Goal: Complete application form

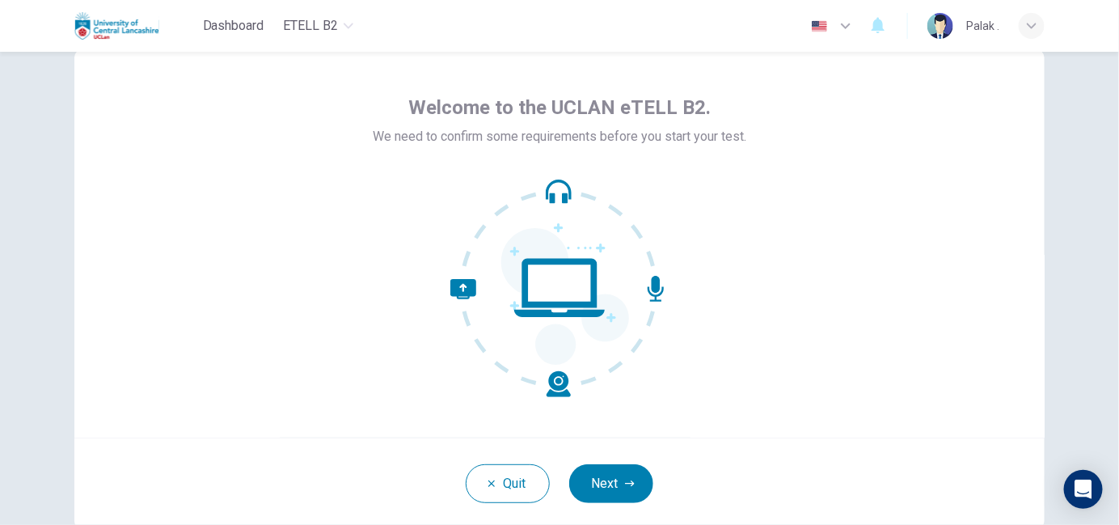
scroll to position [50, 0]
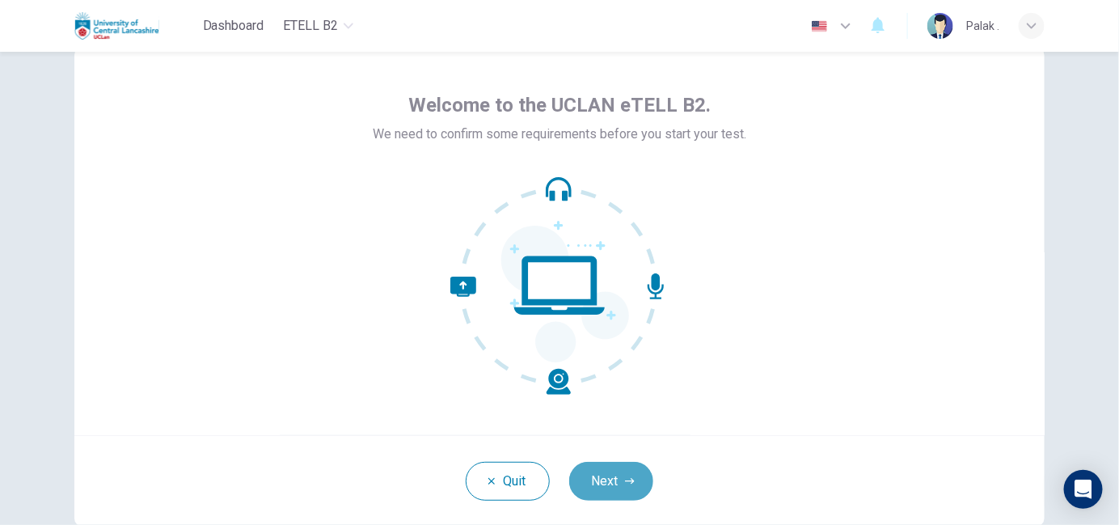
click at [596, 482] on button "Next" at bounding box center [611, 481] width 84 height 39
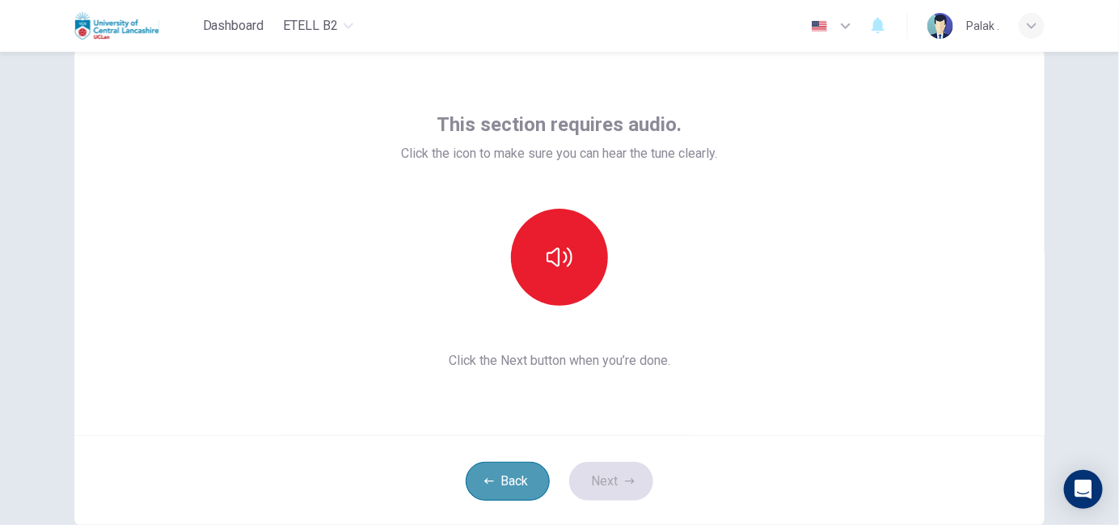
click at [487, 486] on button "Back" at bounding box center [508, 481] width 84 height 39
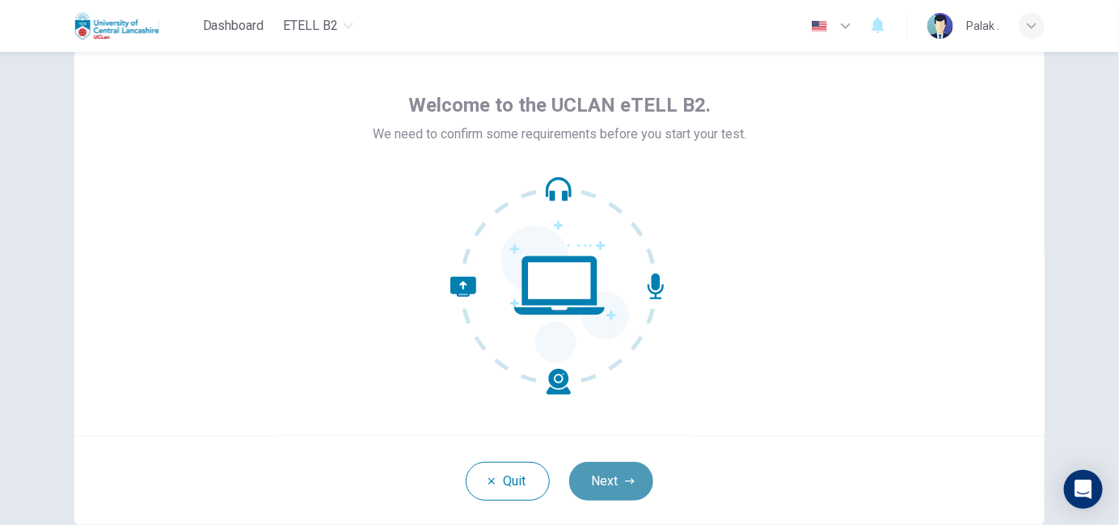
click at [598, 474] on button "Next" at bounding box center [611, 481] width 84 height 39
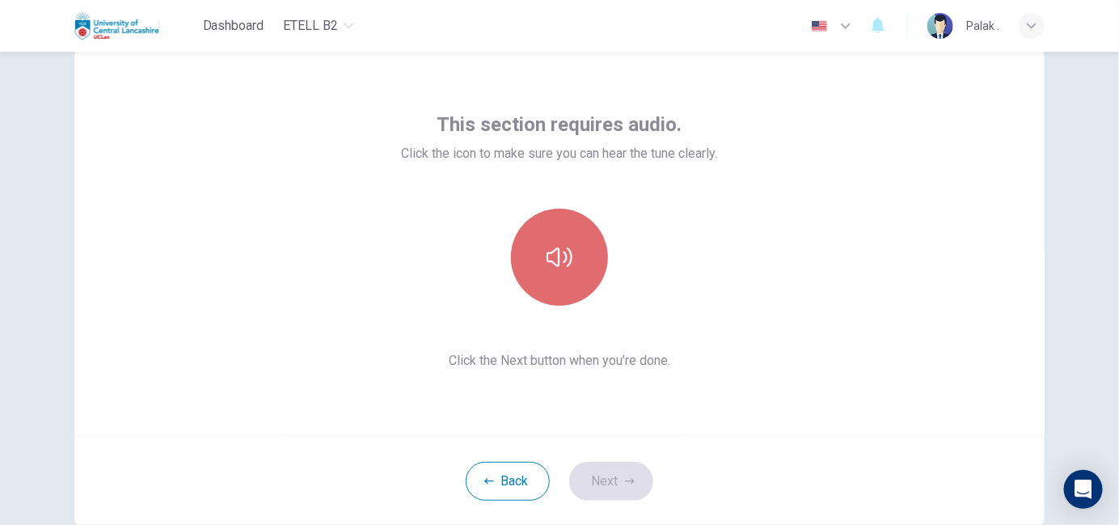
click at [547, 260] on icon "button" at bounding box center [560, 256] width 26 height 19
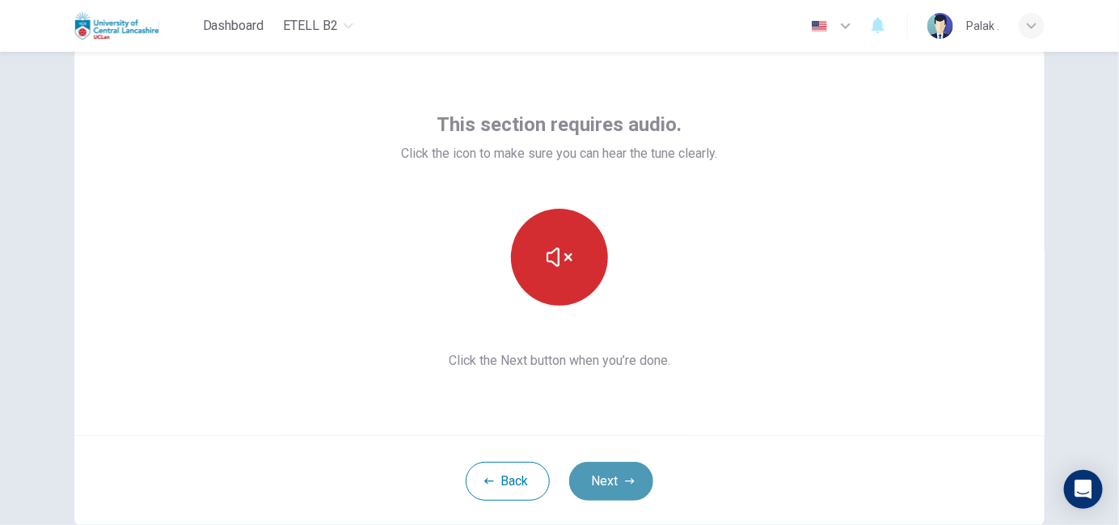
click at [640, 488] on button "Next" at bounding box center [611, 481] width 84 height 39
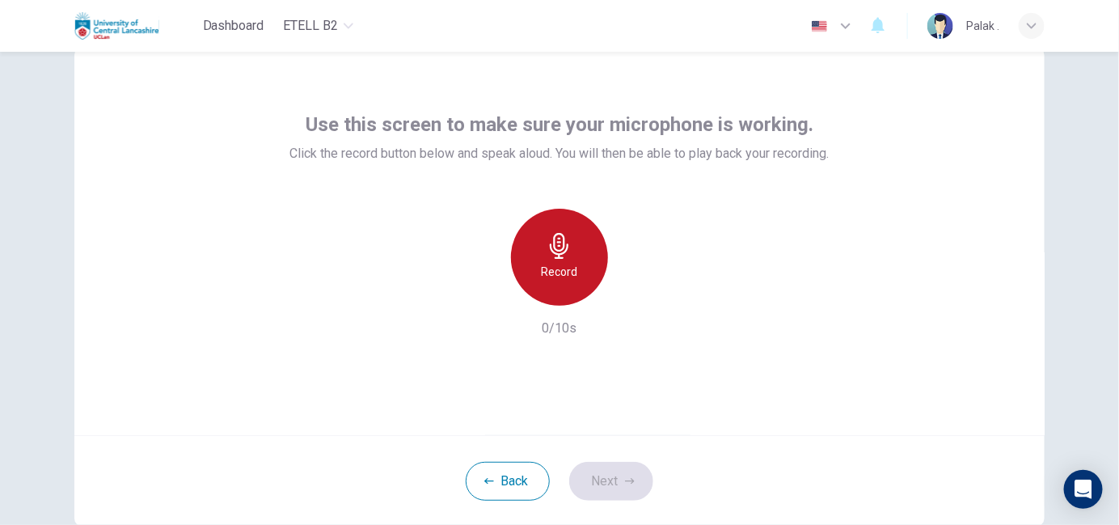
click at [553, 282] on div "Record" at bounding box center [559, 257] width 97 height 97
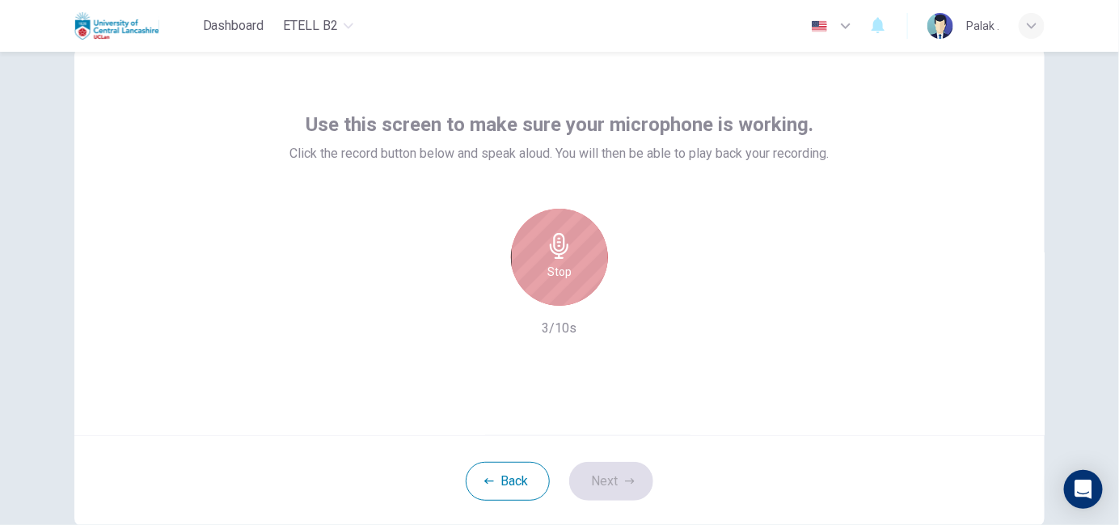
click at [555, 282] on div "Stop" at bounding box center [559, 257] width 97 height 97
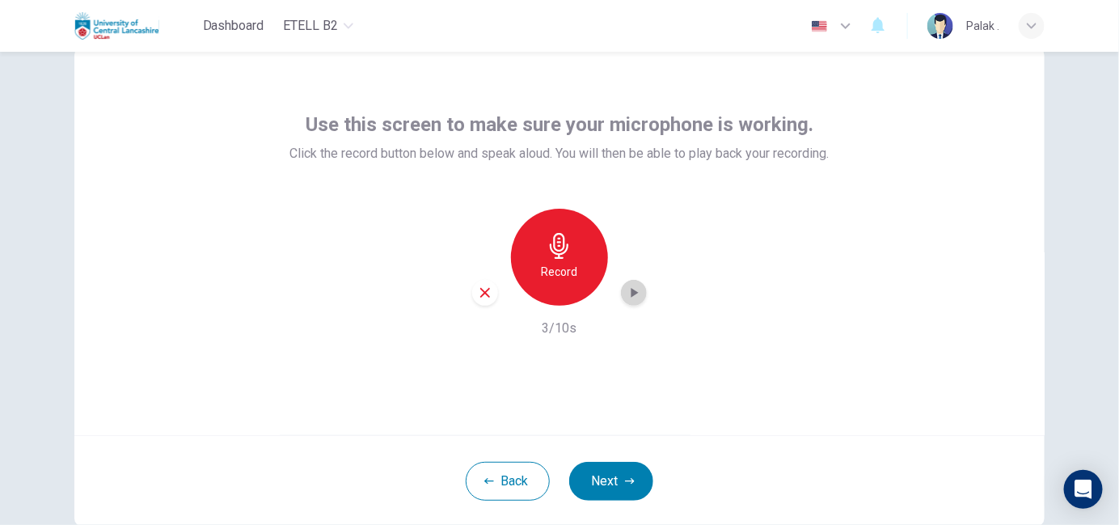
click at [626, 284] on div "button" at bounding box center [634, 293] width 26 height 26
click at [618, 484] on button "Next" at bounding box center [611, 481] width 84 height 39
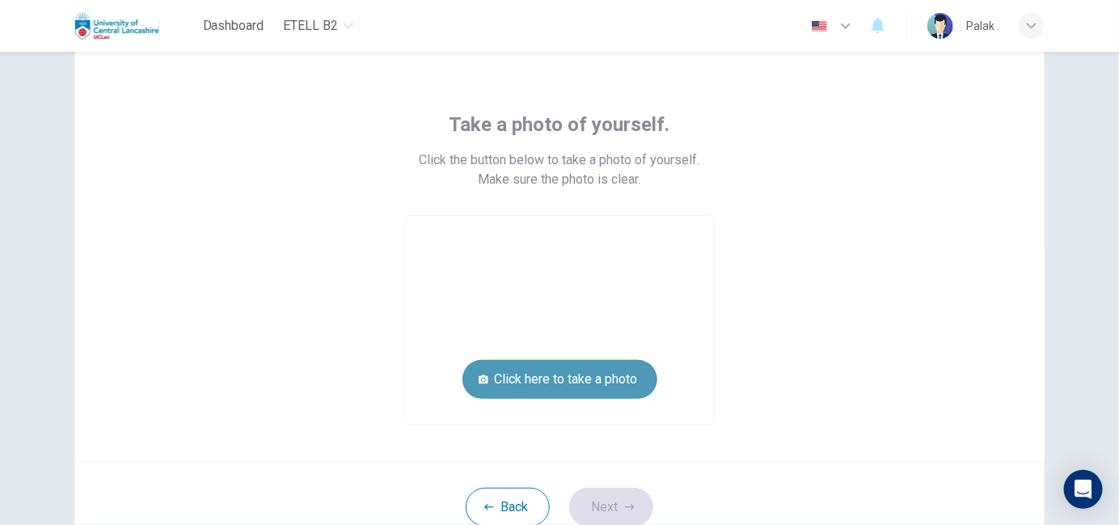
click at [598, 377] on button "Click here to take a photo" at bounding box center [560, 379] width 195 height 39
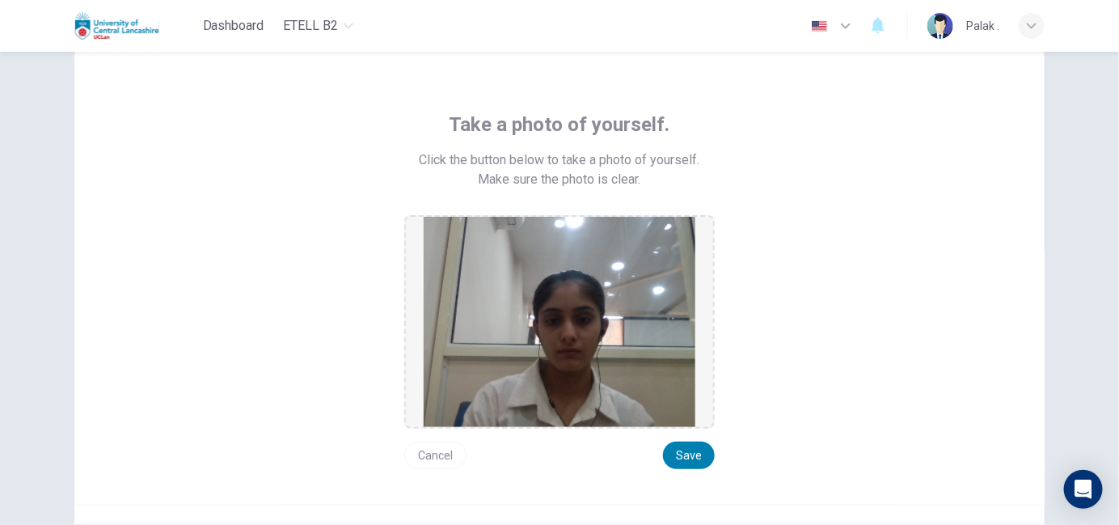
click at [435, 449] on button "Cancel" at bounding box center [435, 455] width 62 height 27
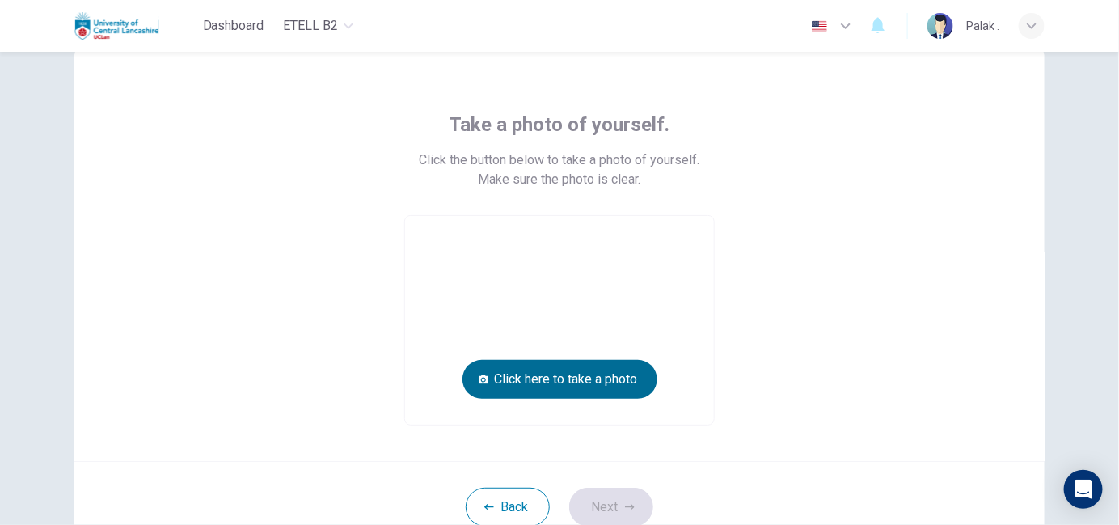
click at [565, 386] on button "Click here to take a photo" at bounding box center [560, 379] width 195 height 39
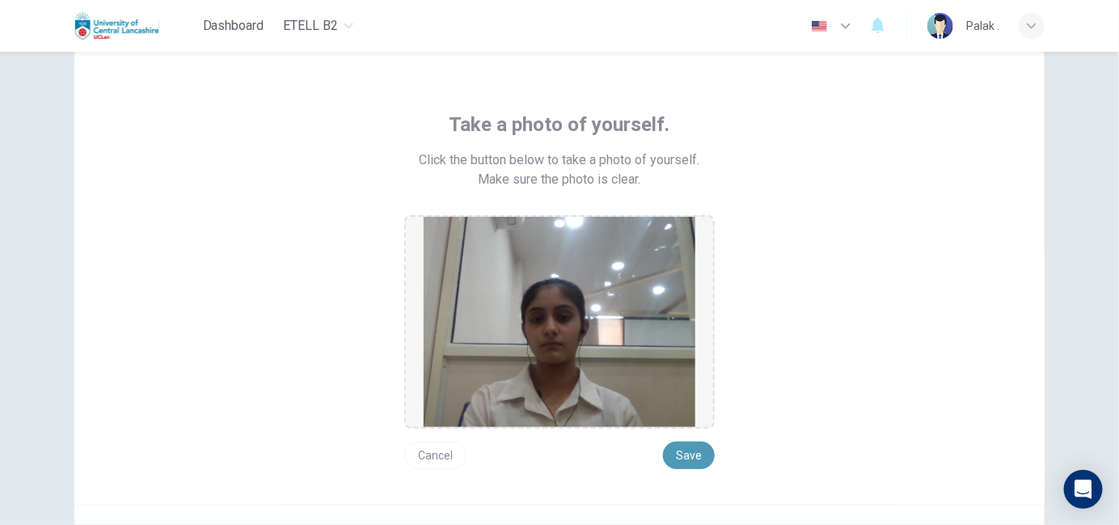
click at [676, 457] on button "Save" at bounding box center [689, 455] width 52 height 27
click at [676, 455] on button "Save" at bounding box center [689, 455] width 52 height 27
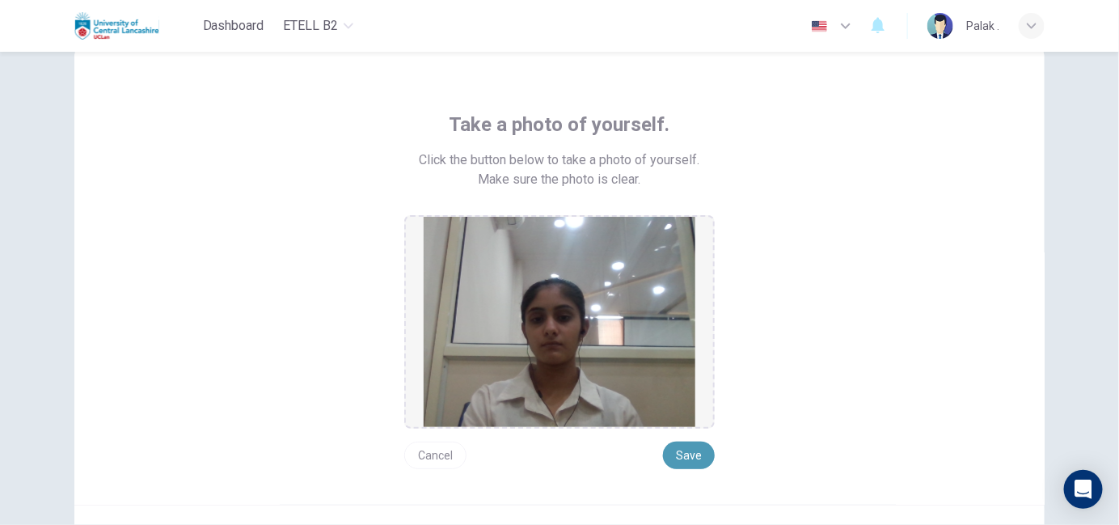
click at [695, 450] on button "Save" at bounding box center [689, 455] width 52 height 27
click at [673, 455] on button "Save" at bounding box center [689, 455] width 52 height 27
click at [438, 451] on button "Cancel" at bounding box center [435, 455] width 62 height 27
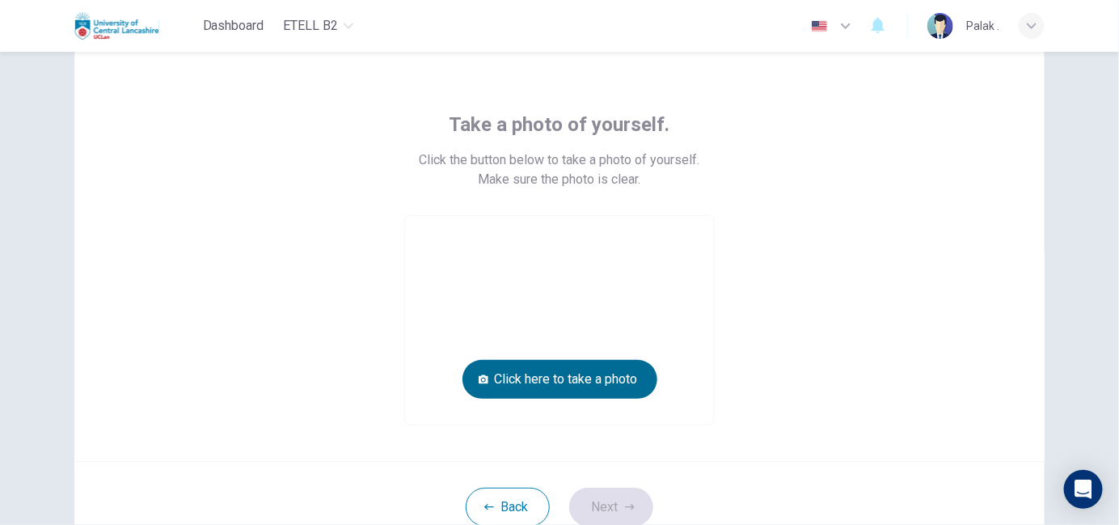
click at [577, 377] on button "Click here to take a photo" at bounding box center [560, 379] width 195 height 39
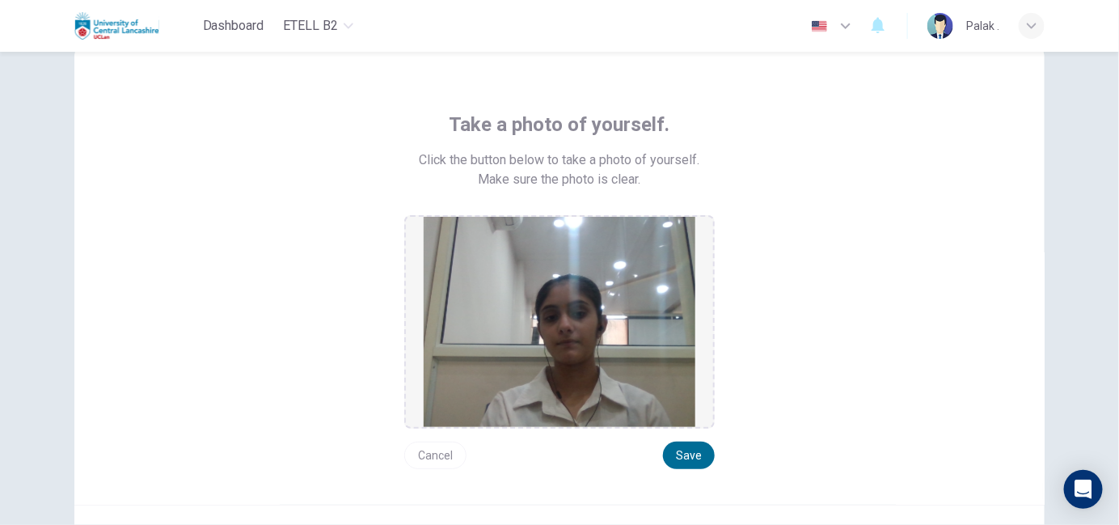
click at [680, 447] on button "Save" at bounding box center [689, 455] width 52 height 27
click at [691, 451] on button "Save" at bounding box center [689, 455] width 52 height 27
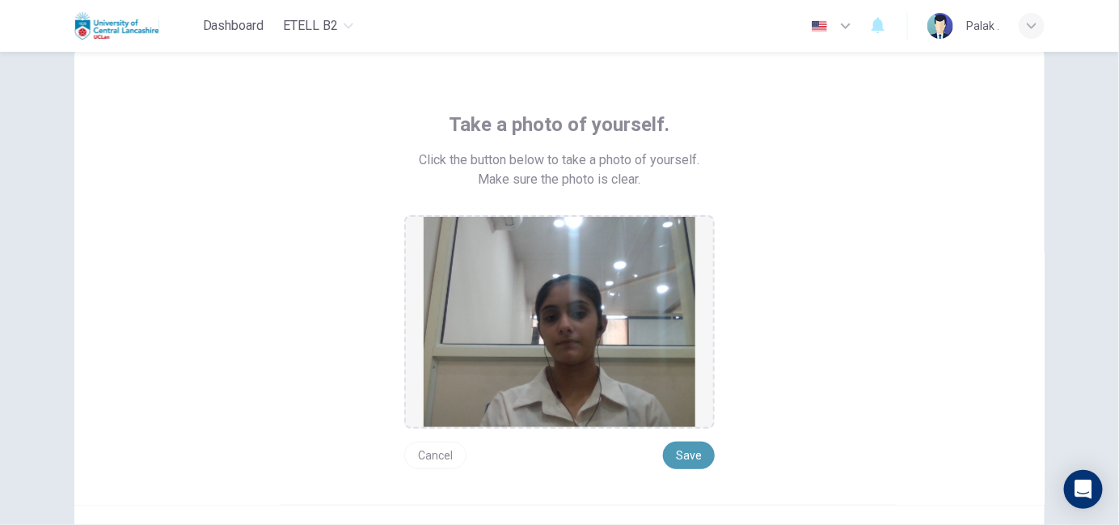
click at [695, 454] on button "Save" at bounding box center [689, 455] width 52 height 27
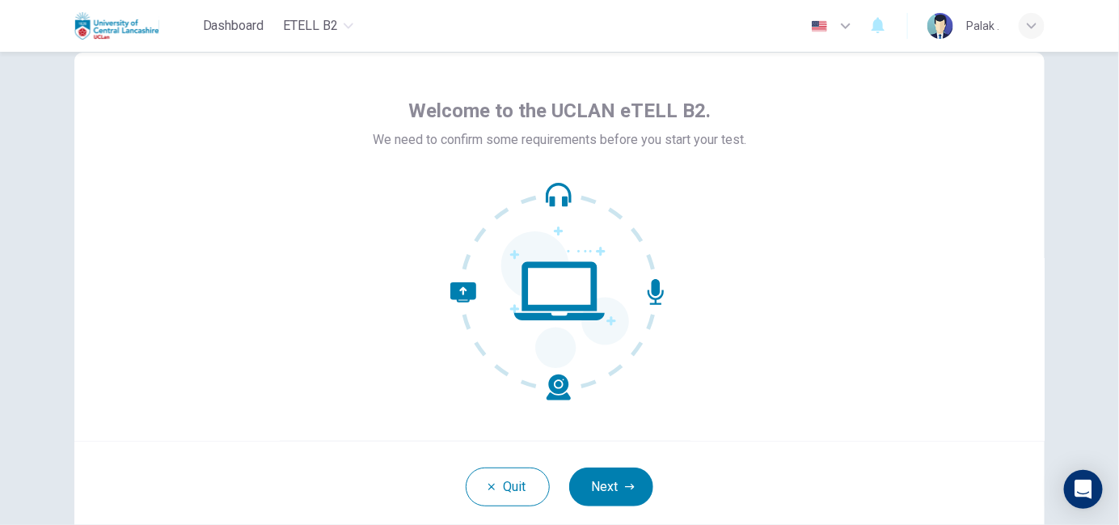
scroll to position [49, 0]
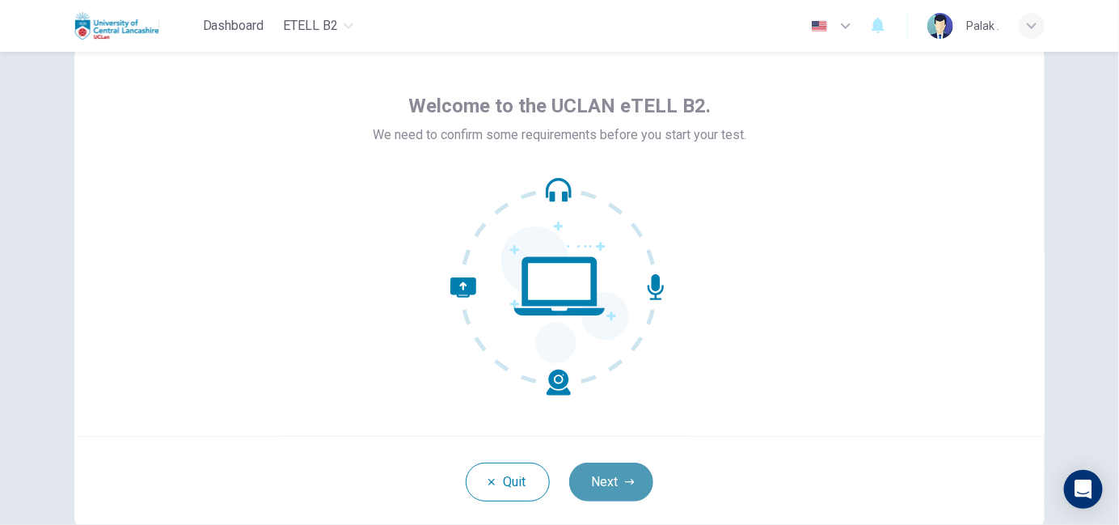
click at [619, 482] on button "Next" at bounding box center [611, 482] width 84 height 39
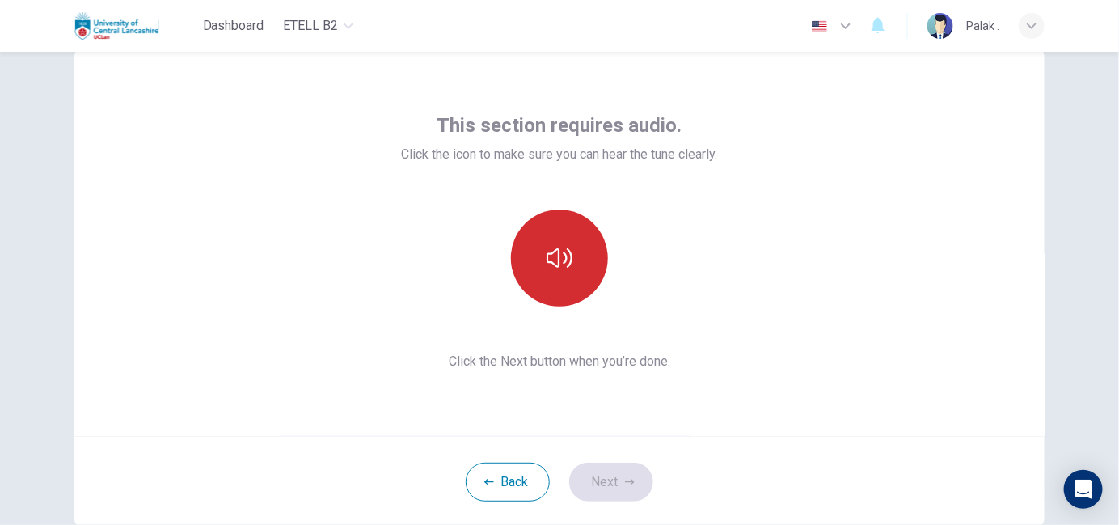
click at [532, 288] on button "button" at bounding box center [559, 257] width 97 height 97
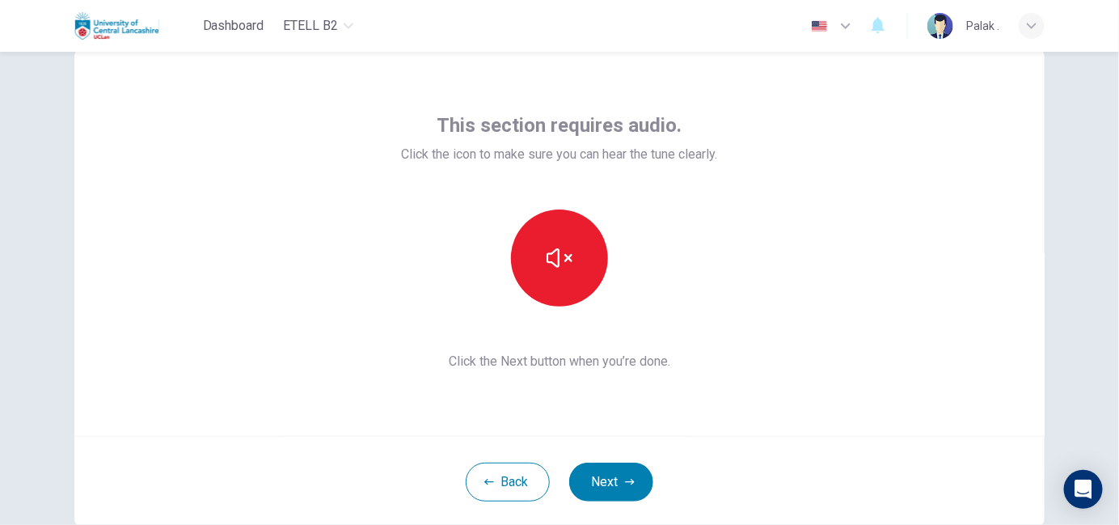
click at [587, 493] on button "Next" at bounding box center [611, 482] width 84 height 39
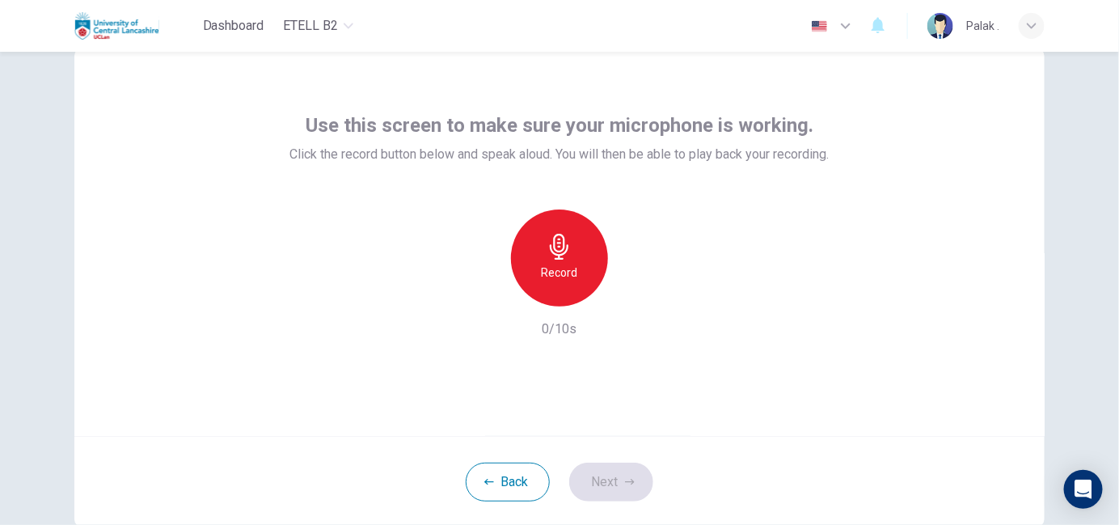
click at [552, 236] on icon "button" at bounding box center [560, 247] width 26 height 26
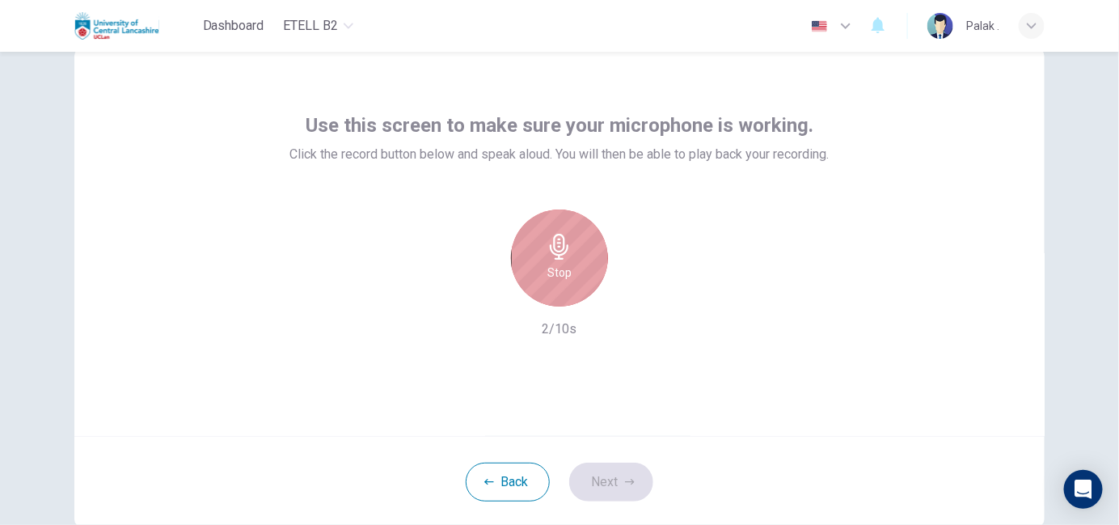
click at [552, 237] on icon "button" at bounding box center [560, 247] width 26 height 26
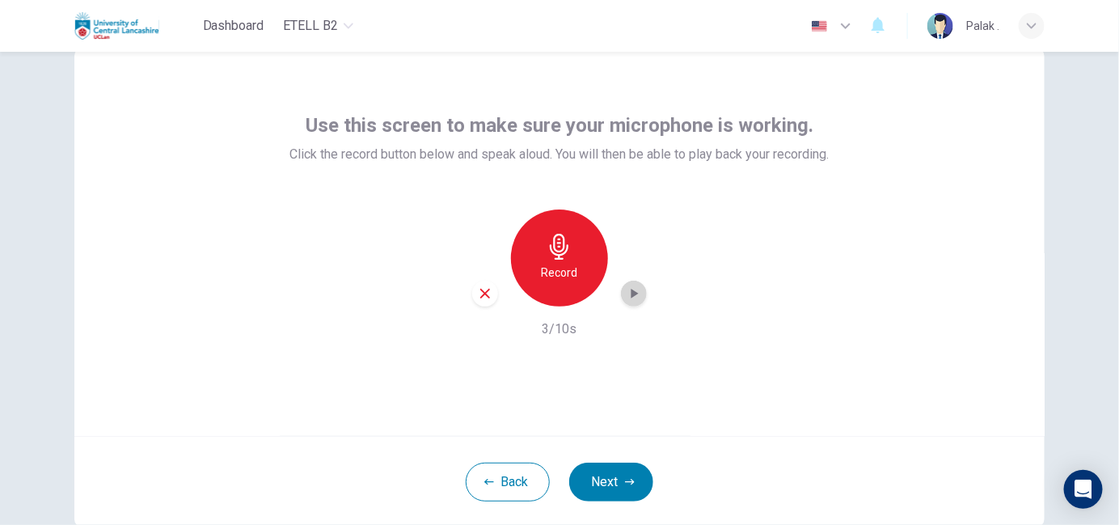
click at [631, 297] on icon "button" at bounding box center [634, 293] width 16 height 16
click at [598, 482] on button "Next" at bounding box center [611, 482] width 84 height 39
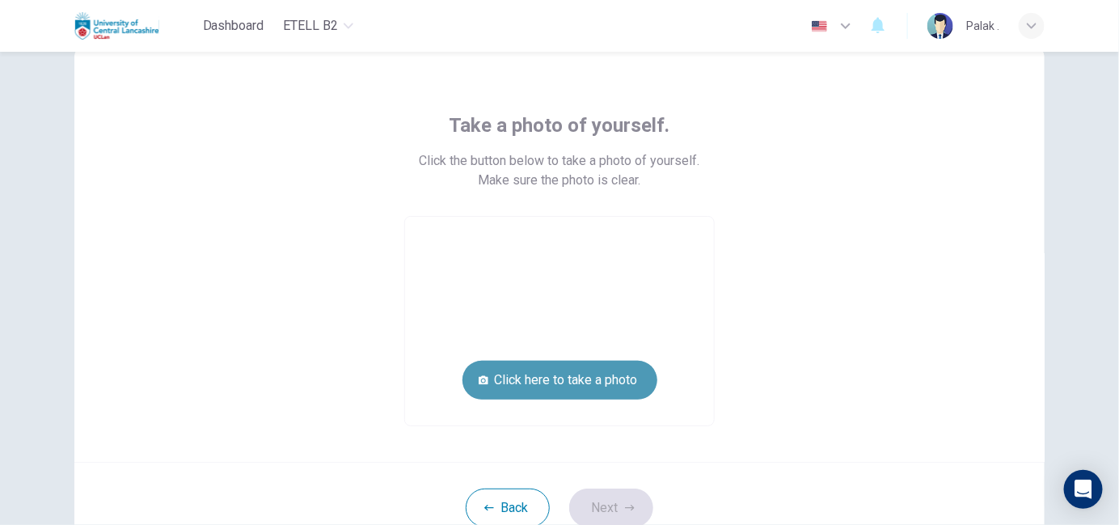
click at [548, 378] on button "Click here to take a photo" at bounding box center [560, 380] width 195 height 39
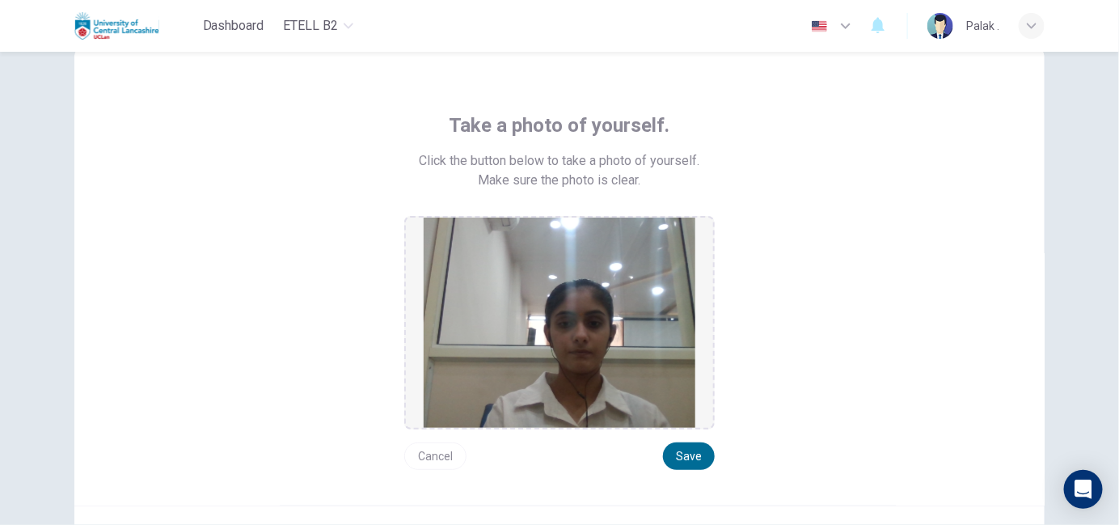
click at [693, 453] on button "Save" at bounding box center [689, 455] width 52 height 27
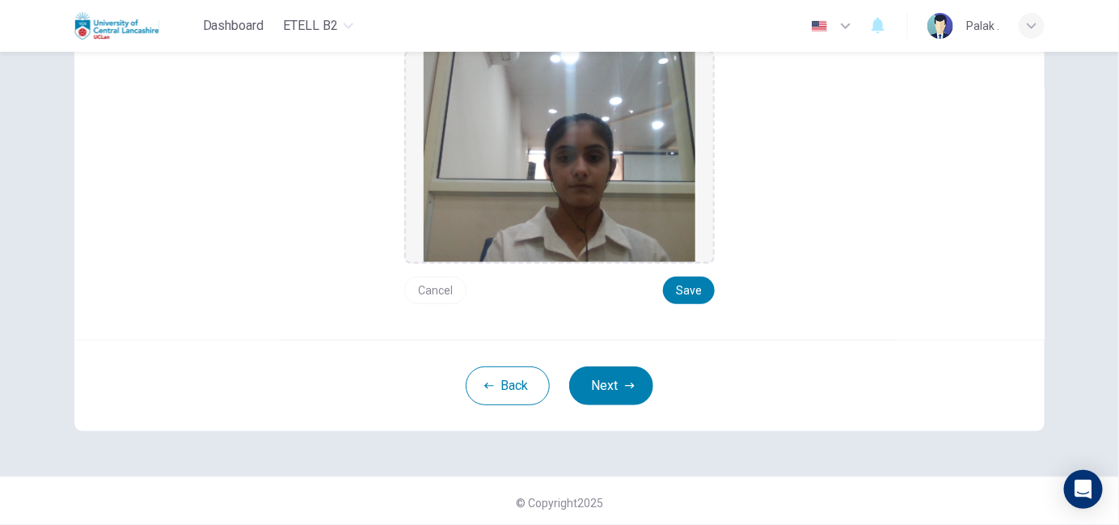
scroll to position [216, 0]
click at [597, 377] on button "Next" at bounding box center [611, 385] width 84 height 39
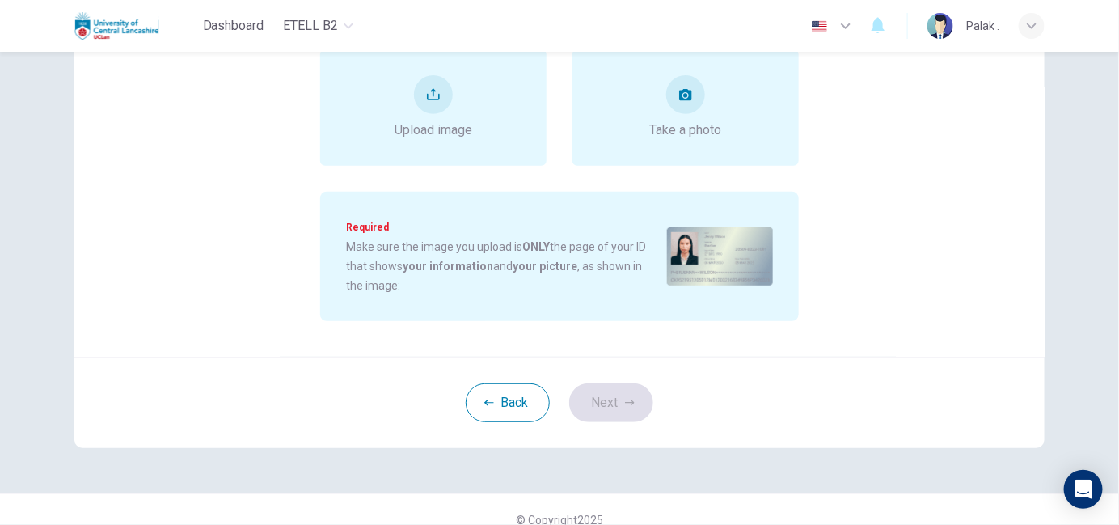
drag, startPoint x: 1109, startPoint y: 315, endPoint x: 1077, endPoint y: 225, distance: 95.1
click at [1077, 225] on div "Upload image of your ID. Choose an option below to upload a picture of your ID.…" at bounding box center [559, 288] width 1119 height 473
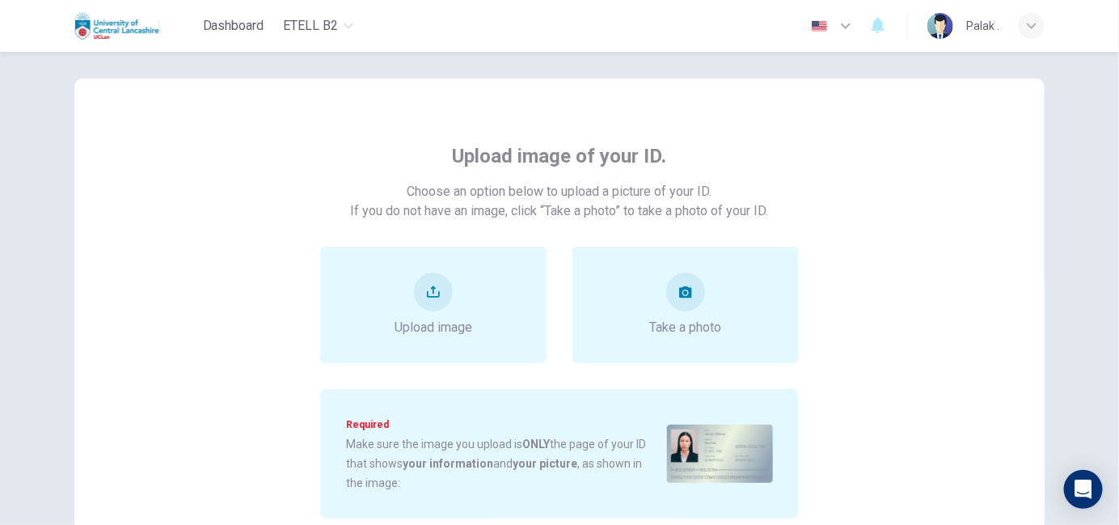
scroll to position [15, 0]
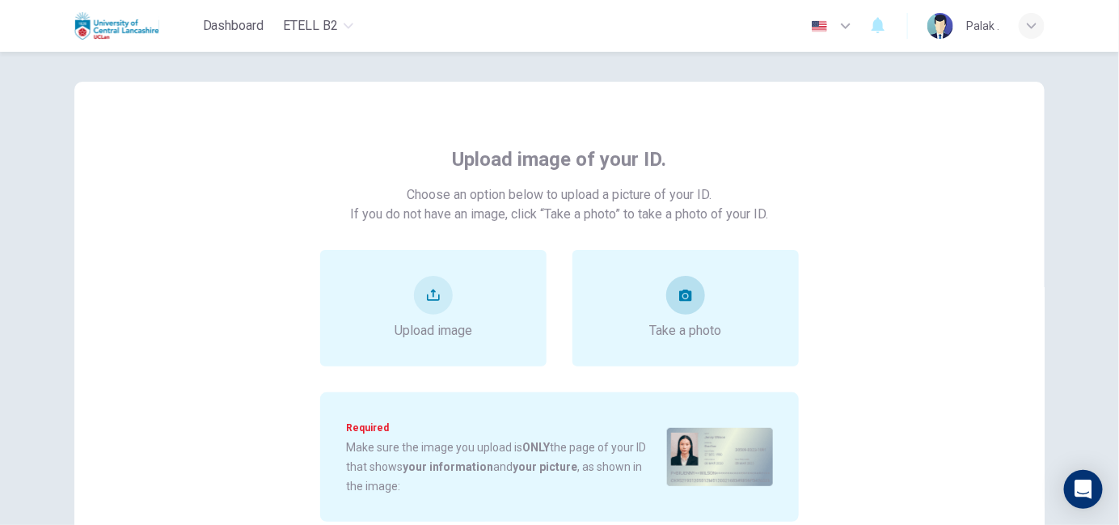
click at [666, 322] on span "Take a photo" at bounding box center [686, 330] width 72 height 19
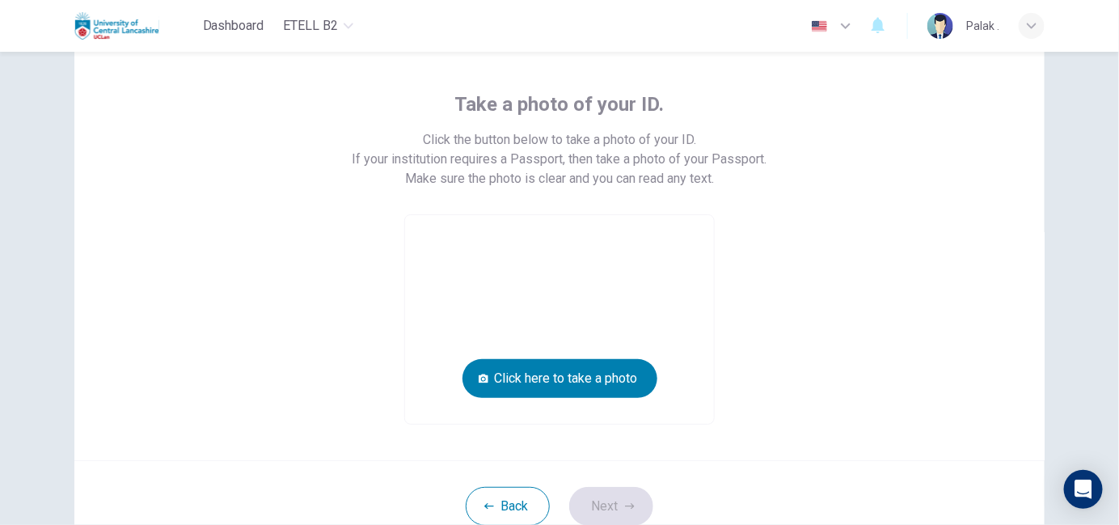
scroll to position [80, 0]
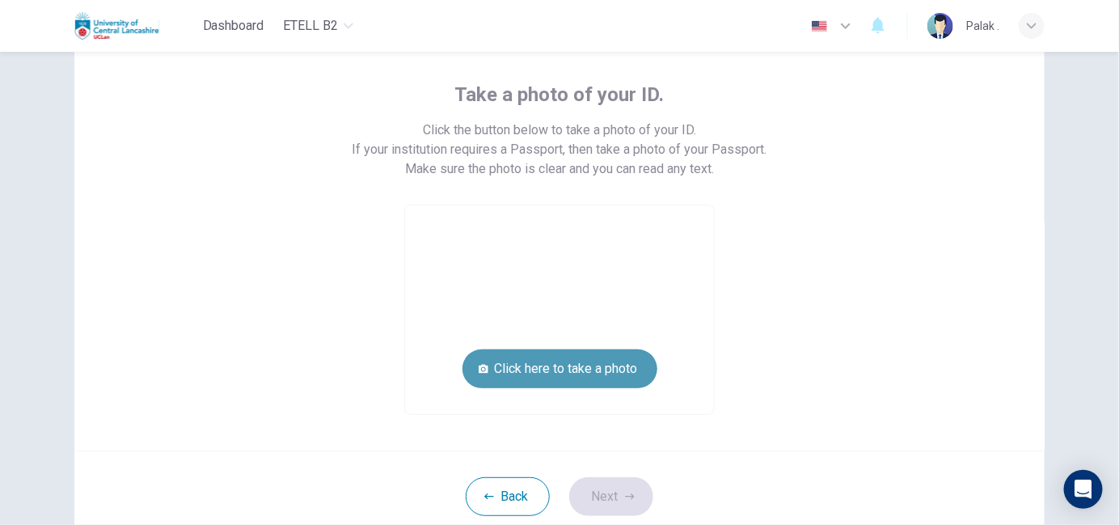
click at [532, 381] on button "Click here to take a photo" at bounding box center [560, 368] width 195 height 39
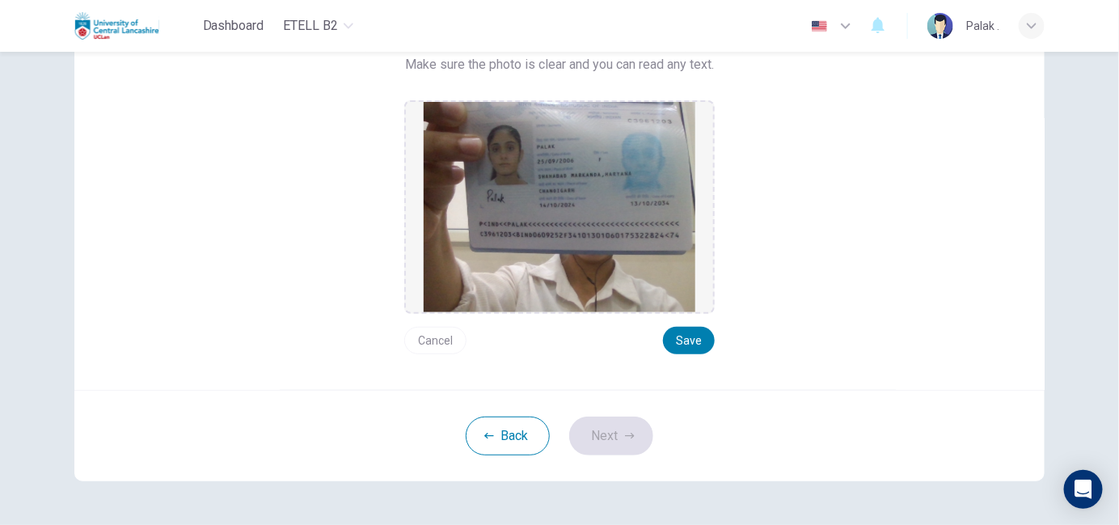
scroll to position [185, 0]
click at [691, 342] on button "Save" at bounding box center [689, 339] width 52 height 27
click at [619, 423] on button "Next" at bounding box center [611, 435] width 84 height 39
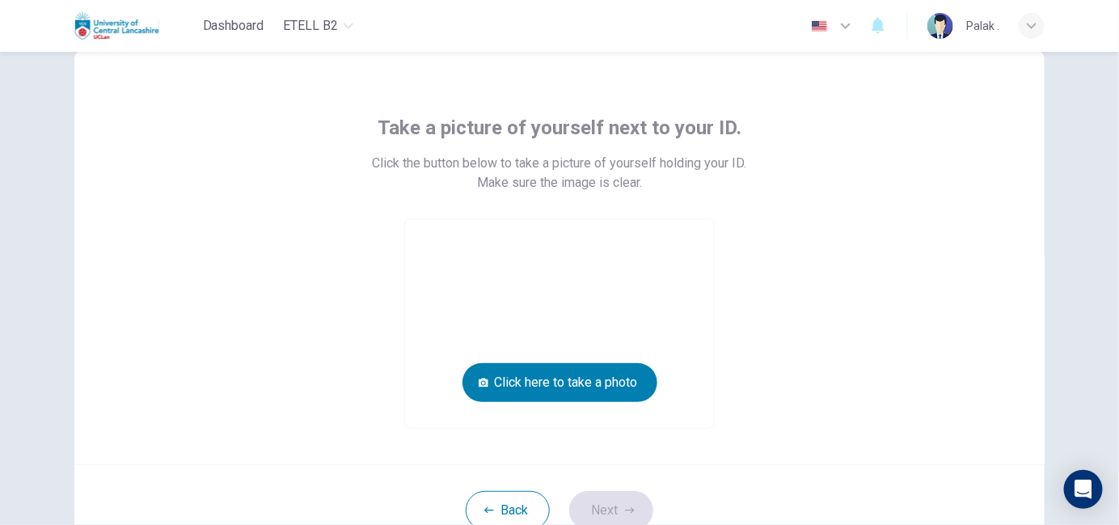
scroll to position [45, 0]
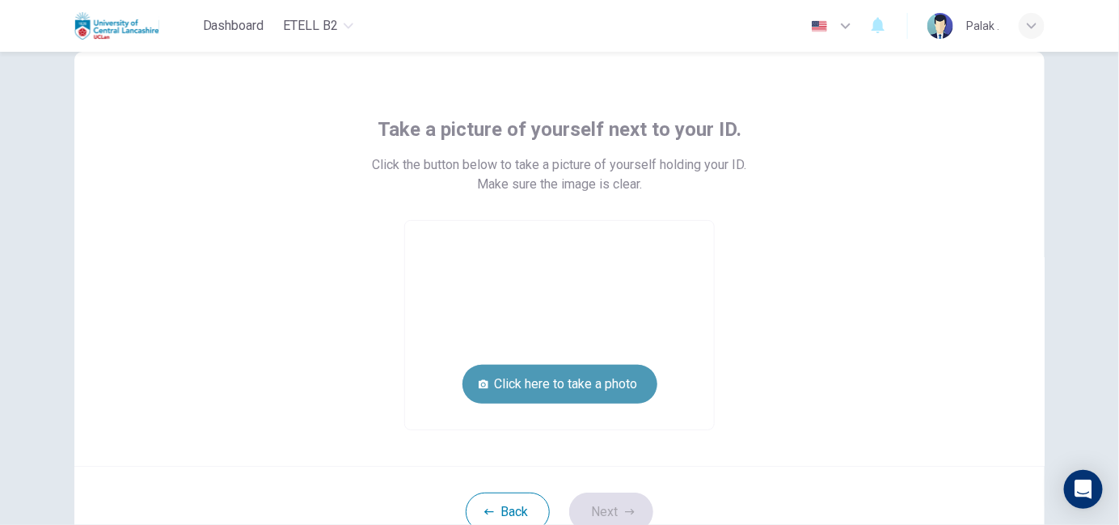
click at [528, 384] on button "Click here to take a photo" at bounding box center [560, 384] width 195 height 39
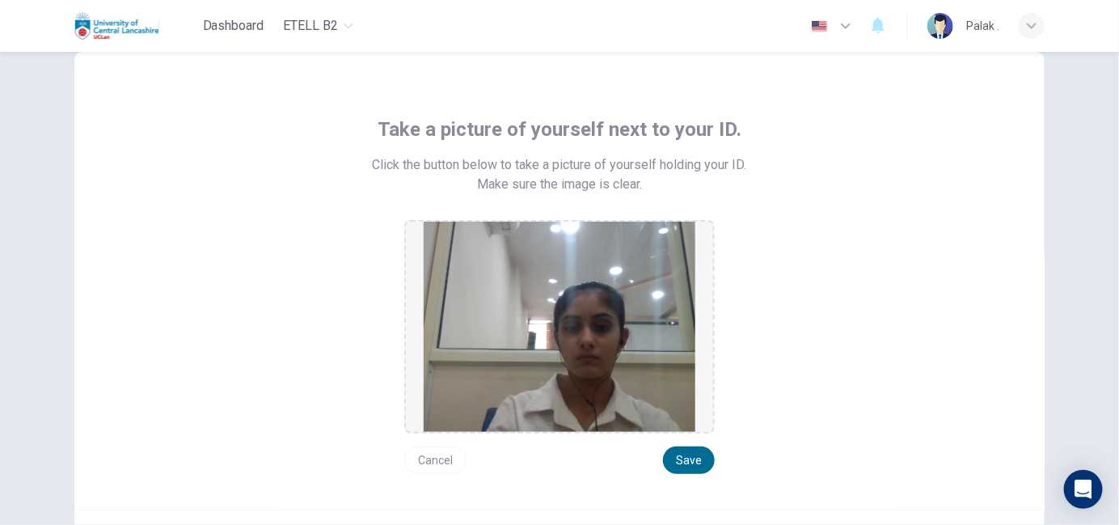
click at [681, 459] on button "Save" at bounding box center [689, 459] width 52 height 27
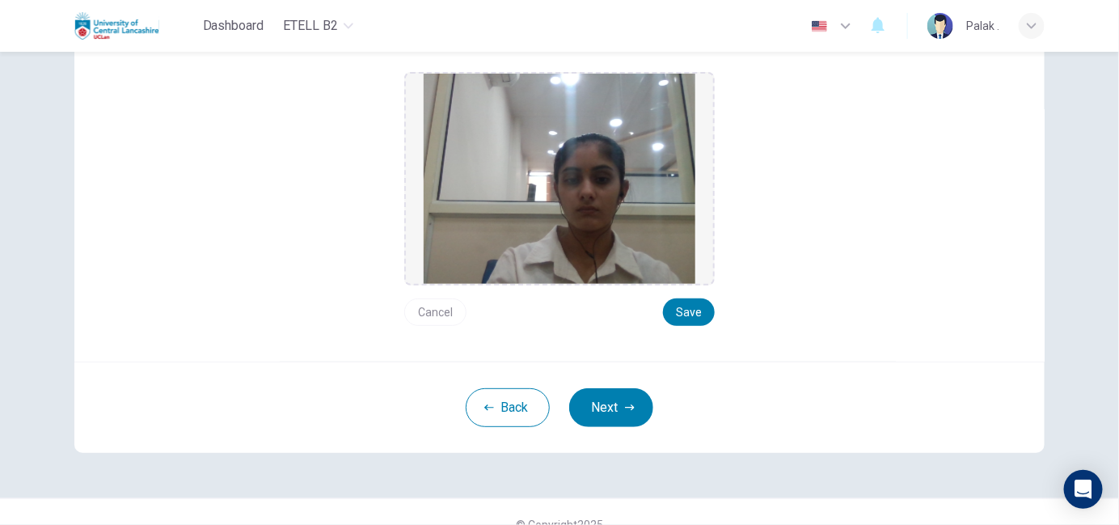
scroll to position [201, 0]
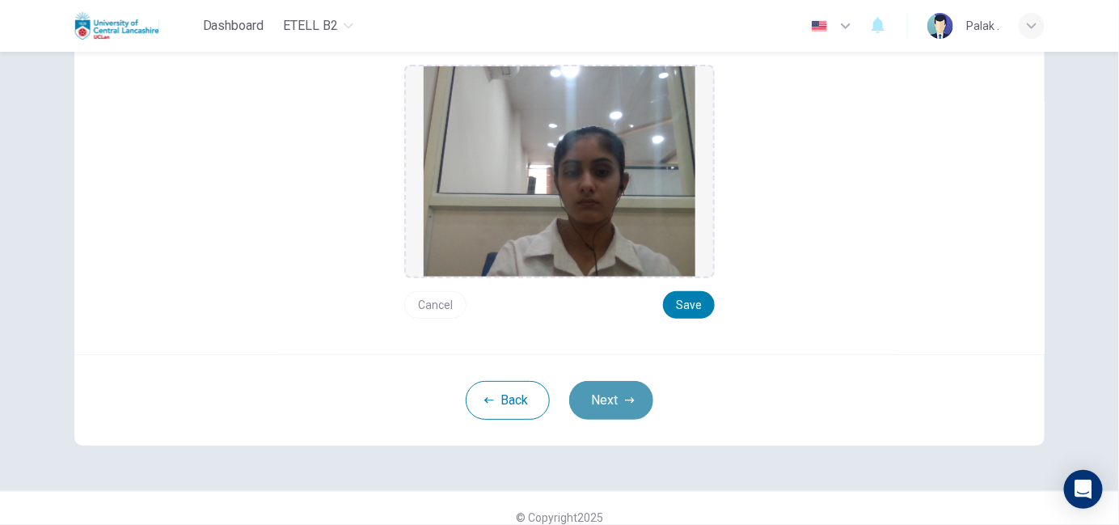
click at [613, 391] on button "Next" at bounding box center [611, 400] width 84 height 39
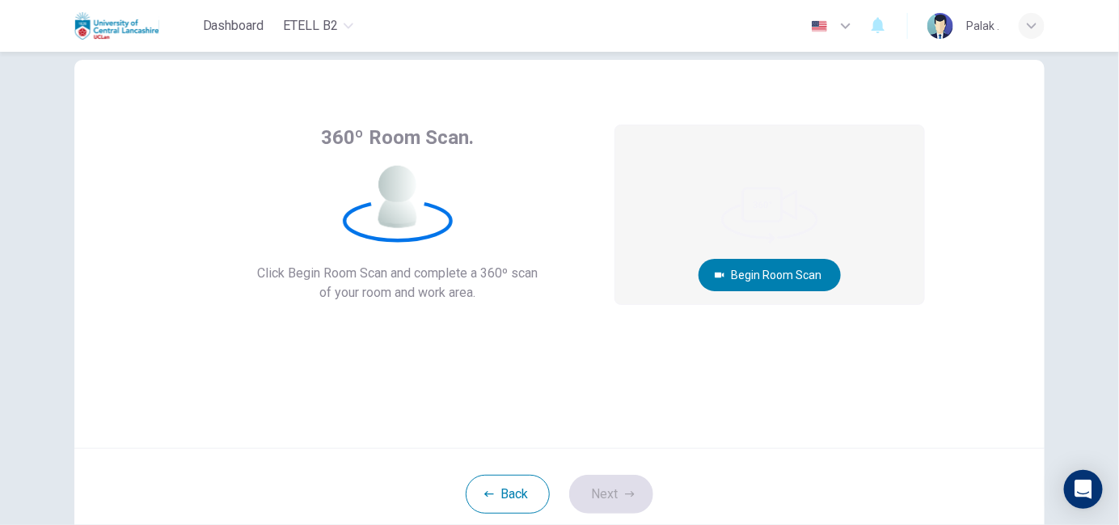
scroll to position [36, 0]
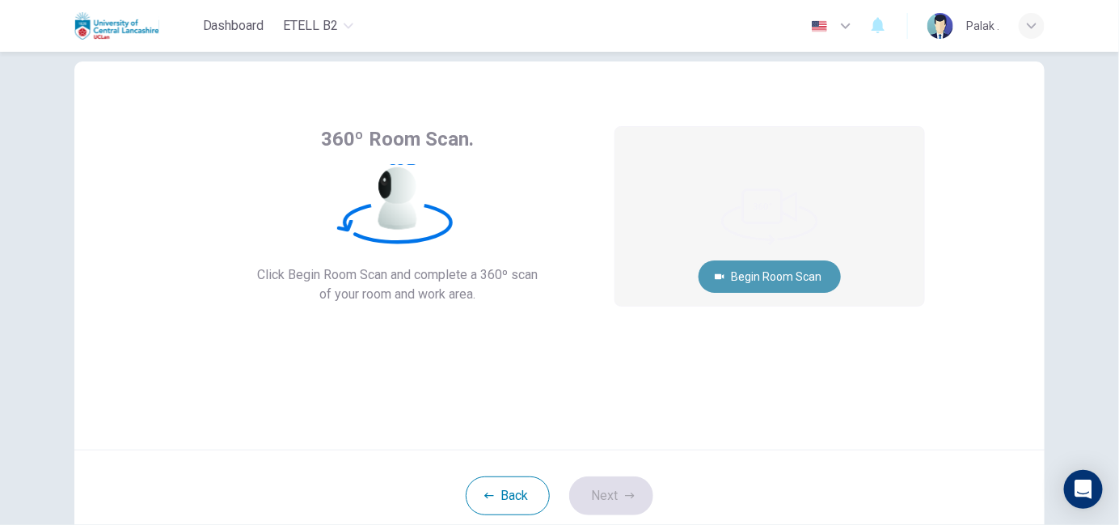
click at [771, 280] on button "Begin Room Scan" at bounding box center [770, 276] width 142 height 32
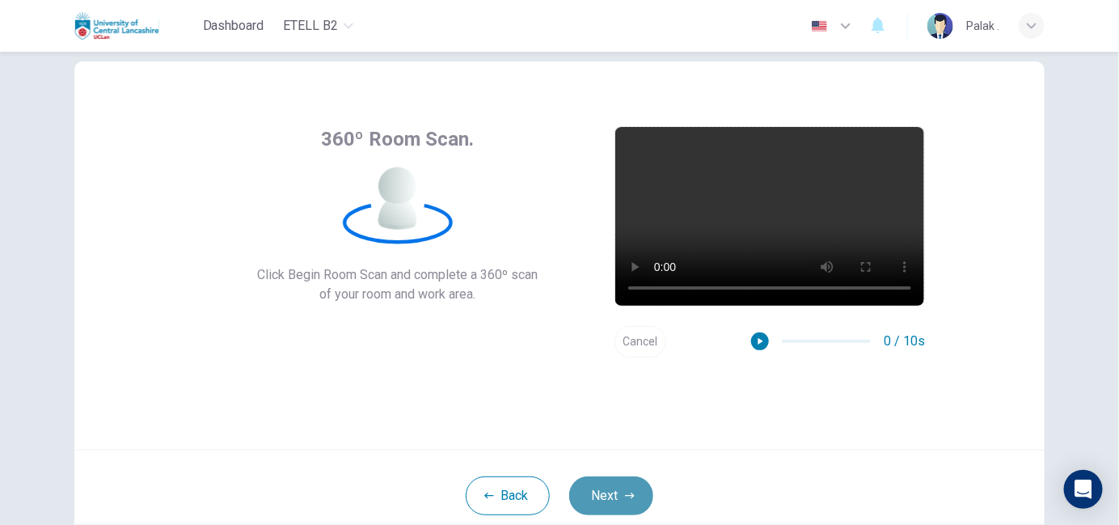
click at [603, 496] on button "Next" at bounding box center [611, 495] width 84 height 39
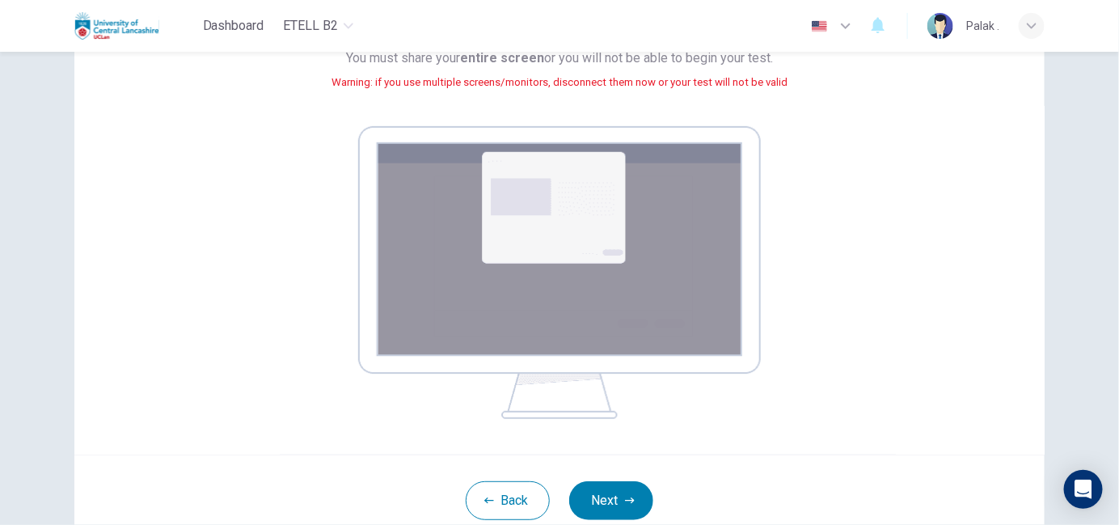
scroll to position [213, 0]
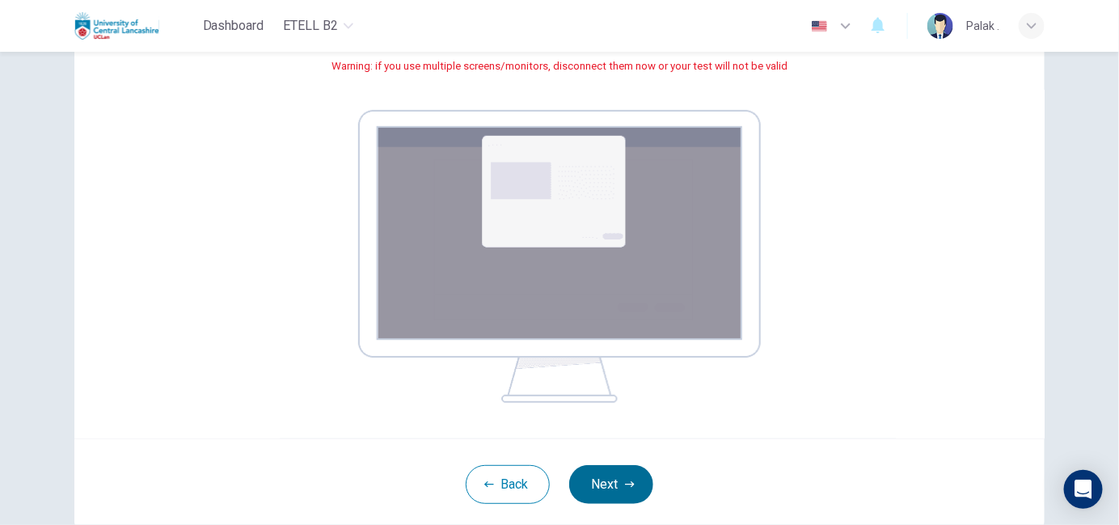
click at [610, 484] on button "Next" at bounding box center [611, 484] width 84 height 39
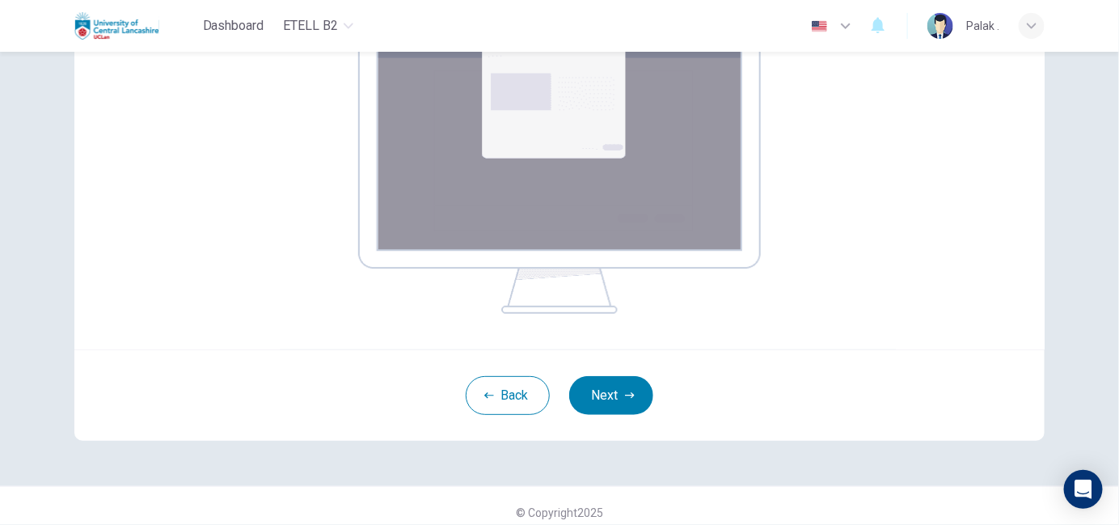
scroll to position [314, 0]
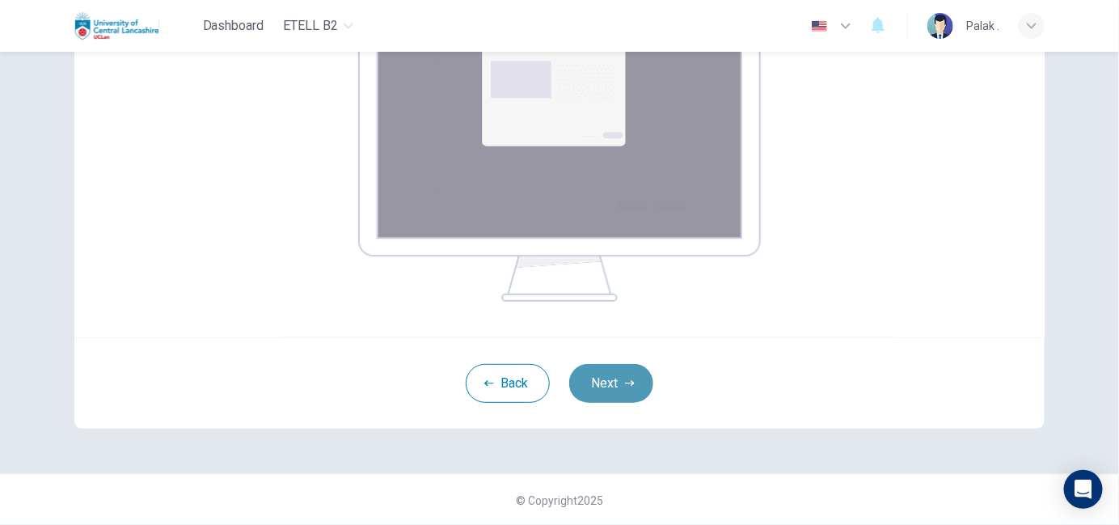
click at [604, 382] on button "Next" at bounding box center [611, 383] width 84 height 39
click at [589, 382] on button "Next" at bounding box center [611, 383] width 84 height 39
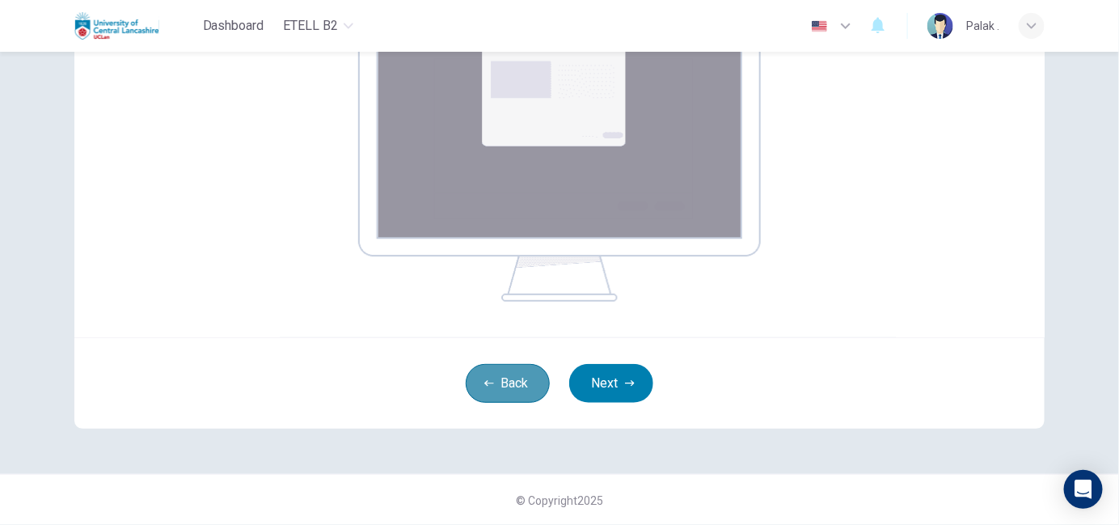
click at [488, 379] on icon "button" at bounding box center [489, 383] width 10 height 10
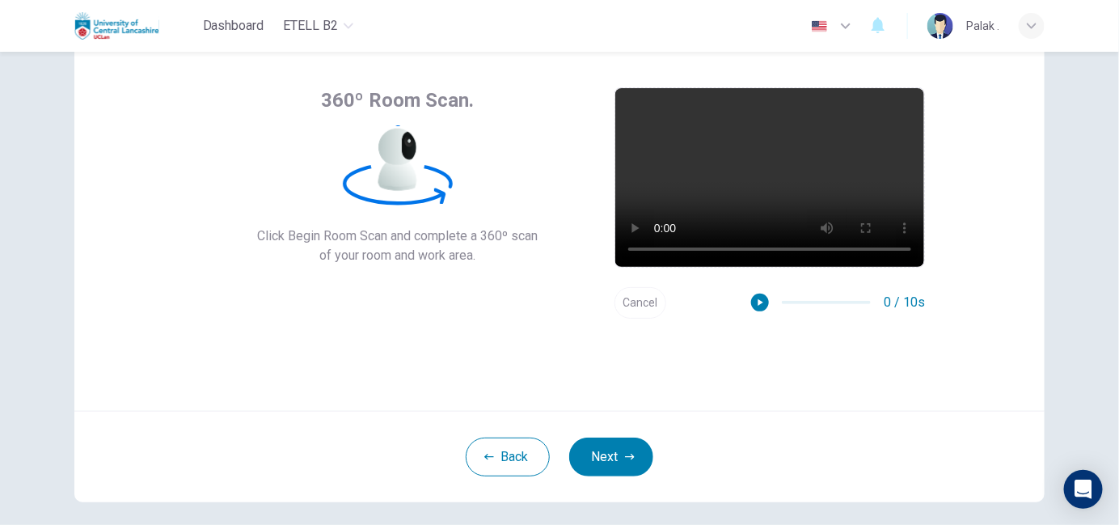
scroll to position [119, 0]
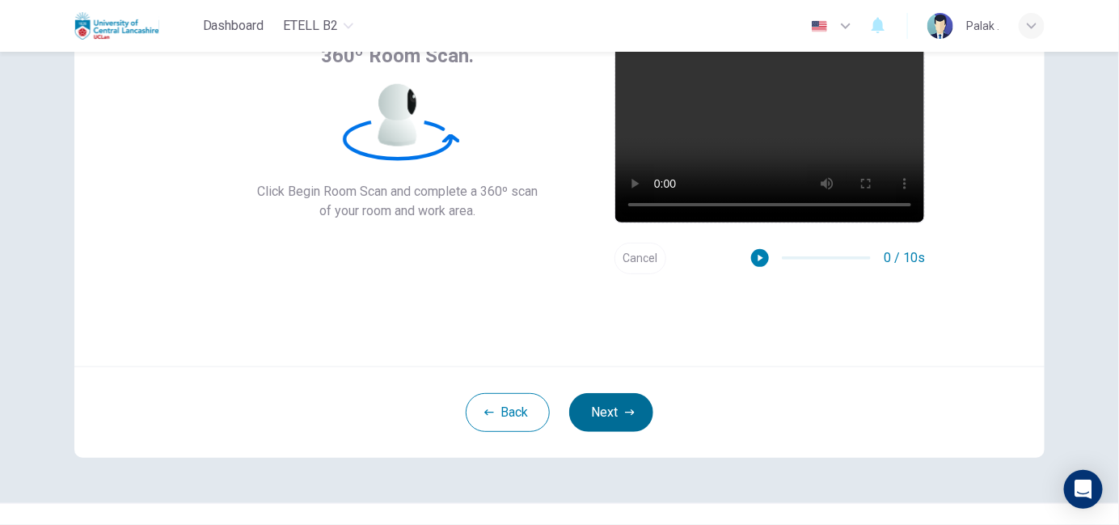
click at [598, 421] on button "Next" at bounding box center [611, 412] width 84 height 39
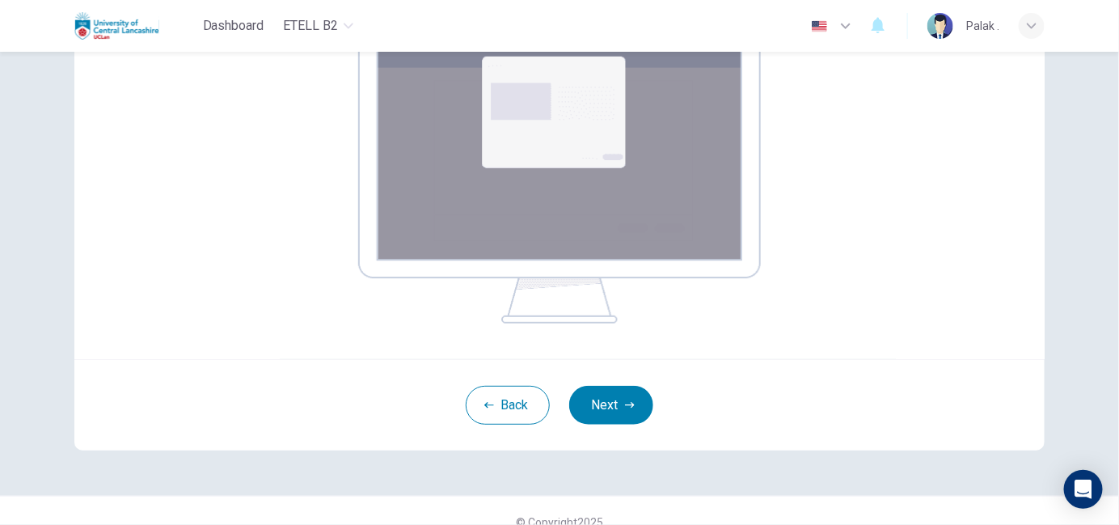
scroll to position [294, 0]
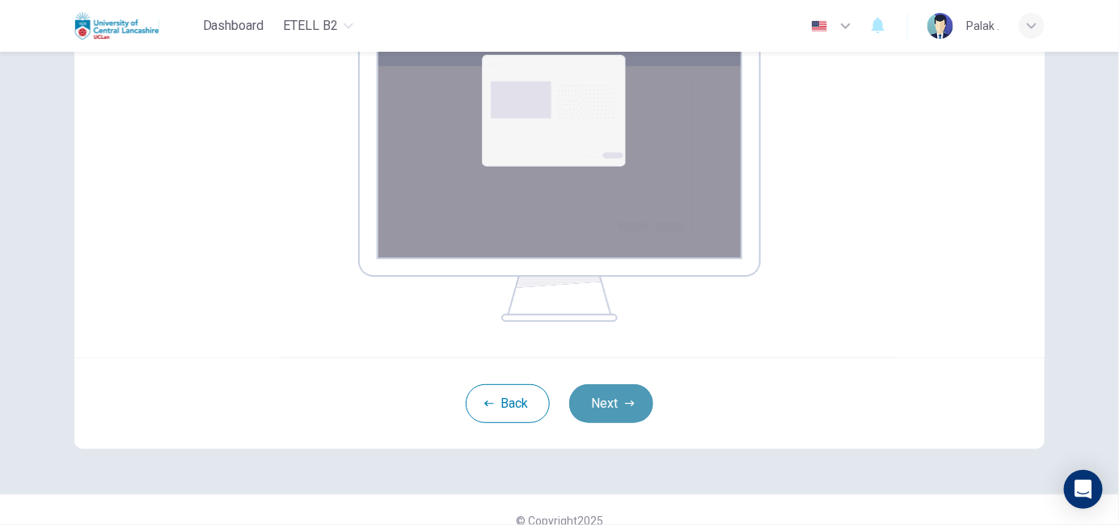
click at [623, 412] on button "Next" at bounding box center [611, 403] width 84 height 39
click at [606, 394] on button "Next" at bounding box center [611, 403] width 84 height 39
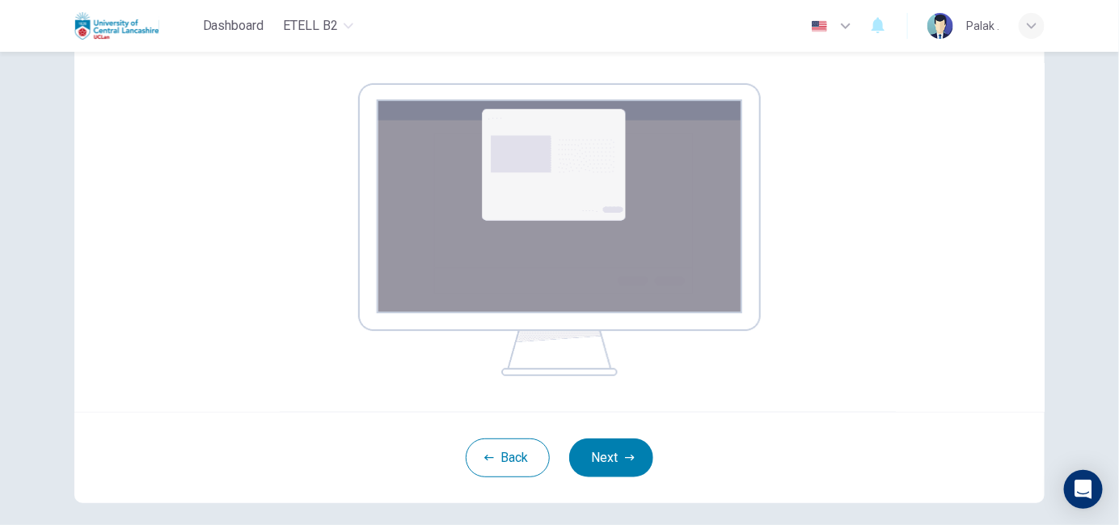
scroll to position [283, 0]
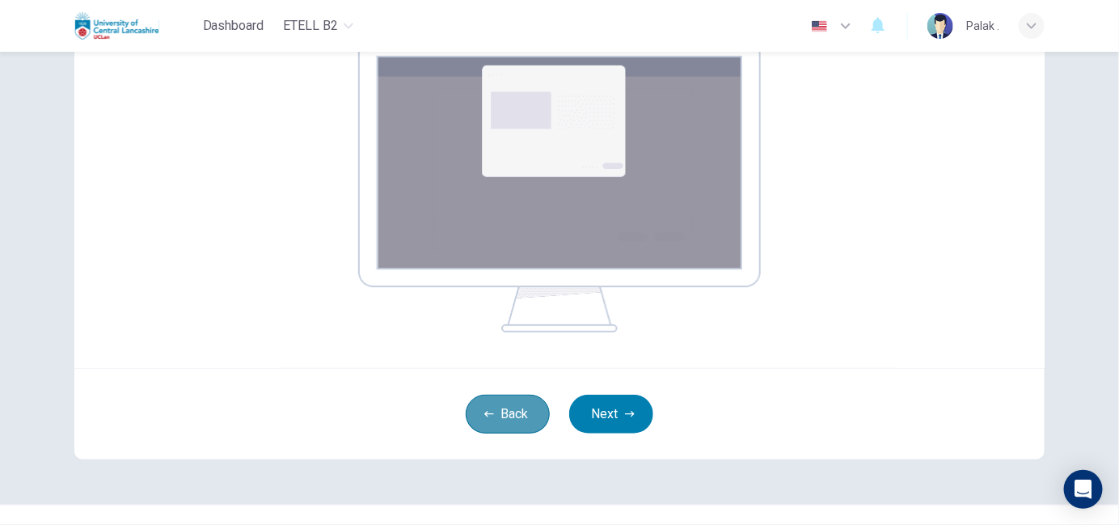
click at [511, 416] on button "Back" at bounding box center [508, 414] width 84 height 39
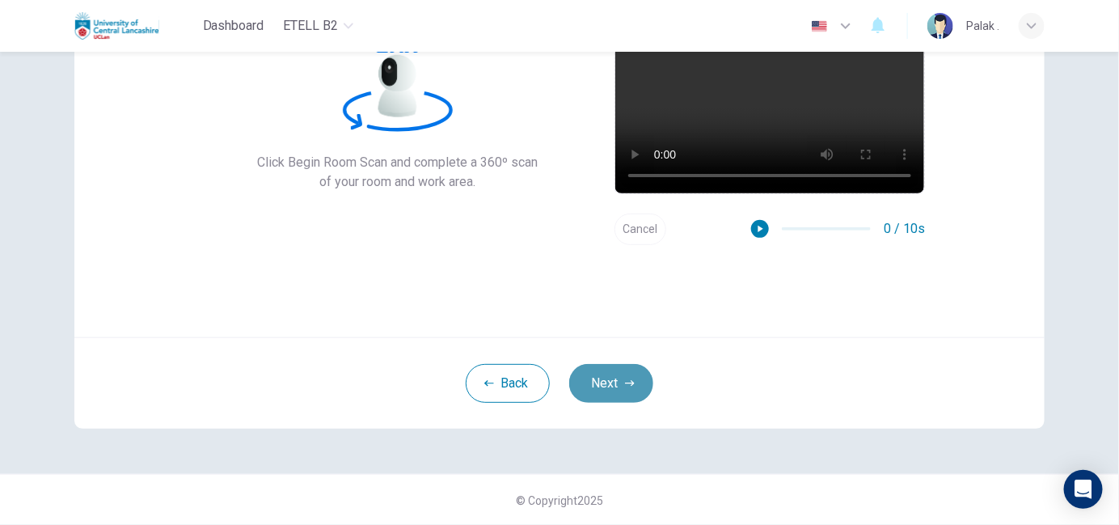
click at [597, 382] on button "Next" at bounding box center [611, 383] width 84 height 39
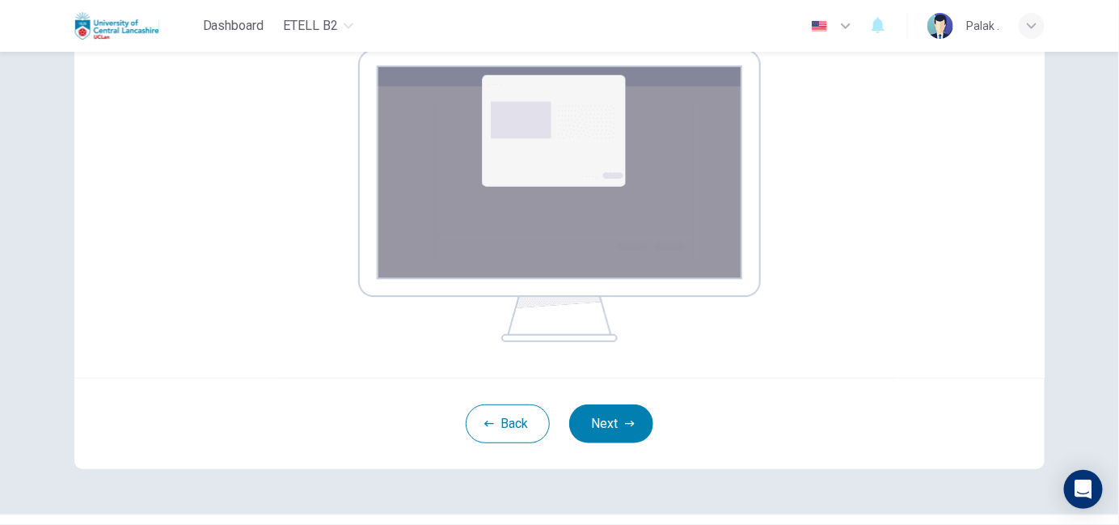
scroll to position [285, 0]
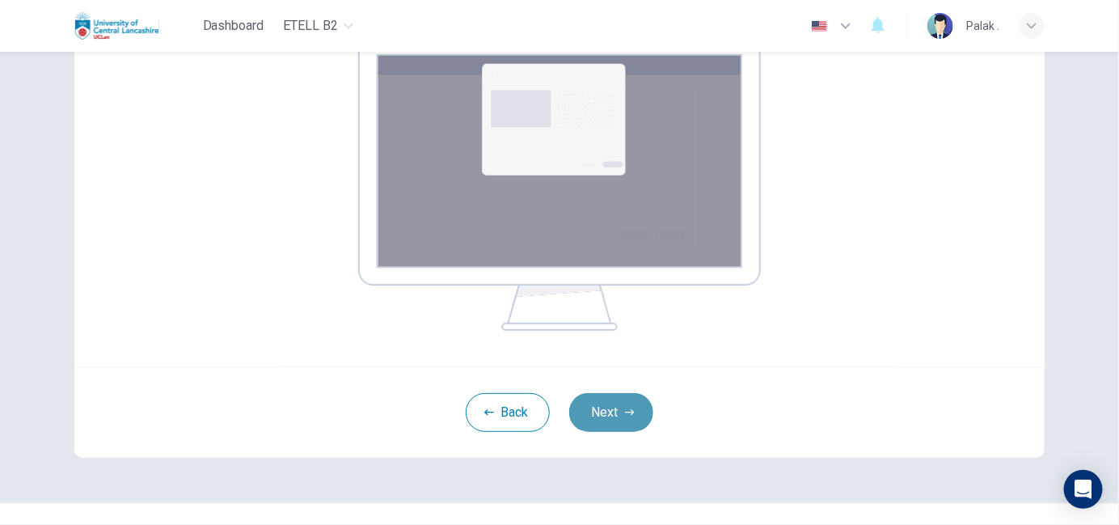
click at [597, 417] on button "Next" at bounding box center [611, 412] width 84 height 39
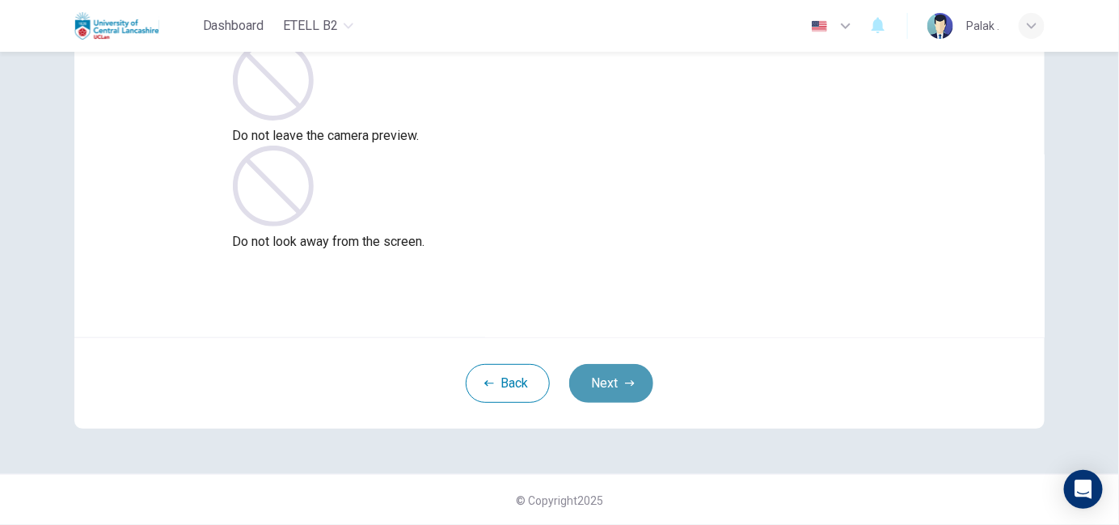
click at [602, 376] on button "Next" at bounding box center [611, 383] width 84 height 39
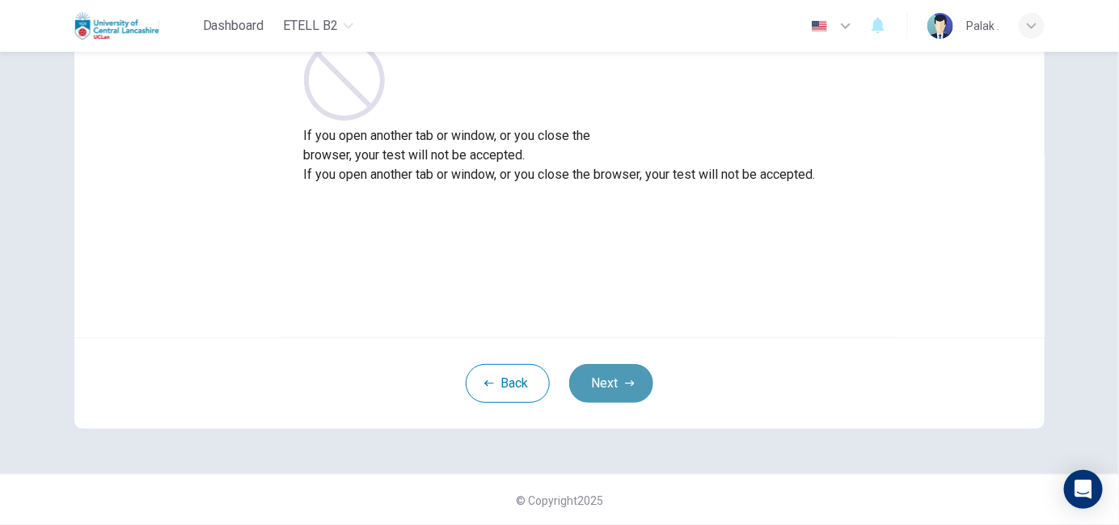
click at [602, 376] on button "Next" at bounding box center [611, 383] width 84 height 39
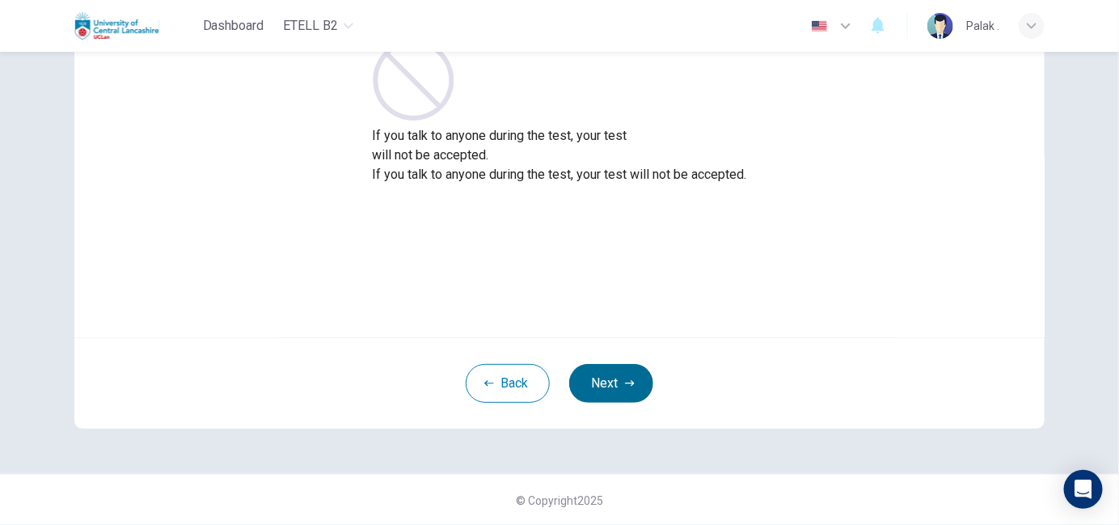
click at [602, 376] on button "Next" at bounding box center [611, 383] width 84 height 39
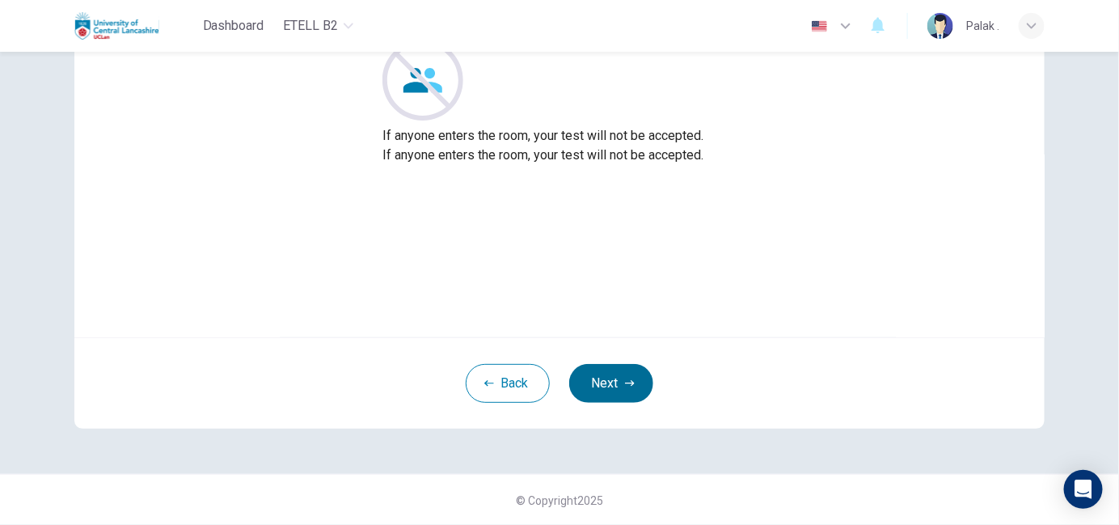
click at [569, 364] on button "Next" at bounding box center [611, 383] width 84 height 39
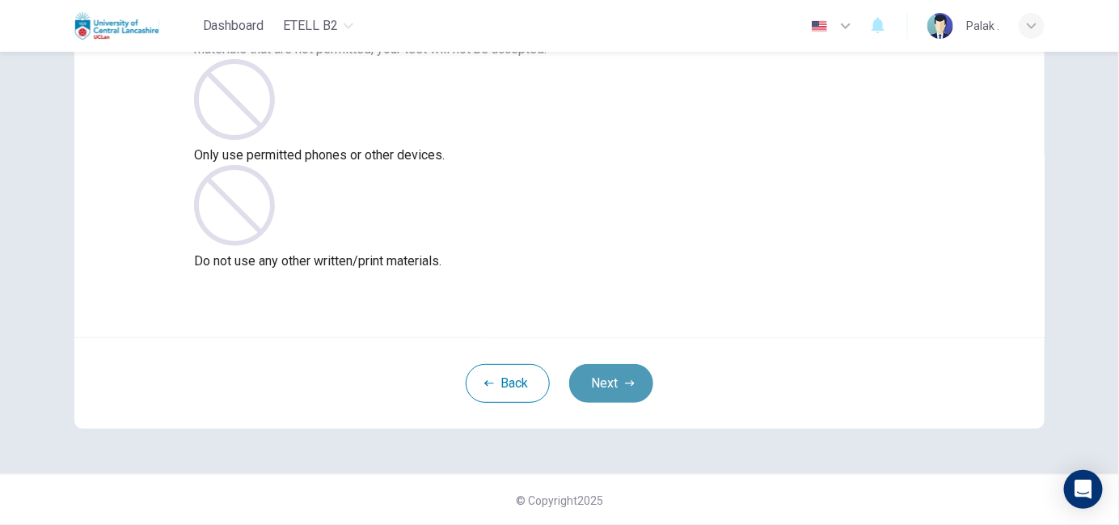
click at [602, 376] on button "Next" at bounding box center [611, 383] width 84 height 39
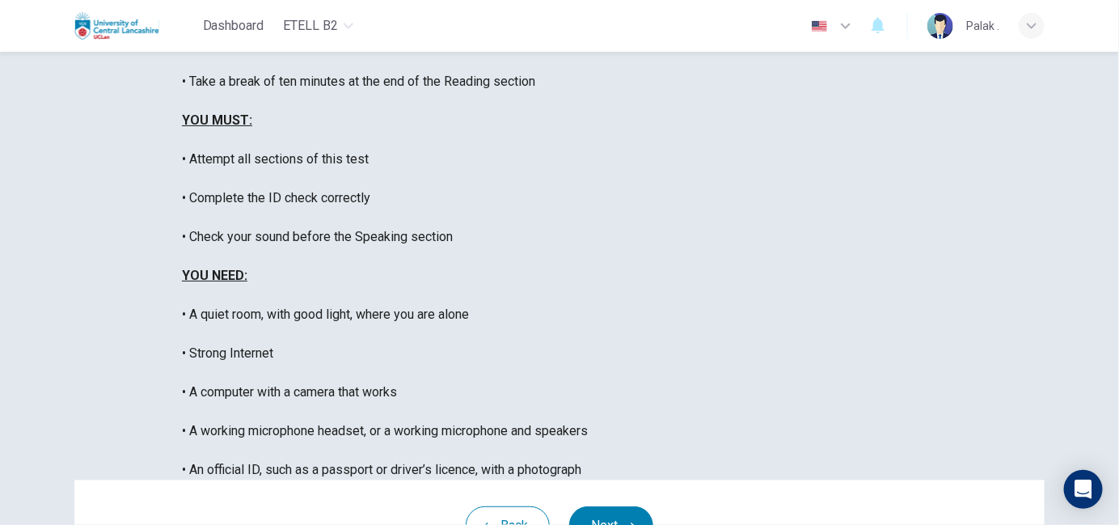
scroll to position [361, 0]
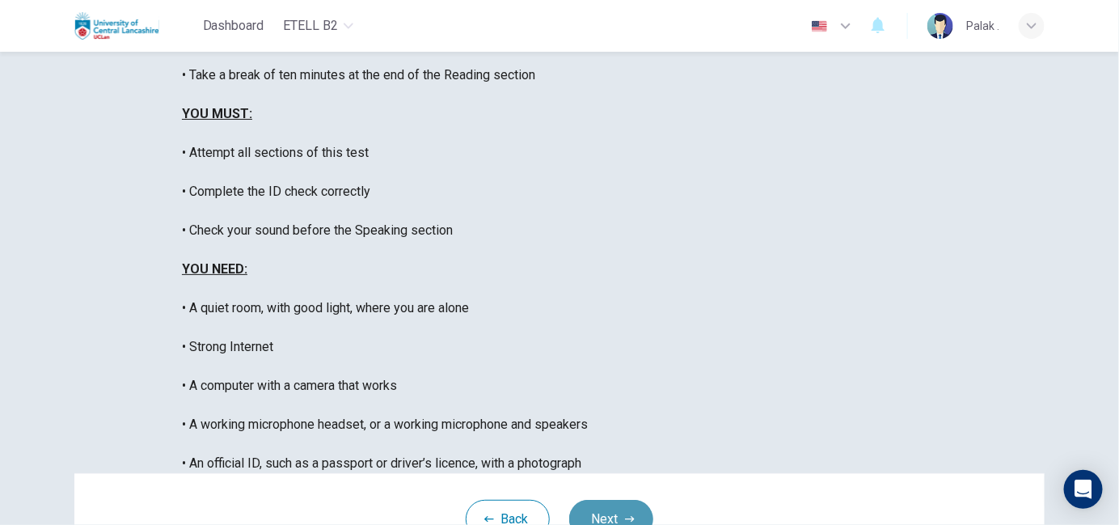
click at [622, 500] on button "Next" at bounding box center [611, 519] width 84 height 39
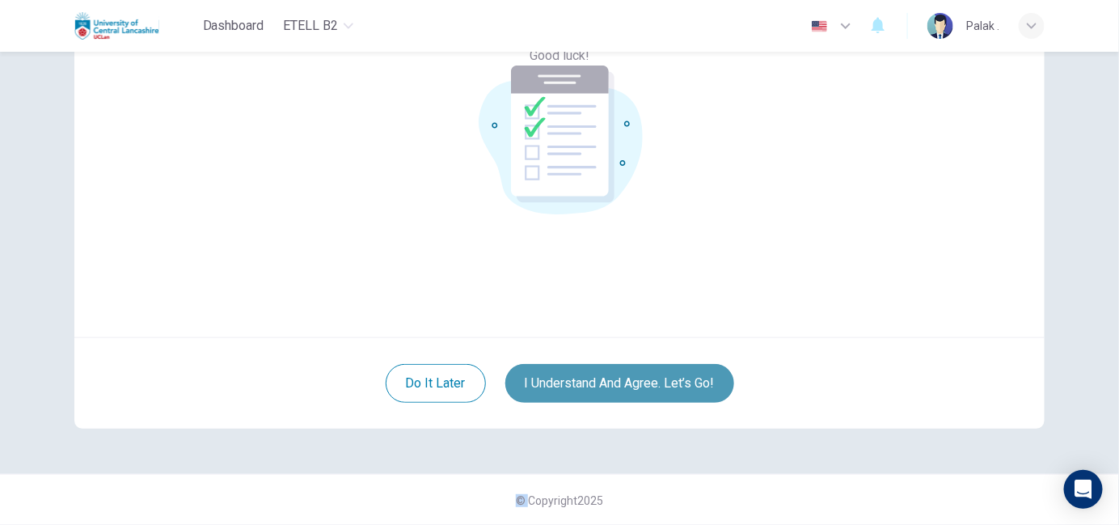
click at [633, 378] on button "I understand and agree. Let’s go!" at bounding box center [619, 383] width 229 height 39
click at [707, 375] on button "I understand and agree. Let’s go!" at bounding box center [619, 383] width 229 height 39
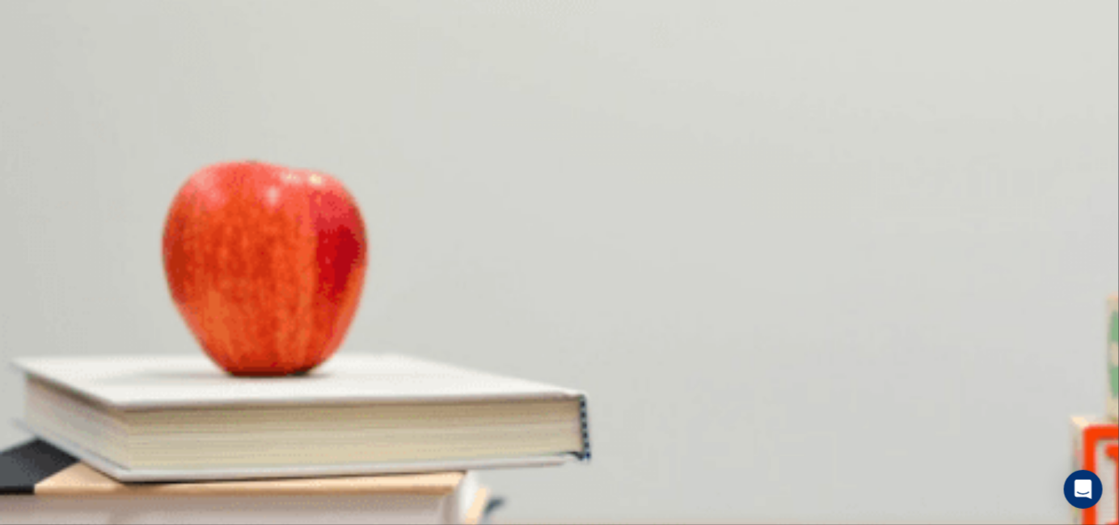
scroll to position [205, 0]
click at [592, 244] on body "This site uses cookies, as explained in our Privacy Policy . If you agree to th…" at bounding box center [559, 262] width 1119 height 525
drag, startPoint x: 1117, startPoint y: 326, endPoint x: 1110, endPoint y: 277, distance: 49.7
click at [1110, 524] on div at bounding box center [559, 525] width 1119 height 0
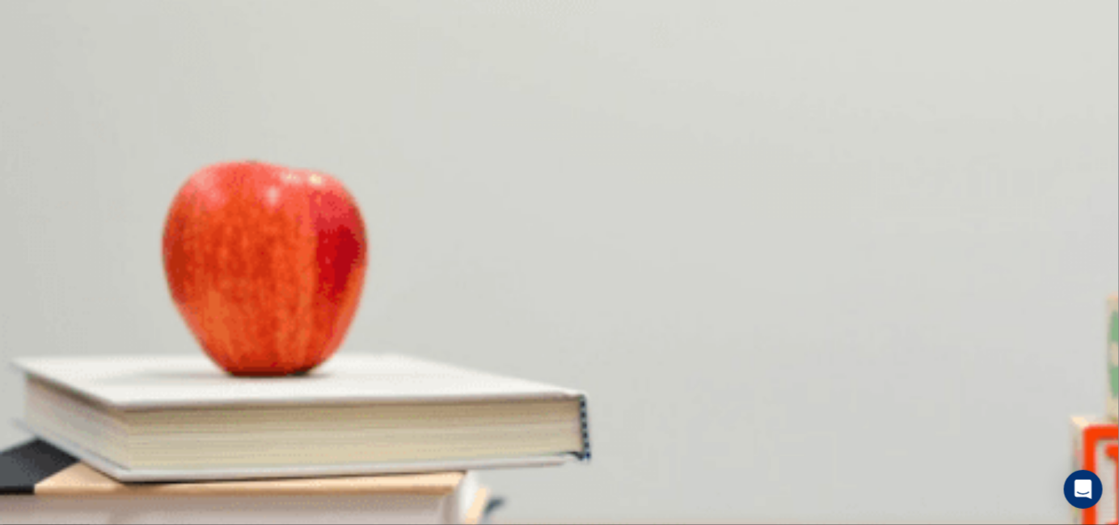
click at [578, 418] on body "This site uses cookies, as explained in our Privacy Policy . If you agree to th…" at bounding box center [559, 262] width 1119 height 525
click at [578, 524] on div at bounding box center [559, 525] width 1119 height 0
click at [579, 417] on body "This site uses cookies, as explained in our Privacy Policy . If you agree to th…" at bounding box center [559, 262] width 1119 height 525
drag, startPoint x: 567, startPoint y: 463, endPoint x: 587, endPoint y: 383, distance: 82.6
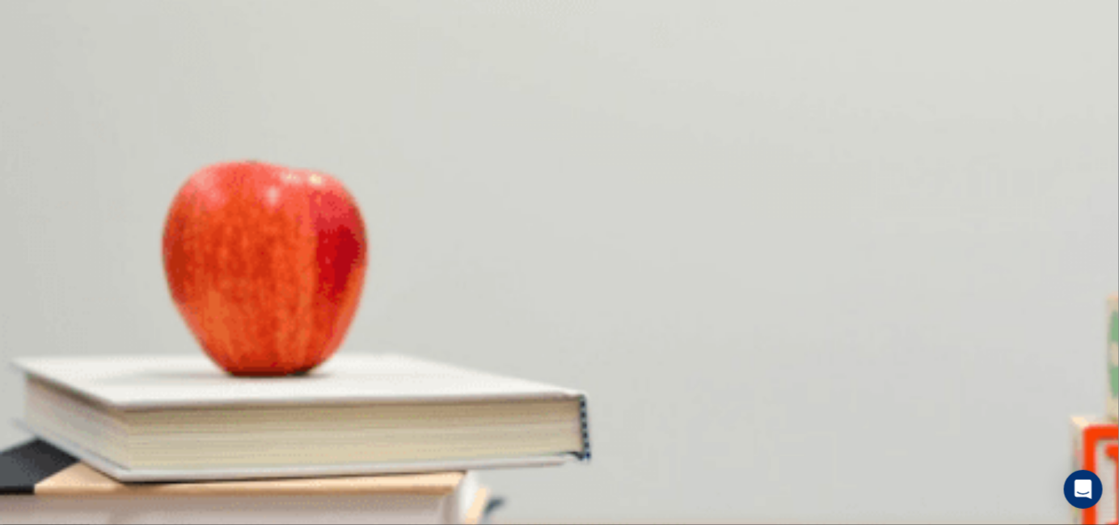
type input "**"
type input "*"
drag, startPoint x: 563, startPoint y: 472, endPoint x: 588, endPoint y: 376, distance: 99.4
click at [588, 376] on body "This site uses cookies, as explained in our Privacy Policy . If you agree to th…" at bounding box center [559, 262] width 1119 height 525
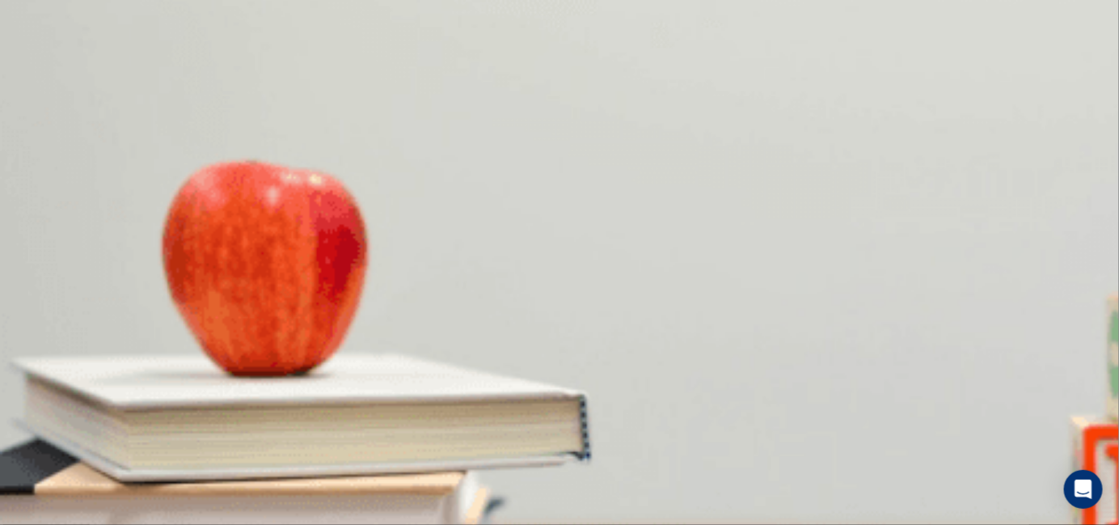
click at [588, 524] on div at bounding box center [559, 525] width 1119 height 0
click at [588, 376] on body "This site uses cookies, as explained in our Privacy Policy . If you agree to th…" at bounding box center [559, 262] width 1119 height 525
type input "**"
type input "*"
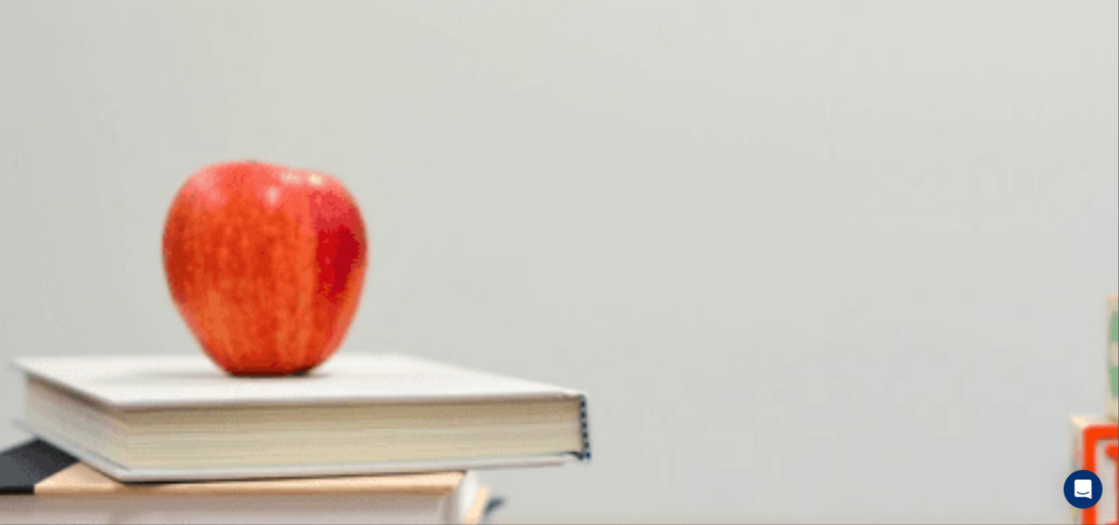
click at [573, 319] on body "This site uses cookies, as explained in our Privacy Policy . If you agree to th…" at bounding box center [559, 262] width 1119 height 525
click at [573, 524] on div at bounding box center [559, 525] width 1119 height 0
click at [566, 330] on body "This site uses cookies, as explained in our Privacy Policy . If you agree to th…" at bounding box center [559, 262] width 1119 height 525
type input "**"
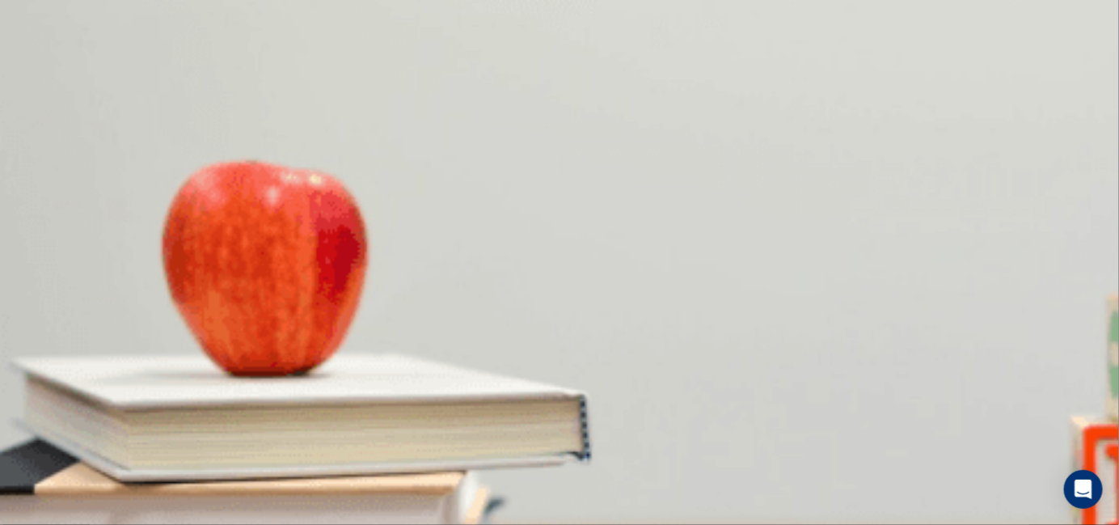
click at [555, 524] on li "T" at bounding box center [559, 534] width 1119 height 19
type input "*"
click at [555, 524] on li "T" at bounding box center [430, 530] width 839 height 11
click at [598, 273] on body "This site uses cookies, as explained in our Privacy Policy . If you agree to th…" at bounding box center [559, 262] width 1119 height 525
click at [598, 524] on div at bounding box center [559, 525] width 1119 height 0
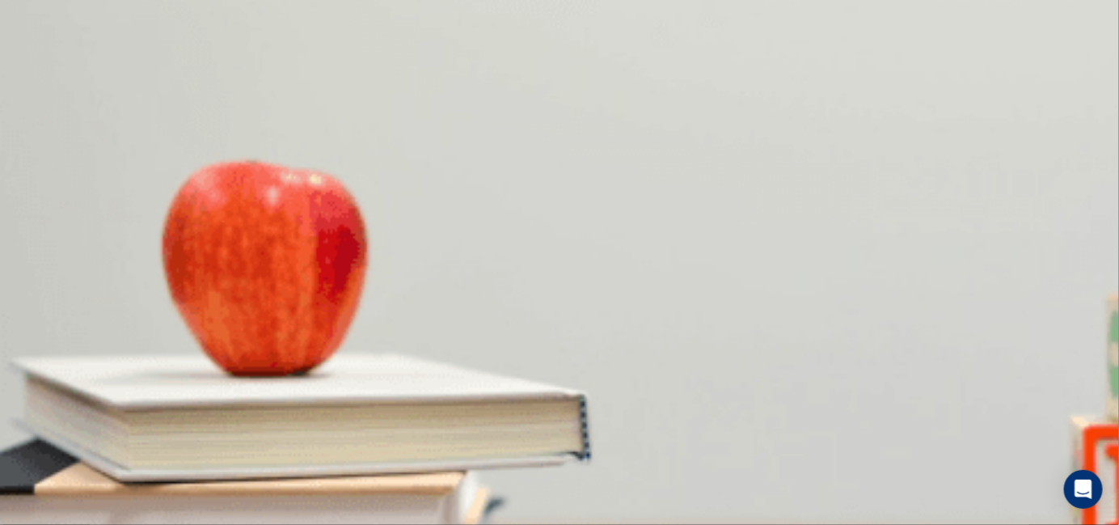
click at [598, 274] on body "This site uses cookies, as explained in our Privacy Policy . If you agree to th…" at bounding box center [559, 262] width 1119 height 525
type input "**"
click at [577, 524] on li "T" at bounding box center [559, 534] width 1119 height 19
type input "*"
click at [577, 524] on li "T" at bounding box center [430, 530] width 839 height 11
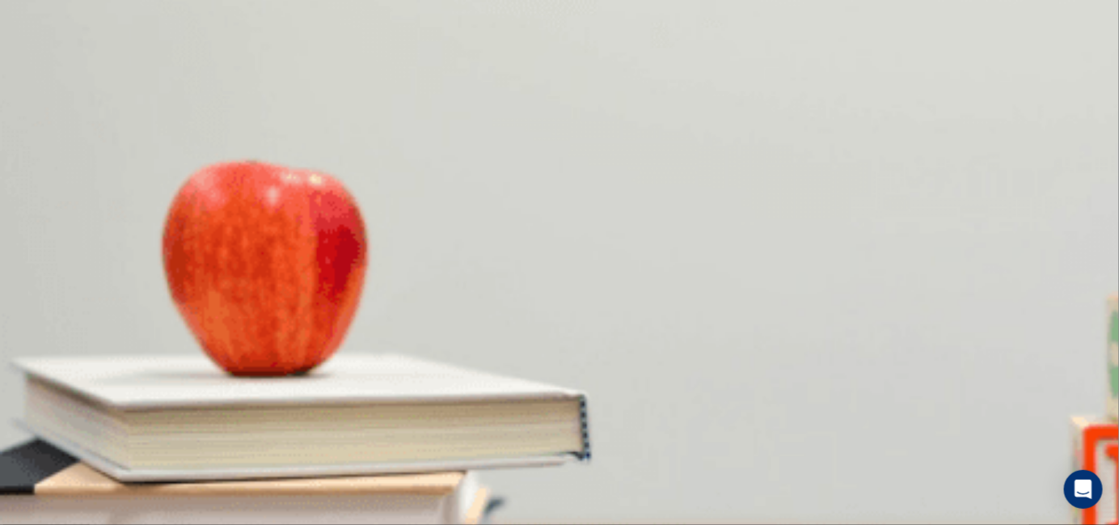
click at [594, 223] on body "This site uses cookies, as explained in our Privacy Policy . If you agree to th…" at bounding box center [559, 262] width 1119 height 525
click at [594, 524] on div at bounding box center [559, 525] width 1119 height 0
click at [594, 223] on body "This site uses cookies, as explained in our Privacy Policy . If you agree to th…" at bounding box center [559, 262] width 1119 height 525
type input "**"
click at [574, 524] on li "T" at bounding box center [559, 534] width 1119 height 19
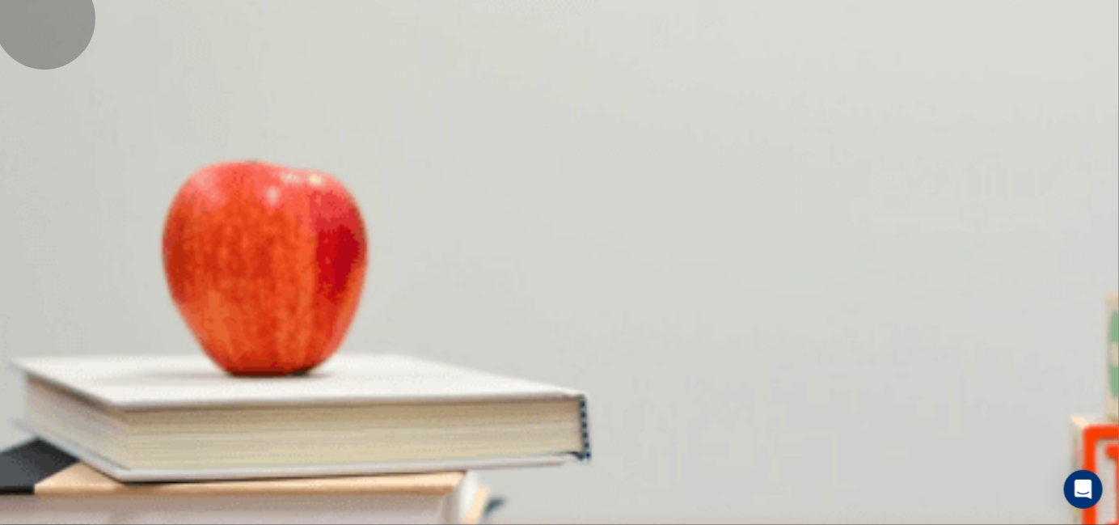
type input "*"
click at [594, 373] on body "This site uses cookies, as explained in our Privacy Policy . If you agree to th…" at bounding box center [559, 262] width 1119 height 525
click at [594, 524] on div at bounding box center [559, 525] width 1119 height 0
click at [594, 373] on body "This site uses cookies, as explained in our Privacy Policy . If you agree to th…" at bounding box center [559, 262] width 1119 height 525
click at [594, 524] on div at bounding box center [559, 525] width 1119 height 0
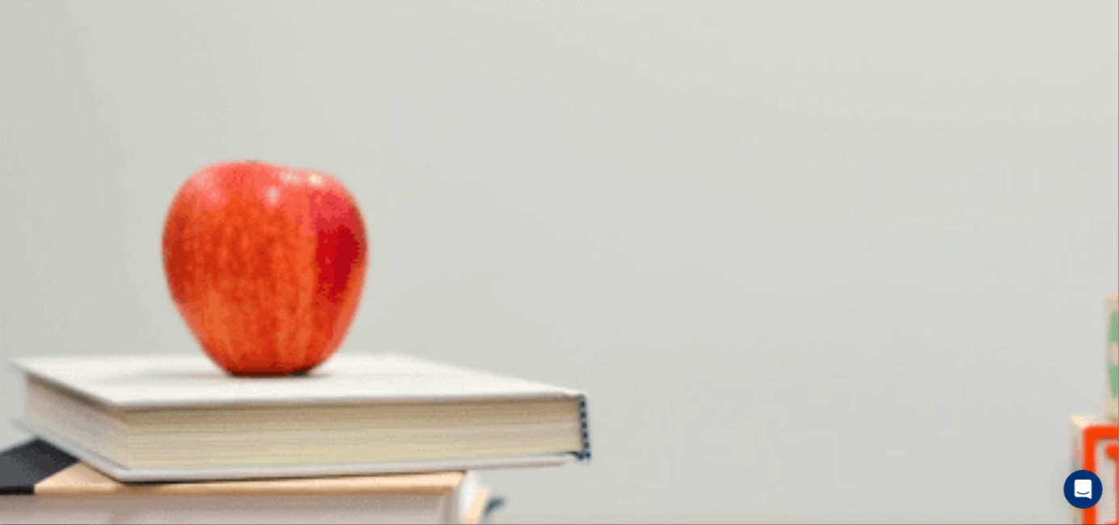
click at [606, 416] on body "This site uses cookies, as explained in our Privacy Policy . If you agree to th…" at bounding box center [559, 262] width 1119 height 525
click at [606, 524] on div at bounding box center [559, 525] width 1119 height 0
click at [591, 416] on body "This site uses cookies, as explained in our Privacy Policy . If you agree to th…" at bounding box center [559, 262] width 1119 height 525
click at [591, 524] on div at bounding box center [559, 525] width 1119 height 0
click at [580, 409] on body "This site uses cookies, as explained in our Privacy Policy . If you agree to th…" at bounding box center [559, 262] width 1119 height 525
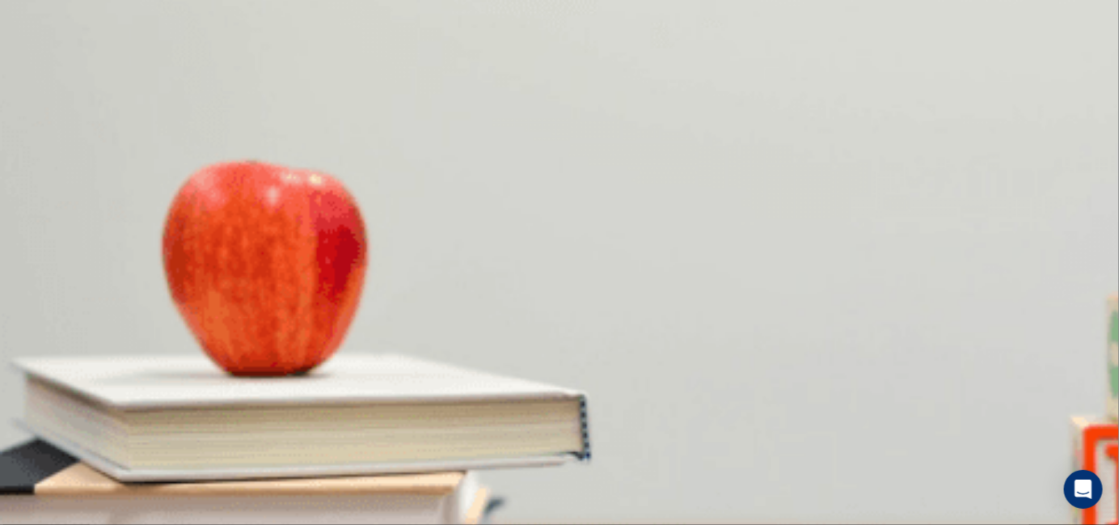
type input "**"
click at [561, 524] on li "T" at bounding box center [559, 534] width 1119 height 19
type input "*"
click at [561, 524] on li "T" at bounding box center [430, 530] width 839 height 11
click at [581, 370] on body "This site uses cookies, as explained in our Privacy Policy . If you agree to th…" at bounding box center [559, 262] width 1119 height 525
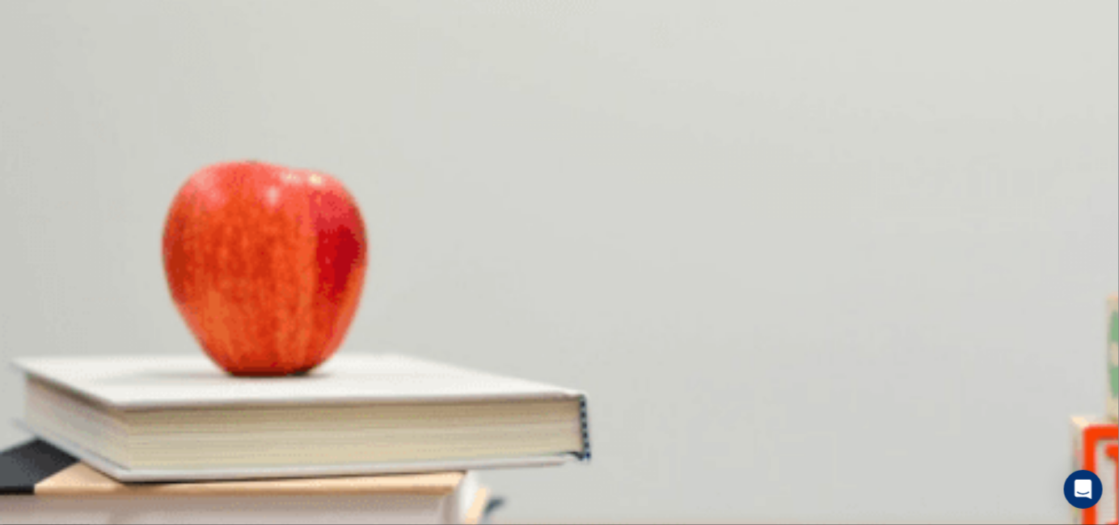
click at [581, 524] on div at bounding box center [559, 525] width 1119 height 0
click at [581, 370] on body "This site uses cookies, as explained in our Privacy Policy . If you agree to th…" at bounding box center [559, 262] width 1119 height 525
click at [607, 524] on div at bounding box center [559, 525] width 1119 height 0
click at [606, 241] on body "This site uses cookies, as explained in our Privacy Policy . If you agree to th…" at bounding box center [559, 262] width 1119 height 525
type input "**"
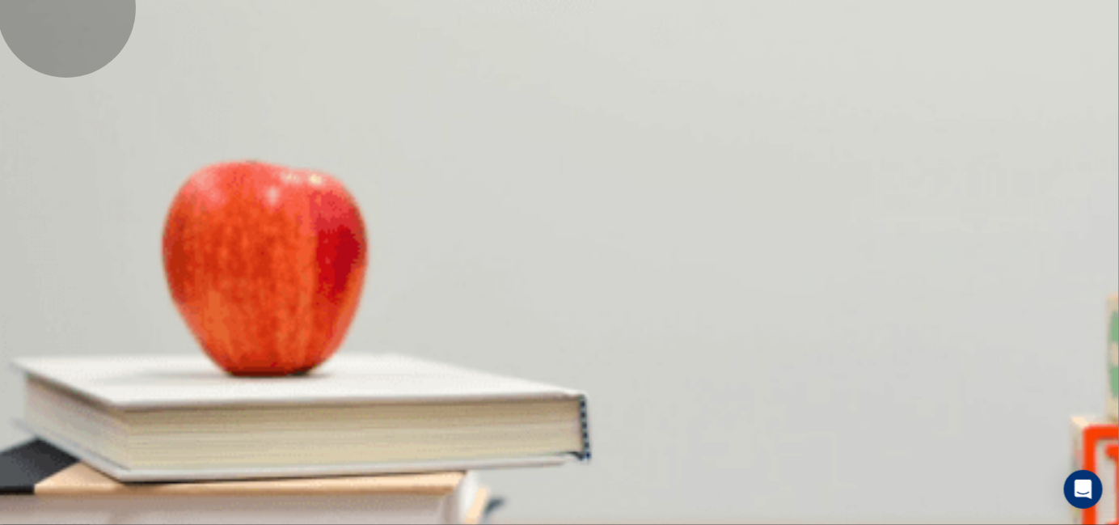
type input "*"
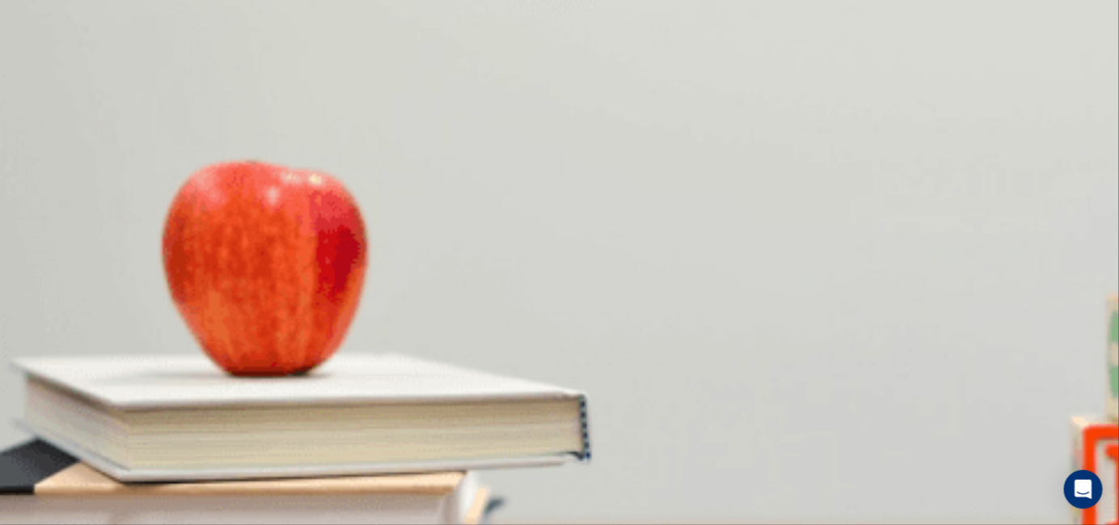
click at [835, 524] on div at bounding box center [559, 525] width 1119 height 0
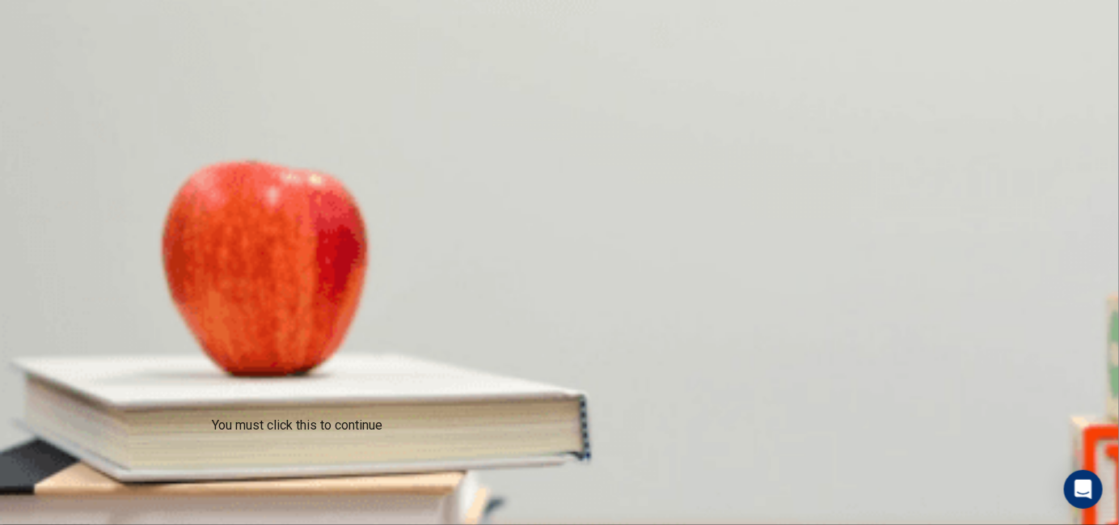
click at [873, 524] on div at bounding box center [559, 525] width 1119 height 0
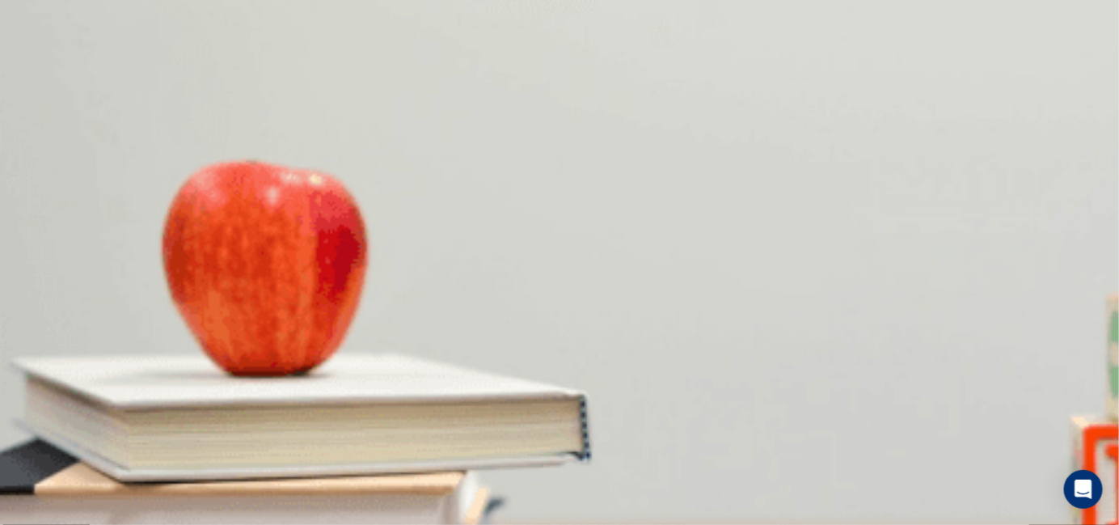
scroll to position [692, 0]
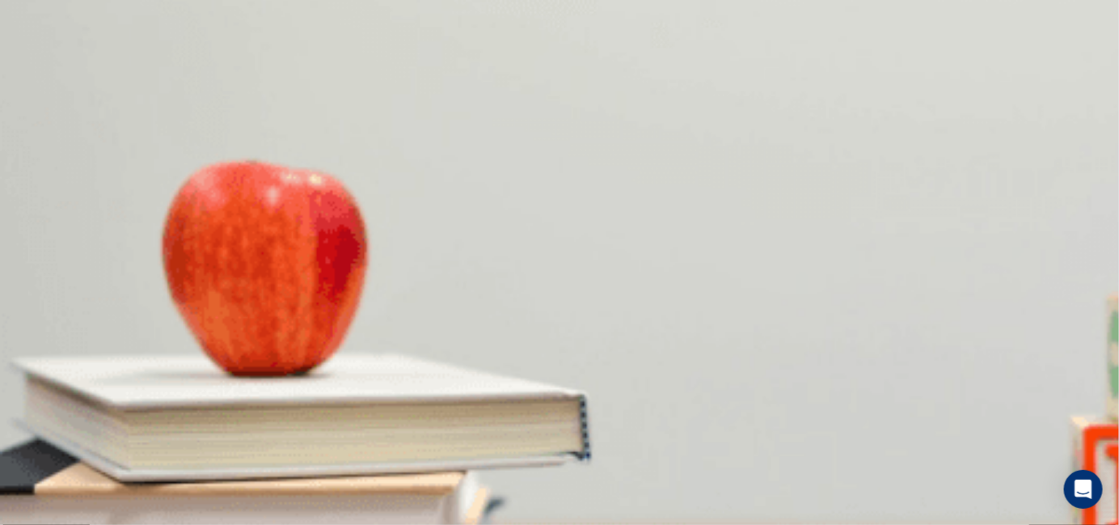
click at [910, 524] on div at bounding box center [559, 525] width 1119 height 0
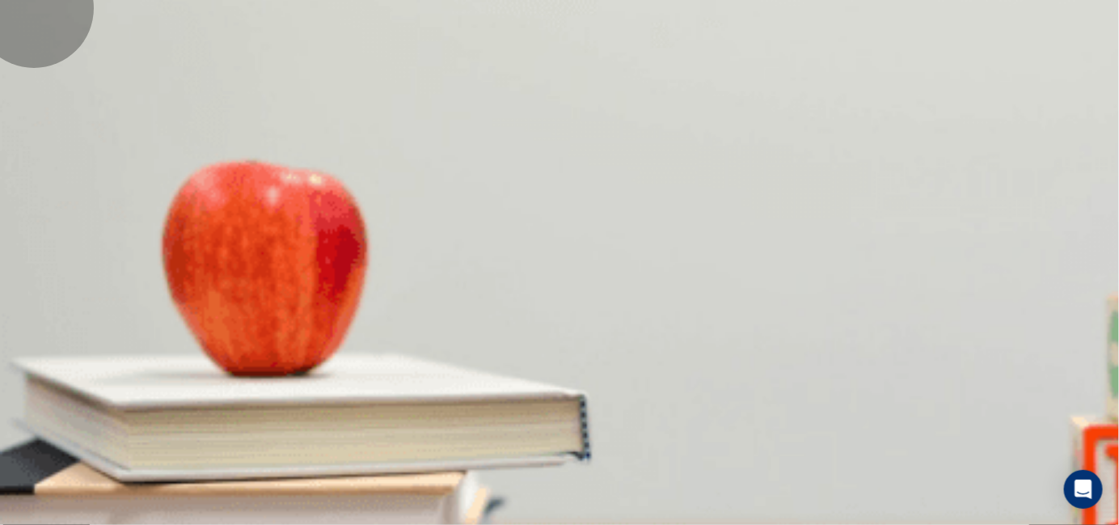
scroll to position [205, 0]
drag, startPoint x: 1041, startPoint y: 213, endPoint x: 1030, endPoint y: 189, distance: 25.7
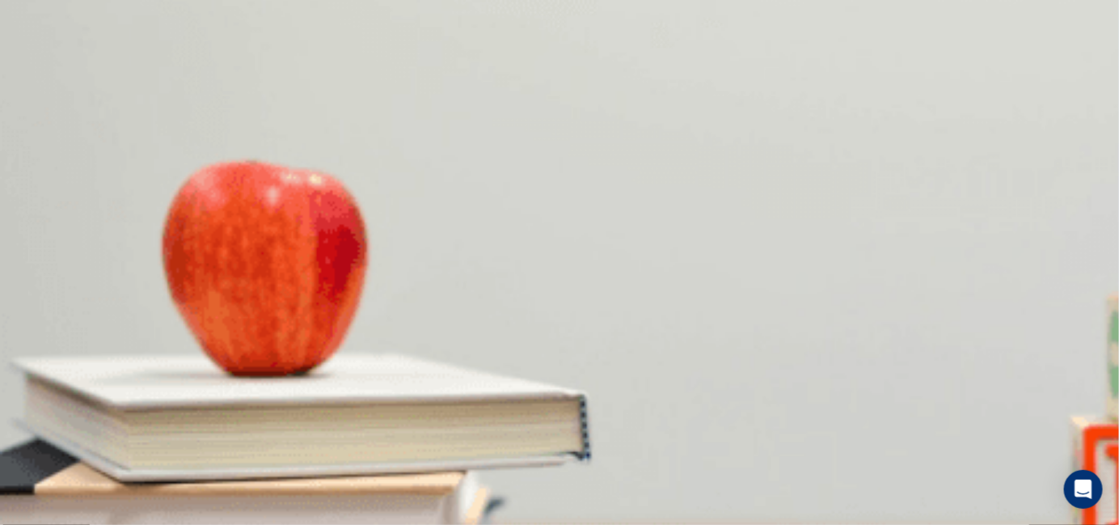
scroll to position [137, 0]
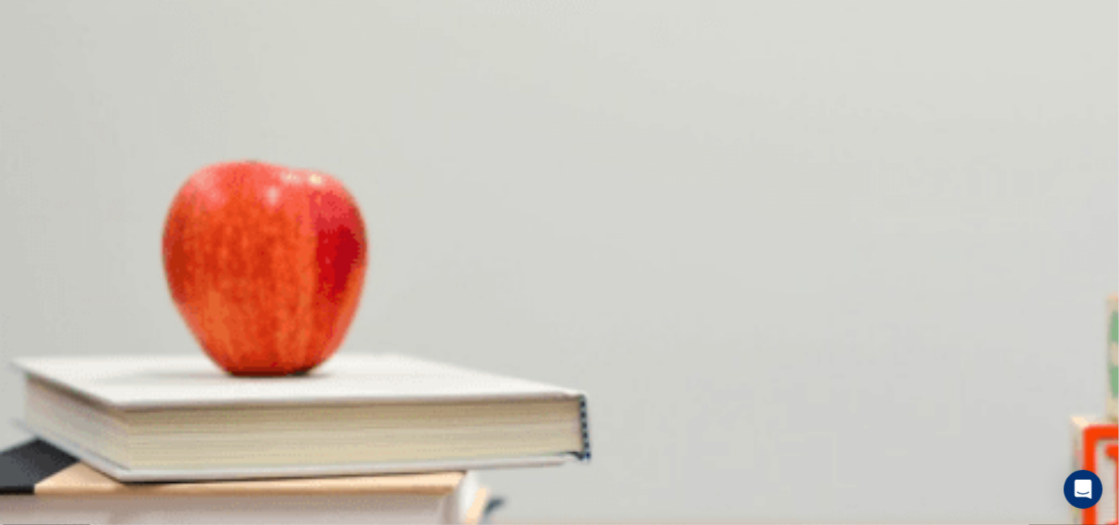
drag, startPoint x: 651, startPoint y: 305, endPoint x: 857, endPoint y: 264, distance: 210.1
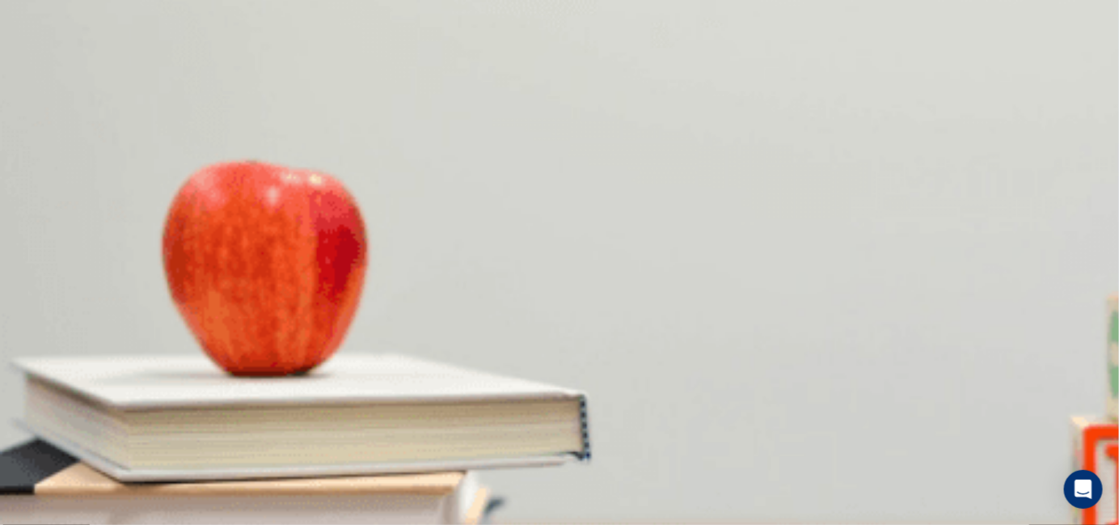
scroll to position [771, 0]
drag, startPoint x: 1042, startPoint y: 282, endPoint x: 1035, endPoint y: 340, distance: 58.7
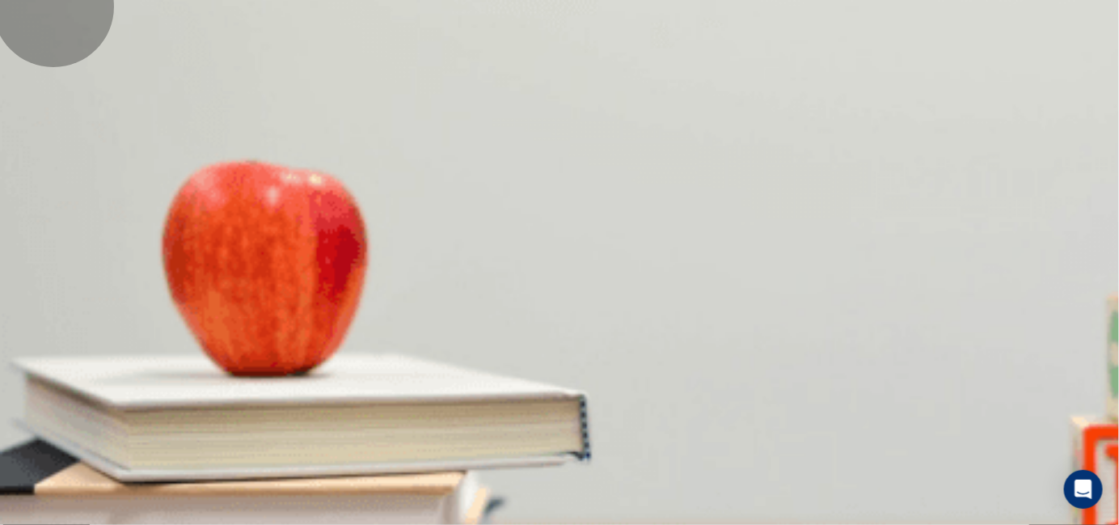
type input "**"
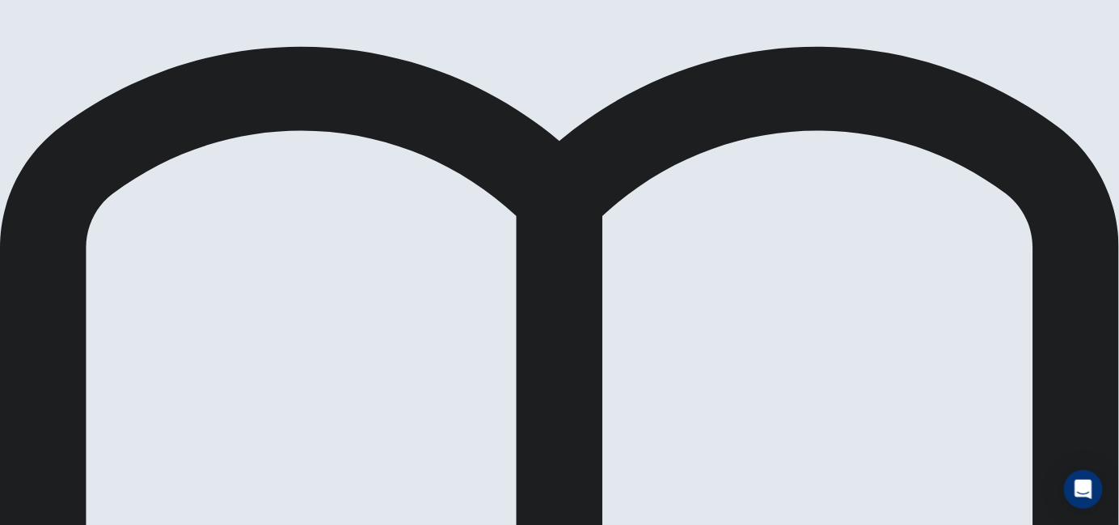
scroll to position [11, 0]
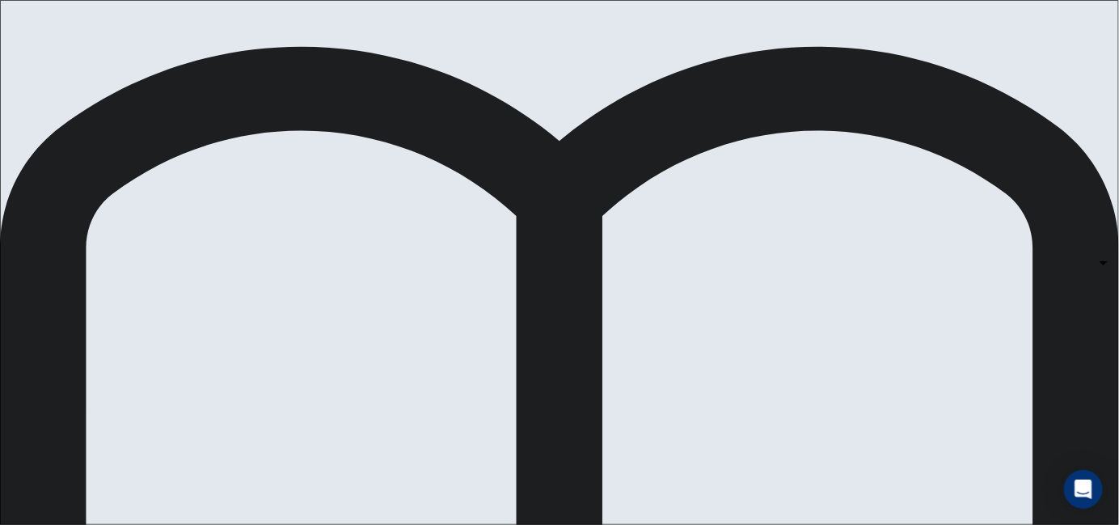
click at [659, 376] on body "This site uses cookies, as explained in our Privacy Policy . If you agree to th…" at bounding box center [559, 262] width 1119 height 525
type input "*"
click at [716, 293] on body "This site uses cookies, as explained in our Privacy Policy . If you agree to th…" at bounding box center [559, 262] width 1119 height 525
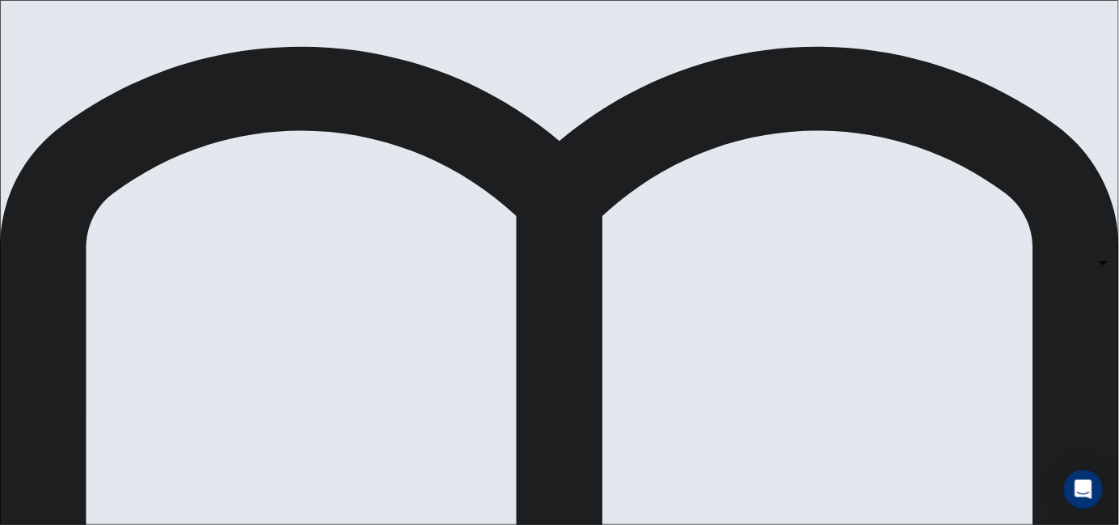
click at [716, 524] on div at bounding box center [559, 525] width 1119 height 0
click at [708, 287] on body "This site uses cookies, as explained in our Privacy Policy . If you agree to th…" at bounding box center [559, 262] width 1119 height 525
click at [708, 524] on div at bounding box center [559, 525] width 1119 height 0
click at [705, 300] on body "This site uses cookies, as explained in our Privacy Policy . If you agree to th…" at bounding box center [559, 262] width 1119 height 525
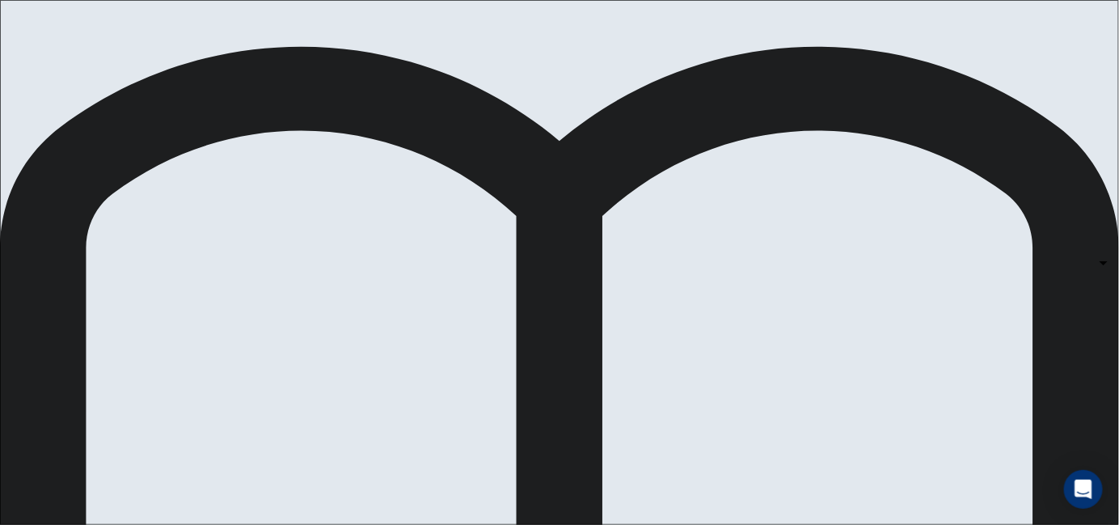
click at [699, 301] on body "This site uses cookies, as explained in our Privacy Policy . If you agree to th…" at bounding box center [559, 262] width 1119 height 525
click at [655, 524] on li "A" at bounding box center [559, 534] width 1119 height 19
type input "*"
click at [683, 273] on body "This site uses cookies, as explained in our Privacy Policy . If you agree to th…" at bounding box center [559, 262] width 1119 height 525
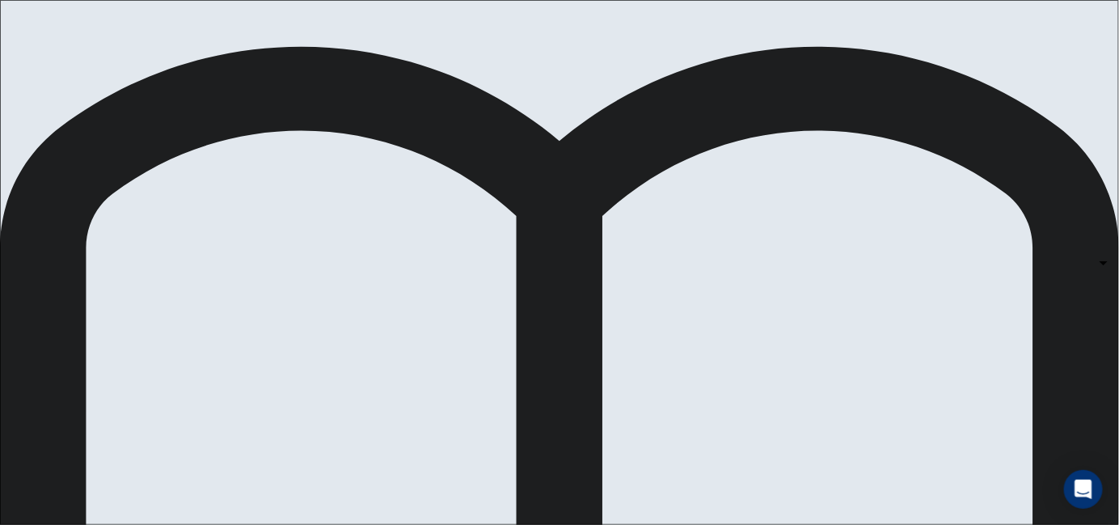
click at [683, 524] on div at bounding box center [559, 525] width 1119 height 0
click at [683, 273] on body "This site uses cookies, as explained in our Privacy Policy . If you agree to th…" at bounding box center [559, 262] width 1119 height 525
click at [680, 524] on li "A" at bounding box center [559, 534] width 1119 height 19
type input "*"
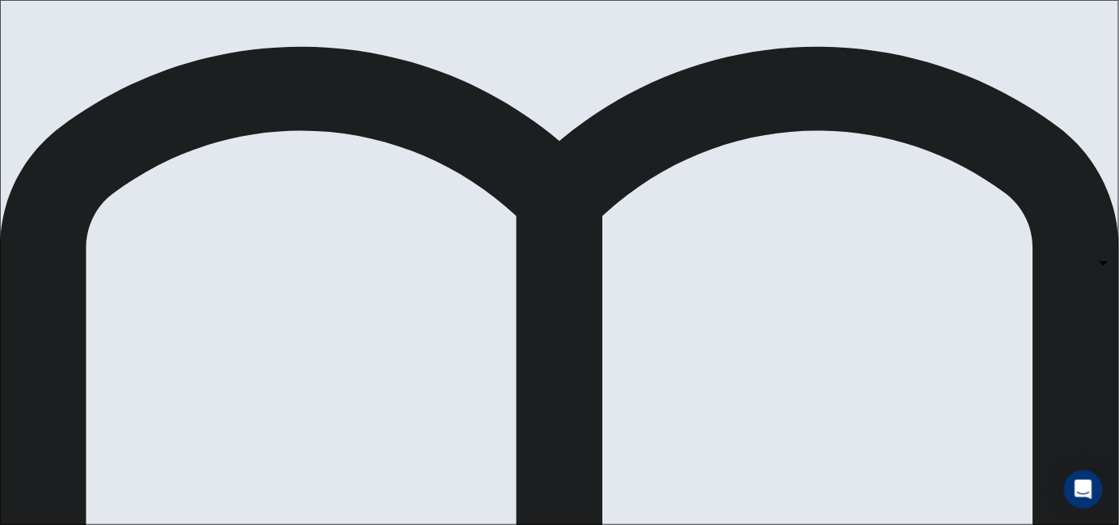
click at [686, 415] on body "This site uses cookies, as explained in our Privacy Policy . If you agree to th…" at bounding box center [559, 262] width 1119 height 525
type input "*"
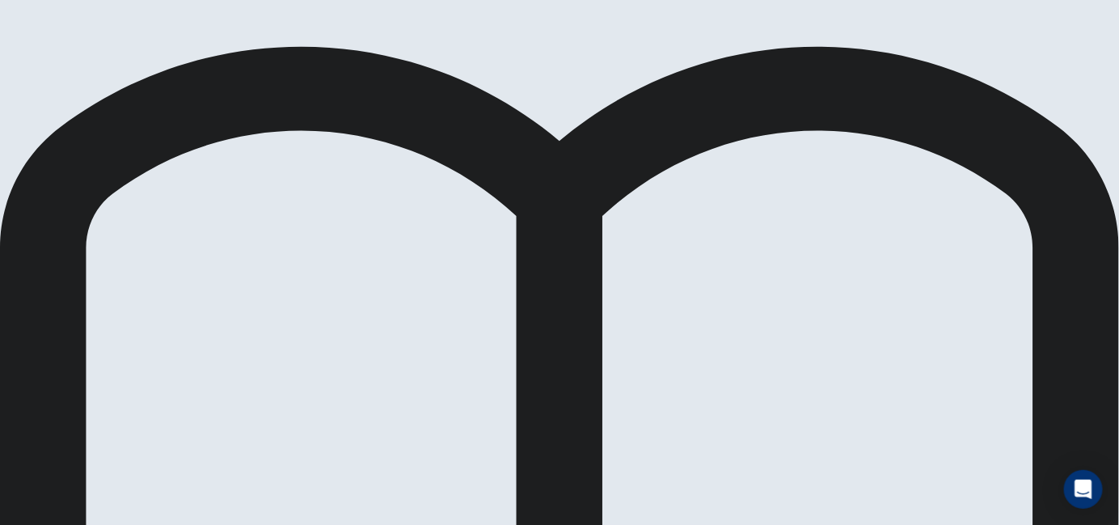
scroll to position [0, 0]
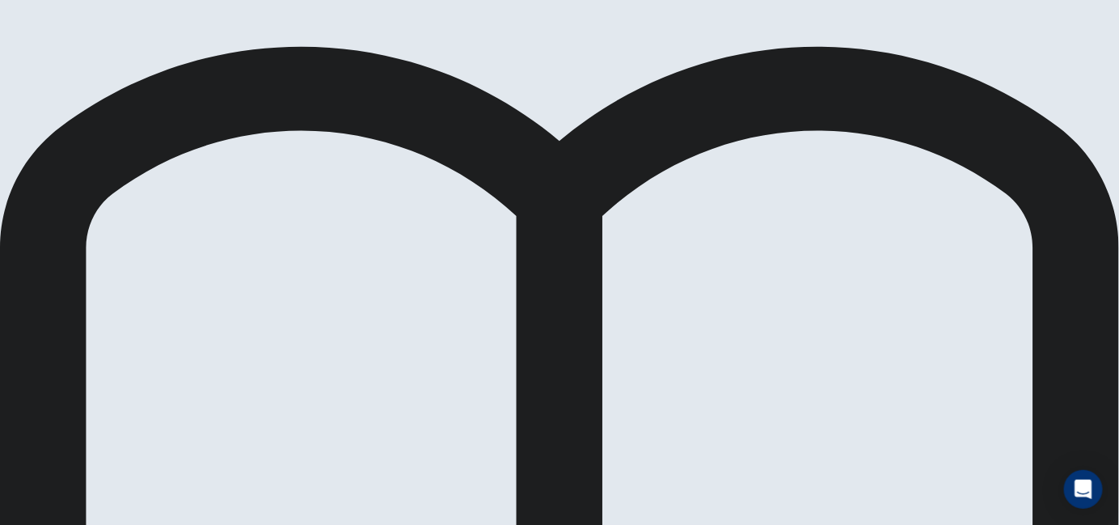
drag, startPoint x: 619, startPoint y: 364, endPoint x: 845, endPoint y: 165, distance: 300.8
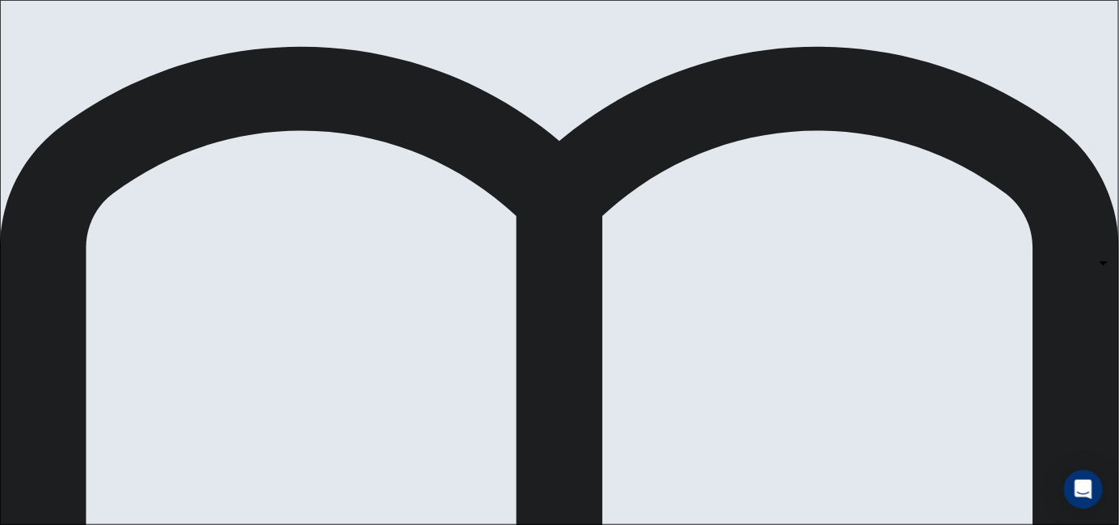
click at [713, 178] on body "This site uses cookies, as explained in our Privacy Policy . If you agree to th…" at bounding box center [559, 262] width 1119 height 525
click at [876, 524] on div at bounding box center [559, 525] width 1119 height 0
click at [693, 198] on body "This site uses cookies, as explained in our Privacy Policy . If you agree to th…" at bounding box center [559, 262] width 1119 height 525
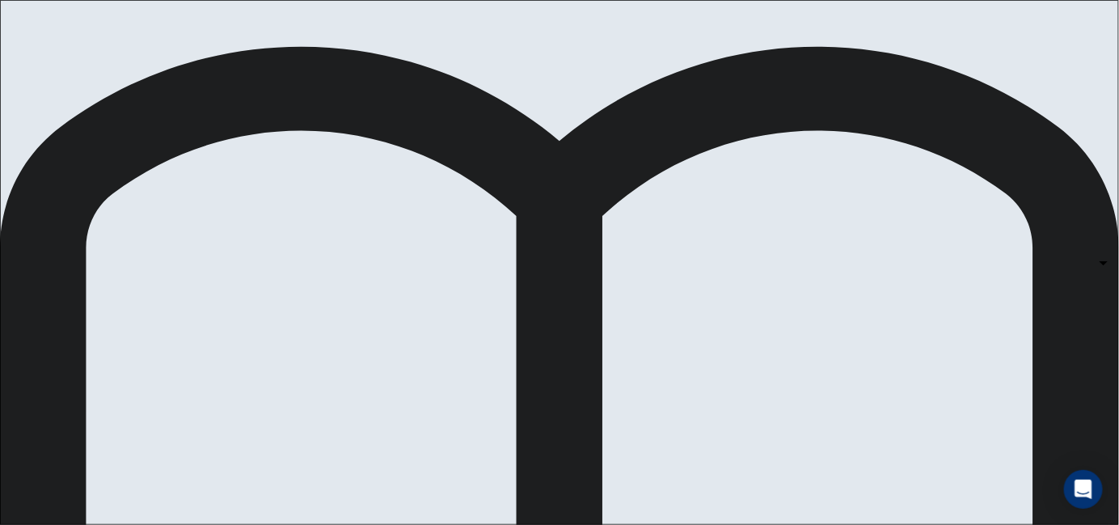
click at [693, 524] on div at bounding box center [559, 525] width 1119 height 0
click at [693, 198] on body "This site uses cookies, as explained in our Privacy Policy . If you agree to th…" at bounding box center [559, 262] width 1119 height 525
click at [693, 524] on div at bounding box center [559, 525] width 1119 height 0
click at [693, 198] on body "This site uses cookies, as explained in our Privacy Policy . If you agree to th…" at bounding box center [559, 262] width 1119 height 525
click at [693, 524] on div at bounding box center [559, 525] width 1119 height 0
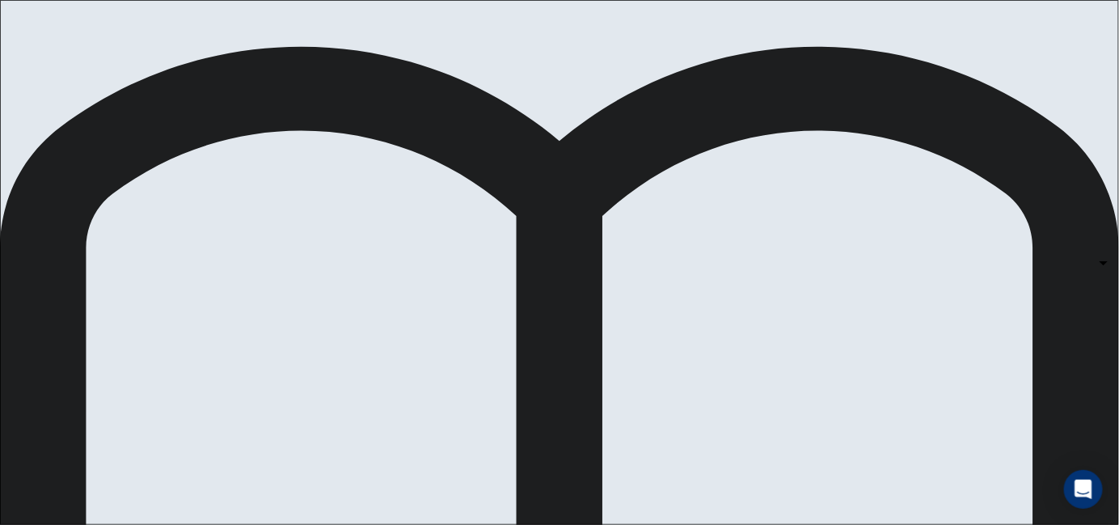
click at [693, 198] on body "This site uses cookies, as explained in our Privacy Policy . If you agree to th…" at bounding box center [559, 262] width 1119 height 525
click at [695, 524] on li "A" at bounding box center [559, 534] width 1119 height 19
type input "*"
click at [695, 524] on li "A" at bounding box center [430, 530] width 839 height 11
click at [689, 332] on body "This site uses cookies, as explained in our Privacy Policy . If you agree to th…" at bounding box center [559, 262] width 1119 height 525
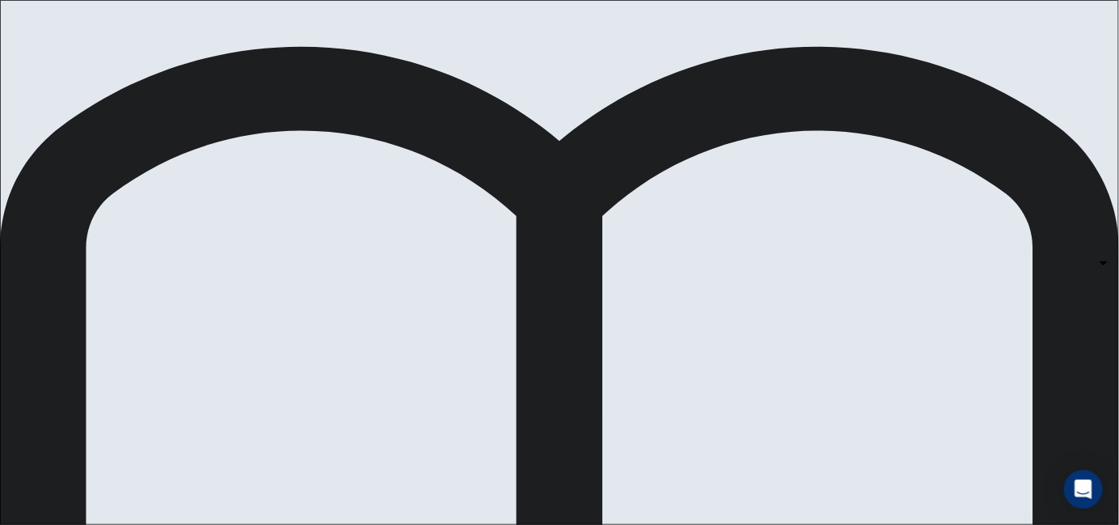
type input "*"
click at [704, 273] on body "This site uses cookies, as explained in our Privacy Policy . If you agree to th…" at bounding box center [559, 262] width 1119 height 525
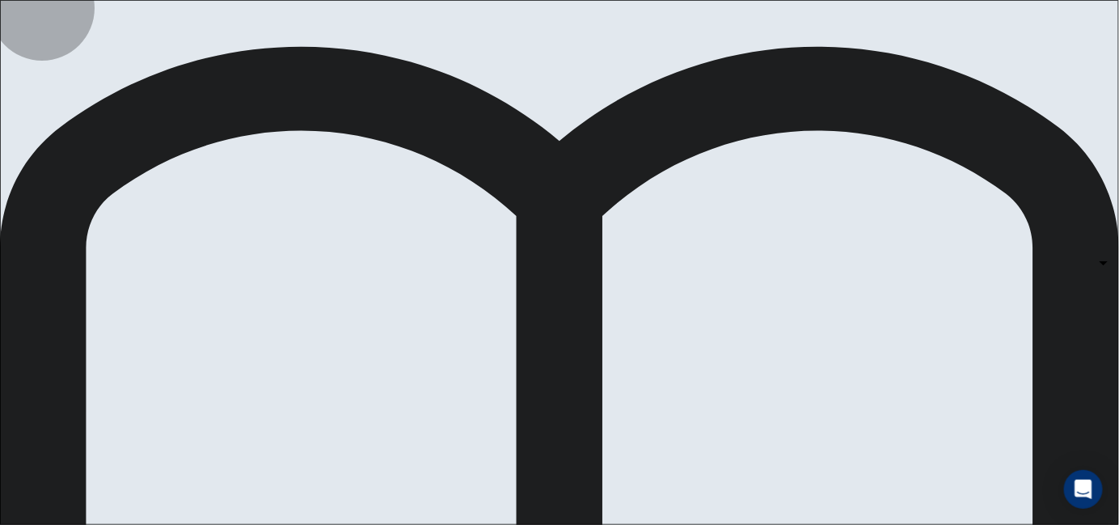
type input "*"
click at [913, 420] on body "This site uses cookies, as explained in our Privacy Policy . If you agree to th…" at bounding box center [559, 262] width 1119 height 525
type input "*"
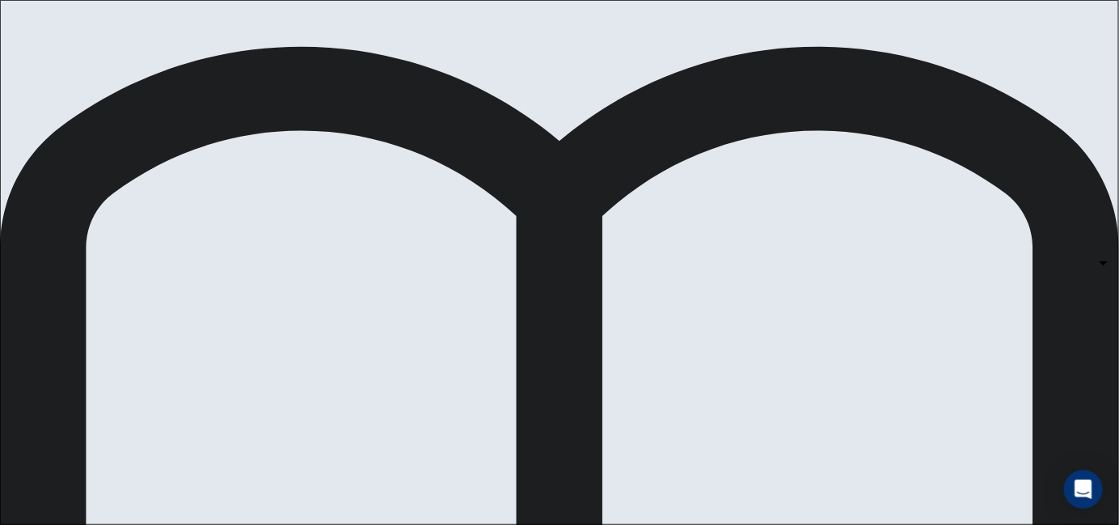
scroll to position [294, 0]
click at [832, 402] on body "This site uses cookies, as explained in our Privacy Policy . If you agree to th…" at bounding box center [559, 262] width 1119 height 525
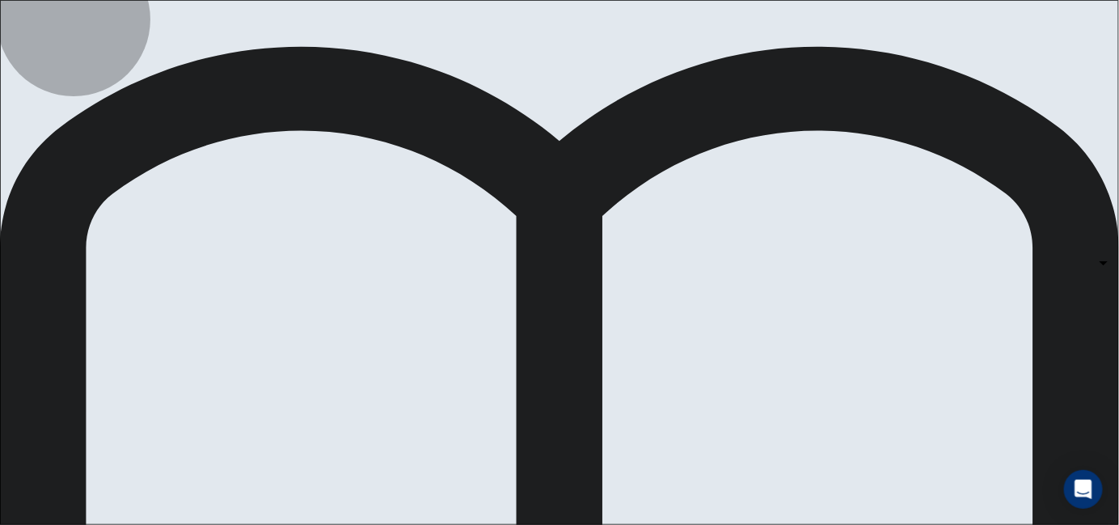
type input "*"
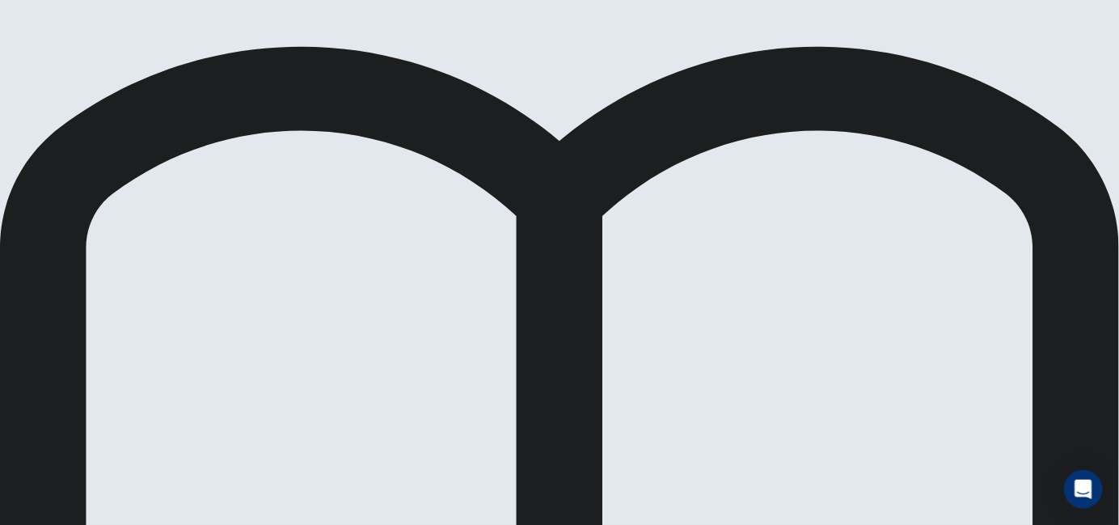
drag, startPoint x: 168, startPoint y: 211, endPoint x: 461, endPoint y: 142, distance: 300.7
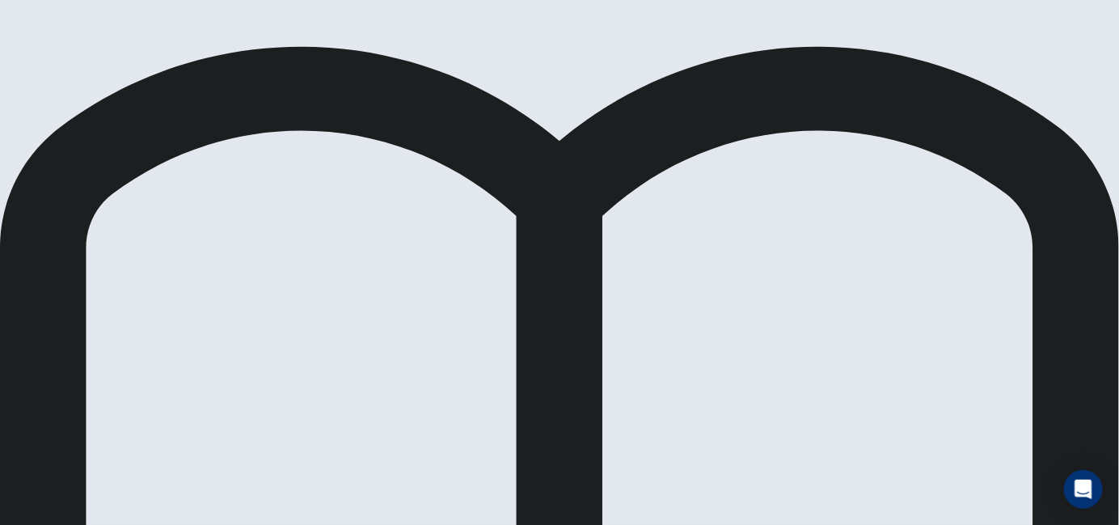
drag, startPoint x: 224, startPoint y: 161, endPoint x: 658, endPoint y: 39, distance: 451.1
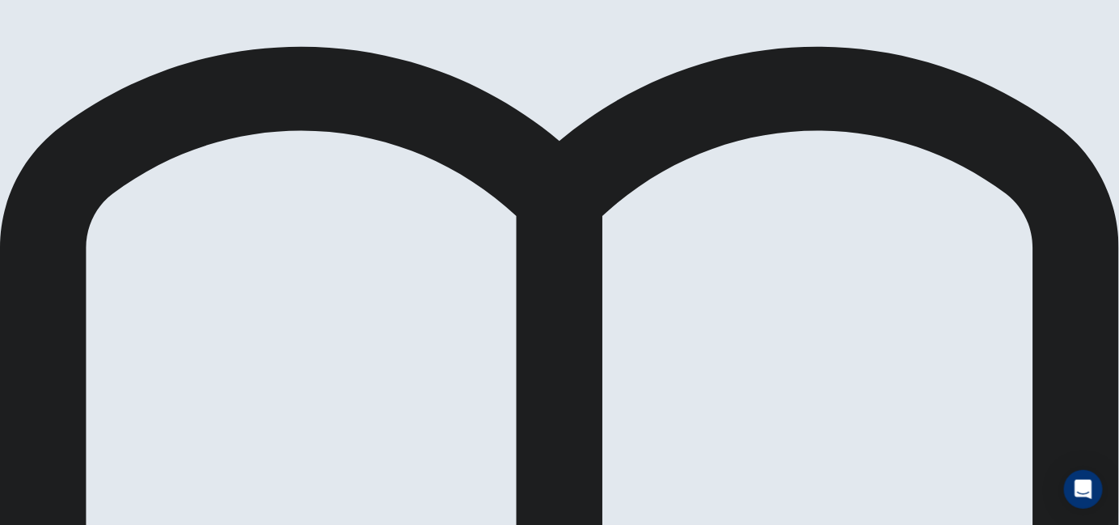
click at [658, 39] on div "eTELL B2 Part Five Review Back Next 00:25:54 Question 30 of 30 00:25:54 Review …" at bounding box center [559, 262] width 1119 height 525
click at [832, 524] on div at bounding box center [559, 525] width 1119 height 0
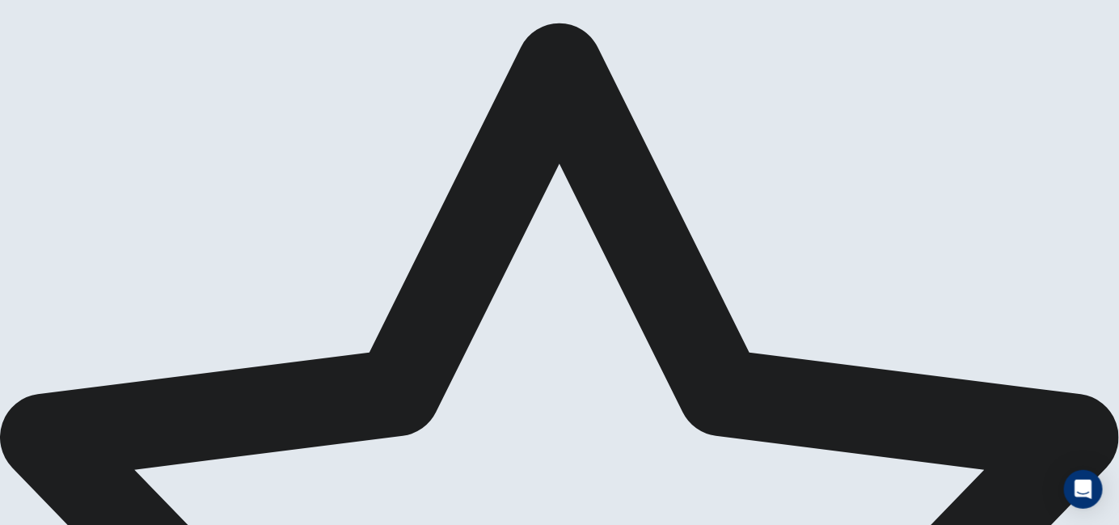
scroll to position [48, 0]
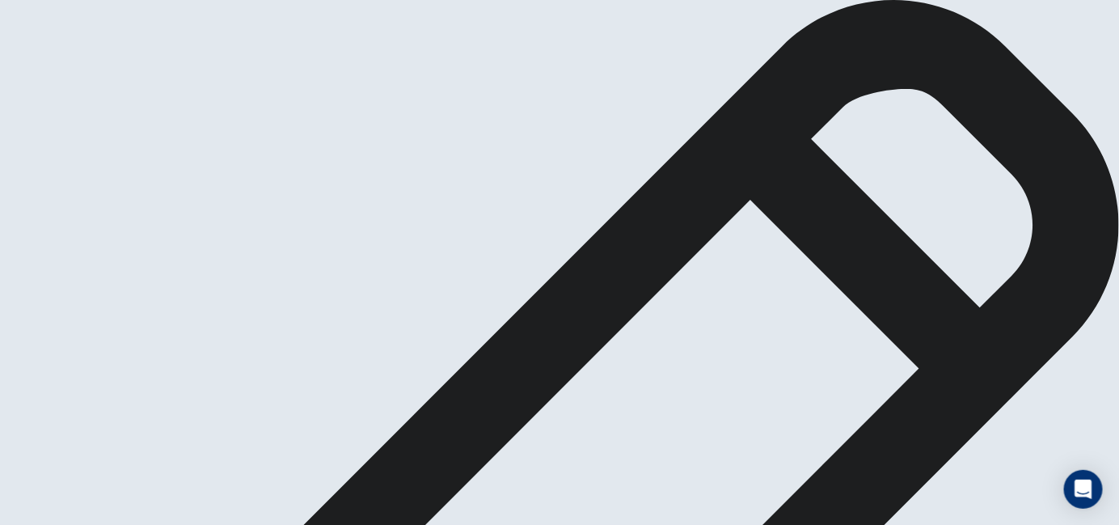
scroll to position [0, 0]
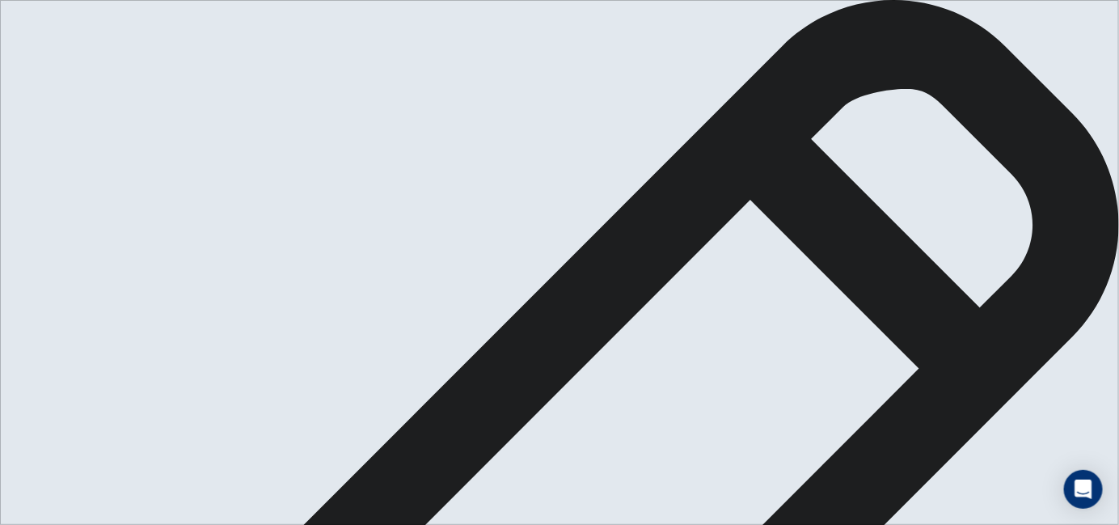
drag, startPoint x: 1108, startPoint y: 205, endPoint x: 1118, endPoint y: 286, distance: 82.3
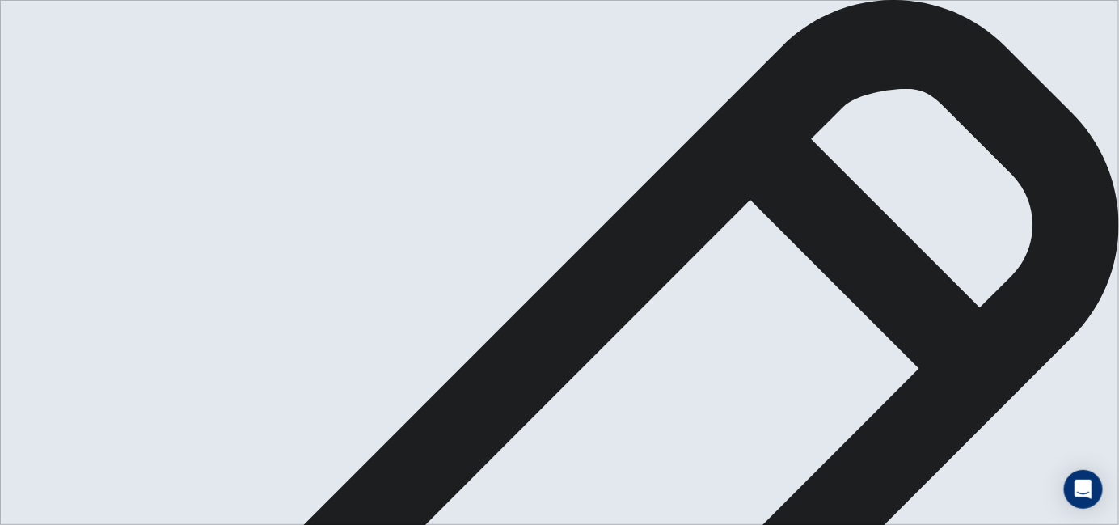
scroll to position [133, 0]
type textarea "**********"
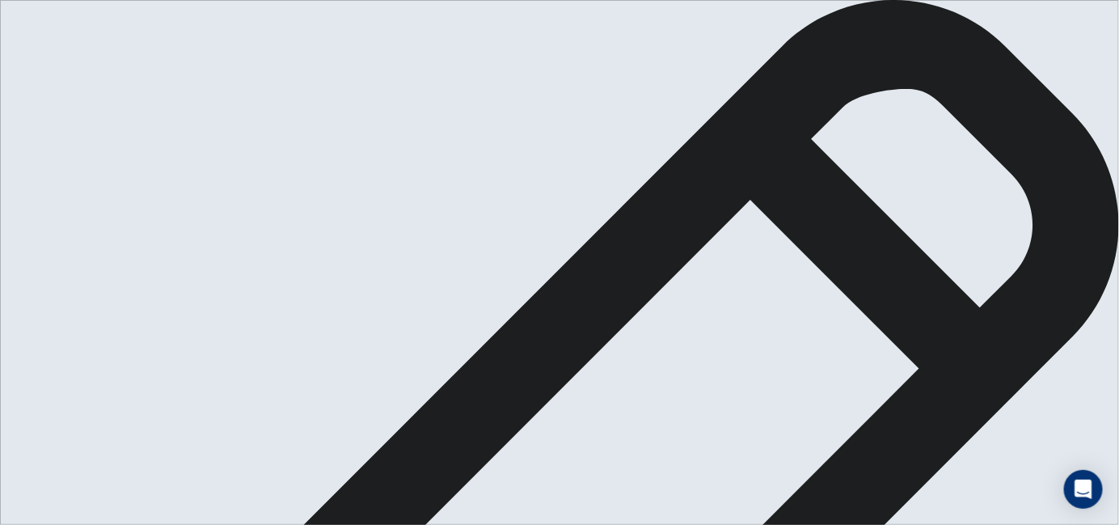
scroll to position [78, 0]
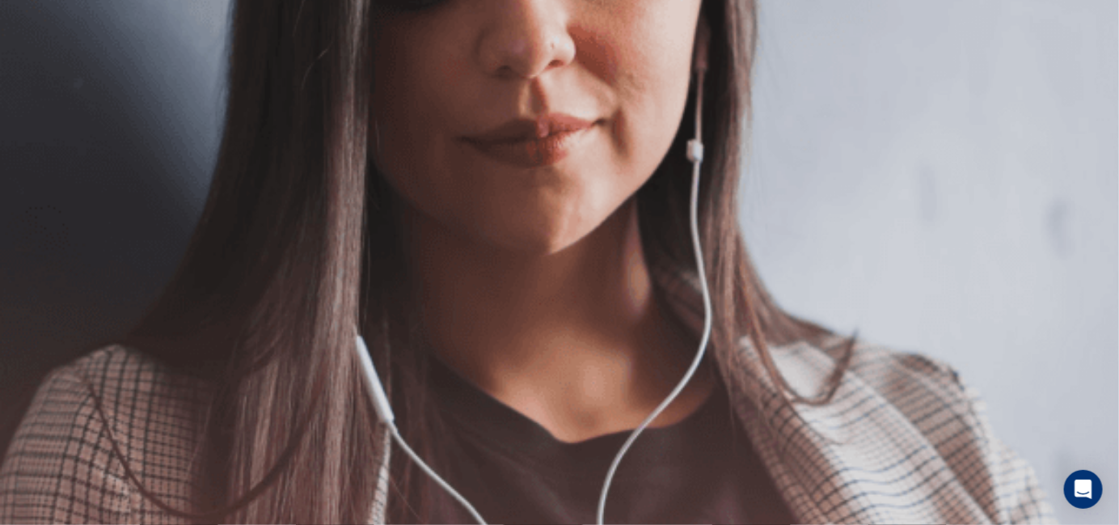
scroll to position [348, 0]
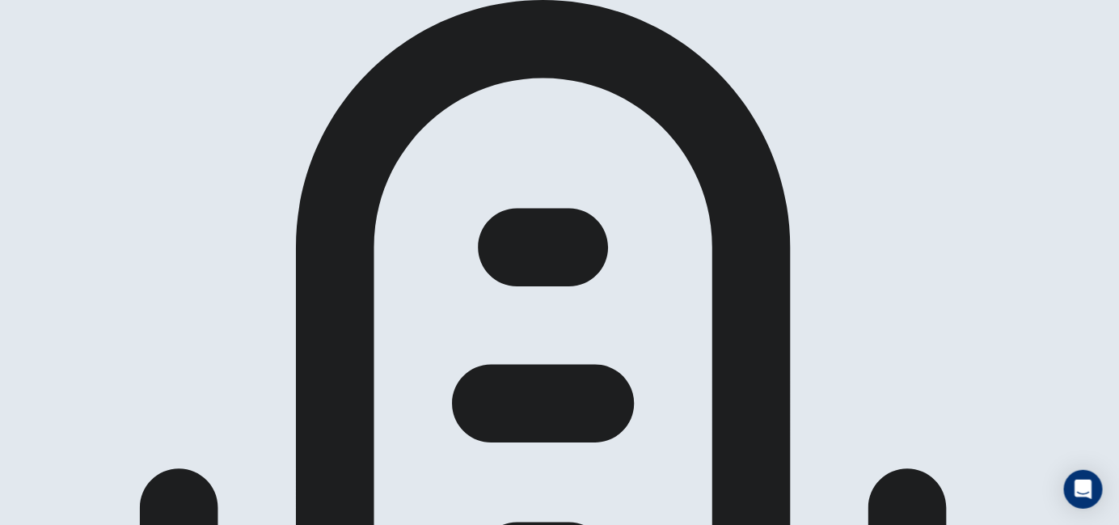
scroll to position [243, 0]
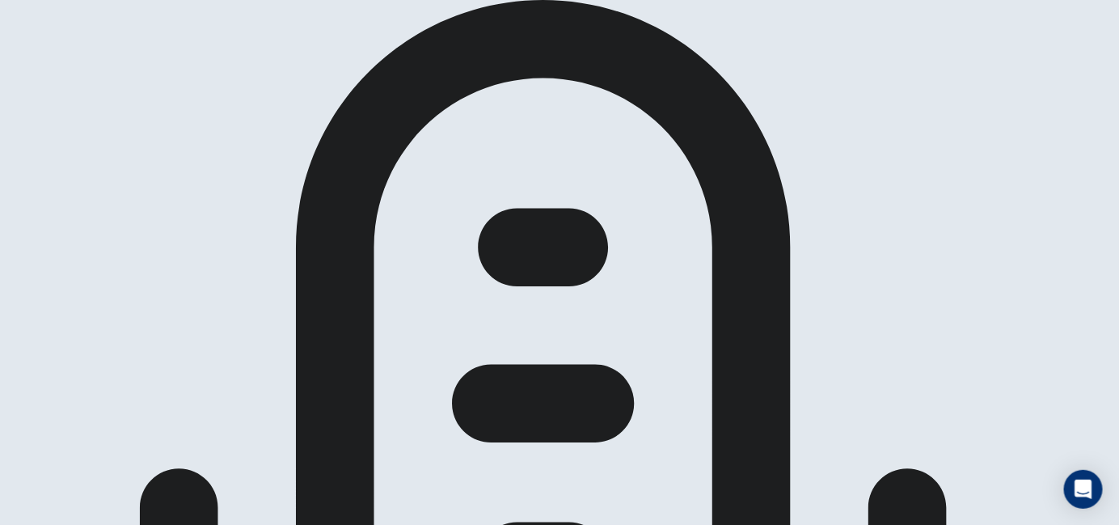
drag, startPoint x: 780, startPoint y: 268, endPoint x: 868, endPoint y: 154, distance: 143.6
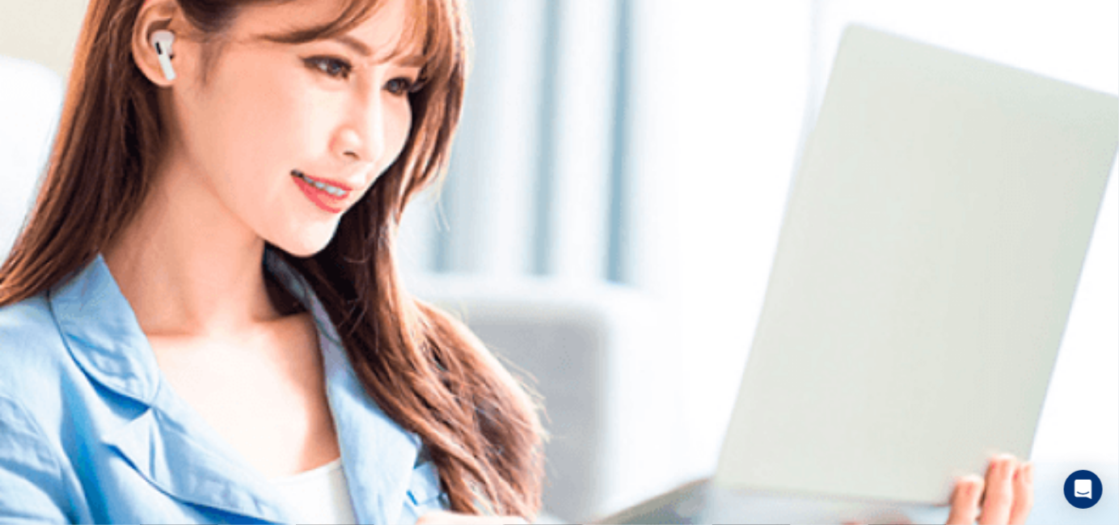
scroll to position [184, 0]
drag, startPoint x: 1110, startPoint y: 213, endPoint x: 1095, endPoint y: 119, distance: 95.1
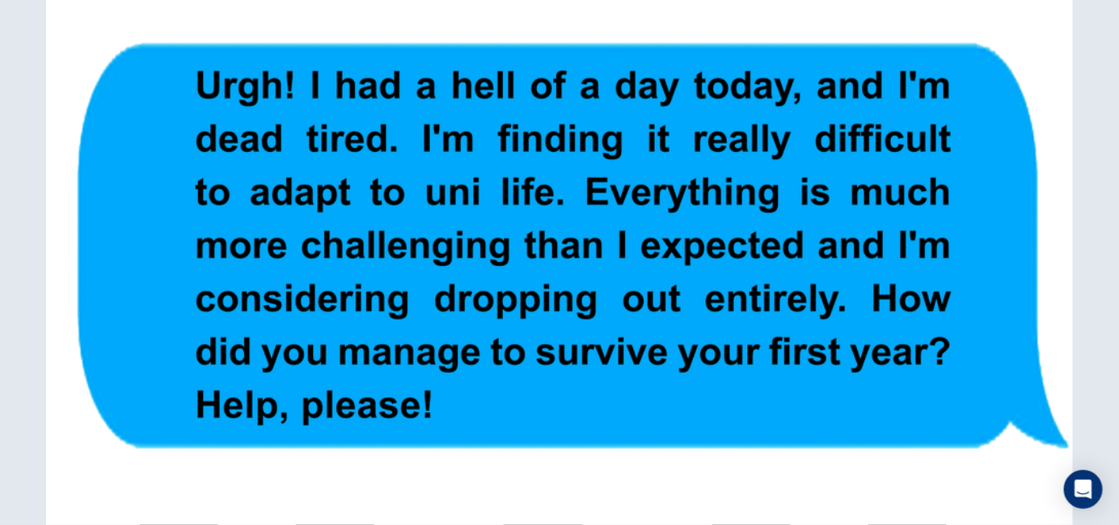
scroll to position [182, 0]
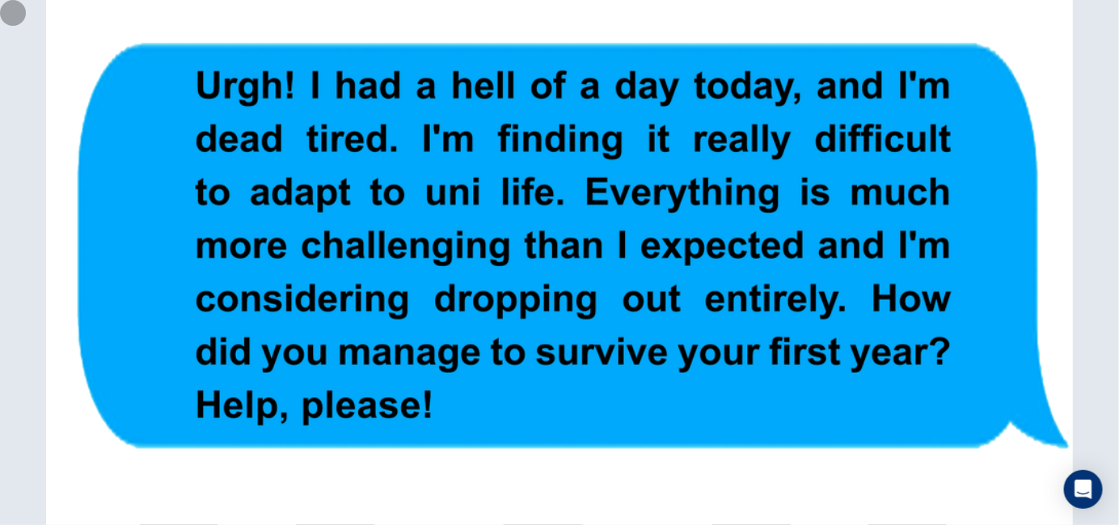
drag, startPoint x: 1100, startPoint y: 448, endPoint x: 1095, endPoint y: 392, distance: 56.0
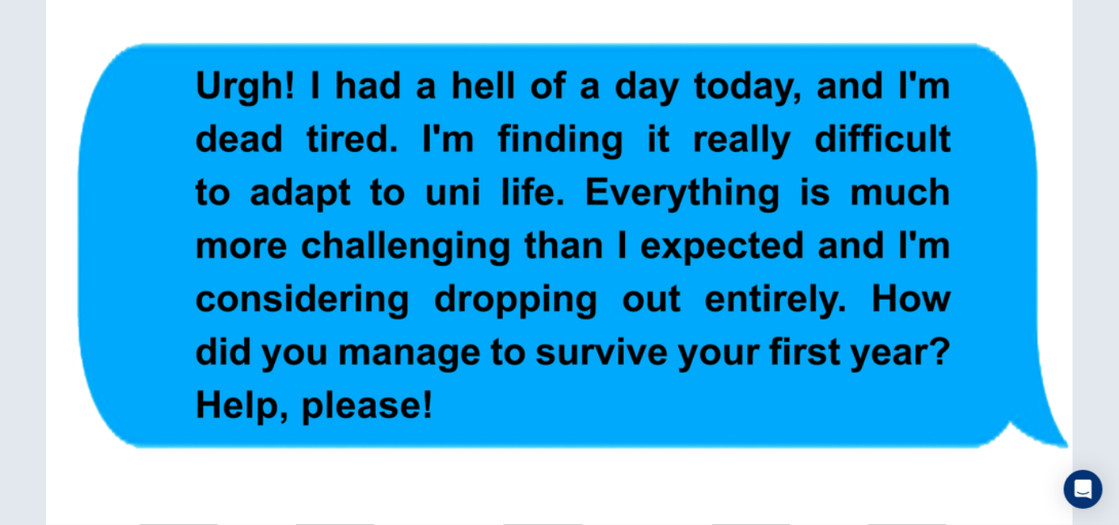
scroll to position [38, 0]
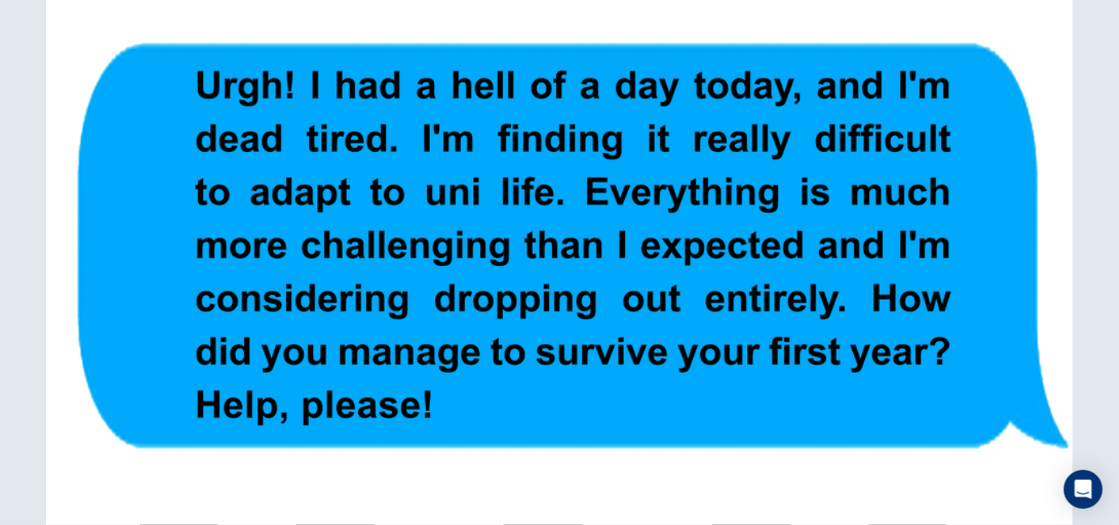
drag, startPoint x: 256, startPoint y: 380, endPoint x: 291, endPoint y: 255, distance: 130.1
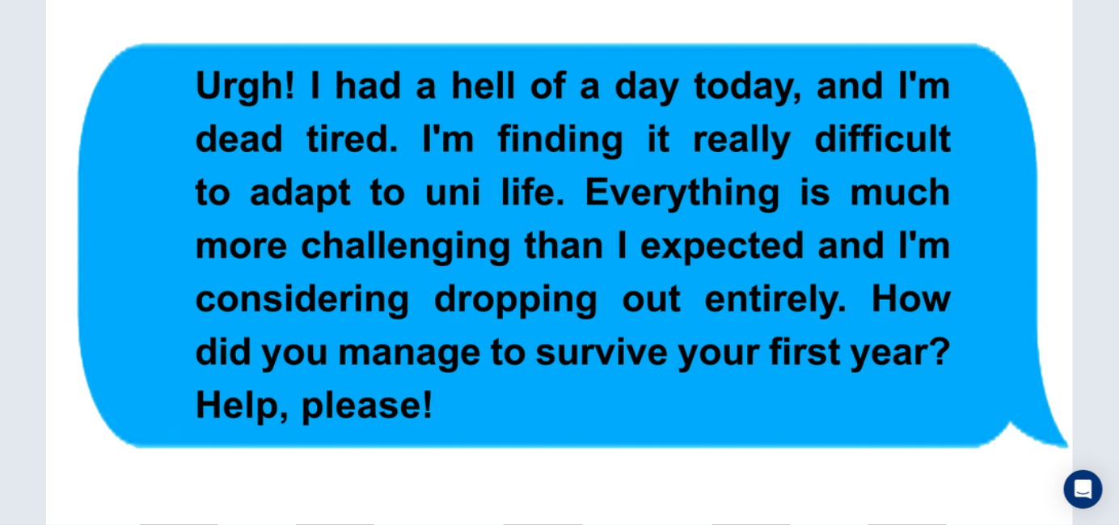
click at [246, 342] on img at bounding box center [559, 262] width 1119 height 525
click at [472, 263] on img at bounding box center [559, 262] width 1119 height 525
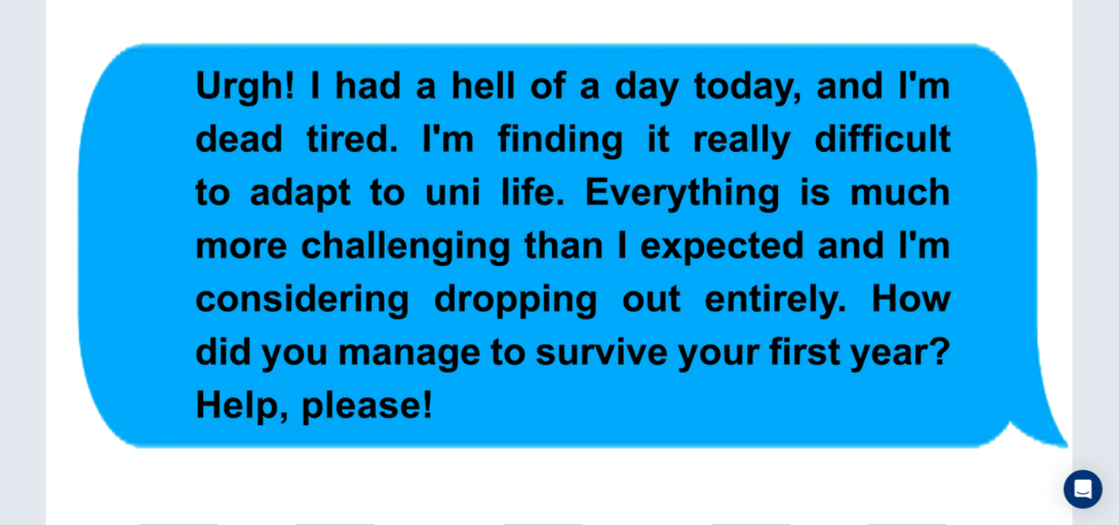
click at [1076, 492] on icon "Open Intercom Messenger" at bounding box center [1083, 489] width 21 height 21
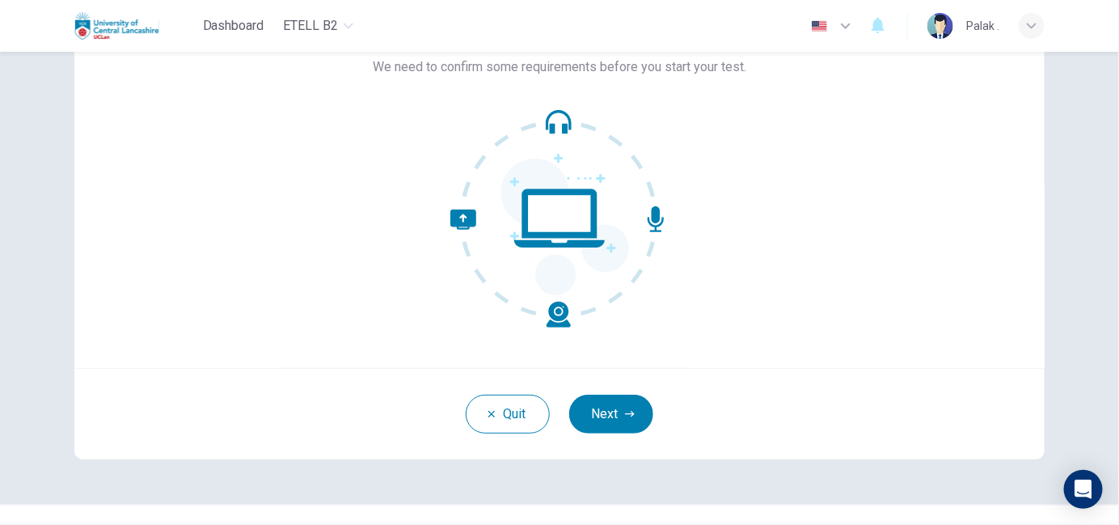
scroll to position [148, 0]
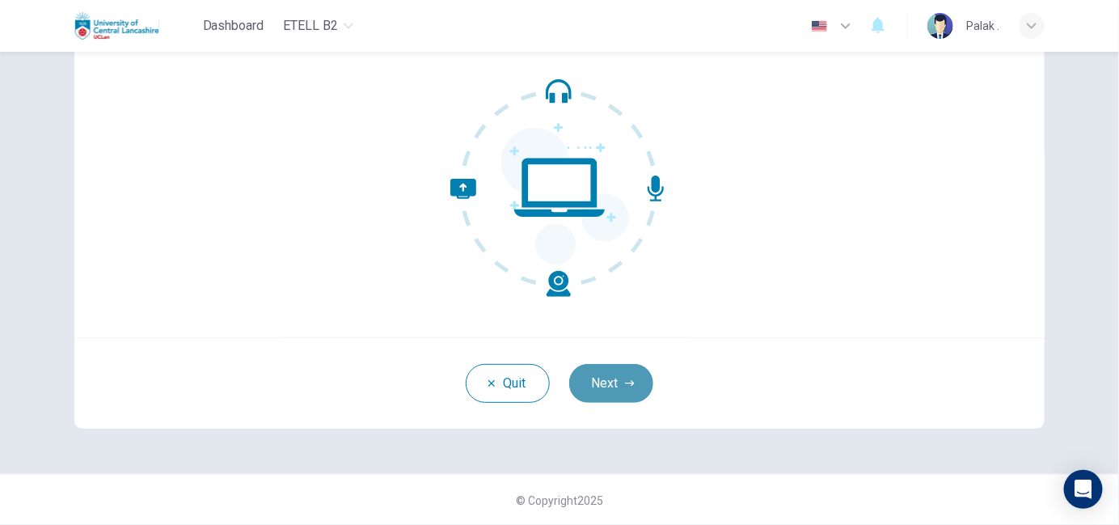
click at [615, 374] on button "Next" at bounding box center [611, 383] width 84 height 39
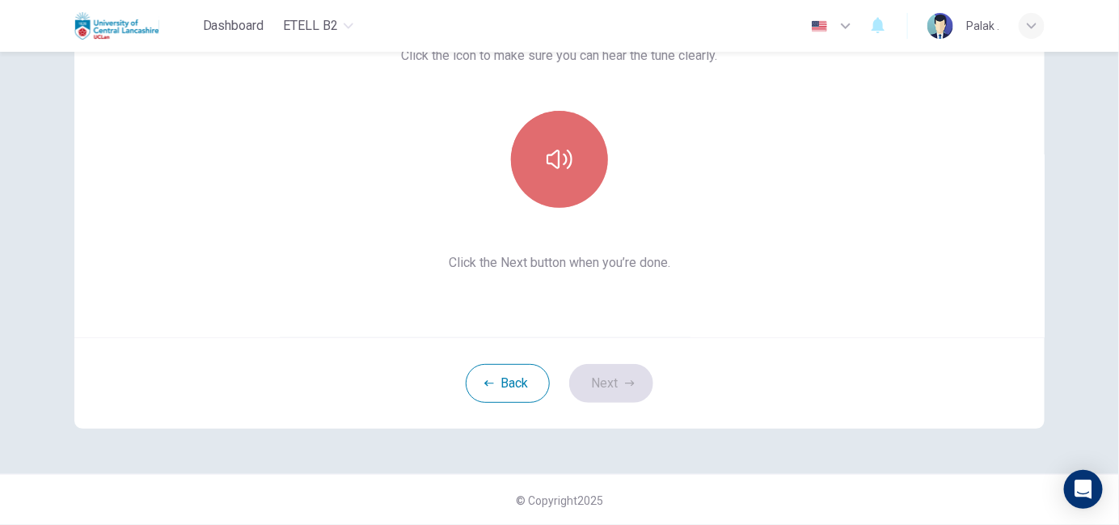
click at [548, 194] on button "button" at bounding box center [559, 159] width 97 height 97
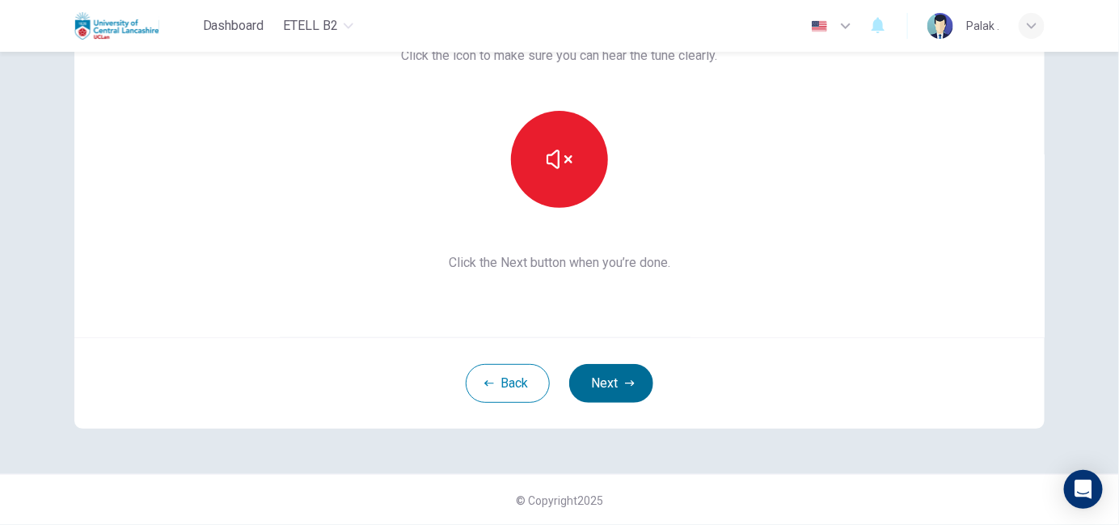
click at [592, 384] on button "Next" at bounding box center [611, 383] width 84 height 39
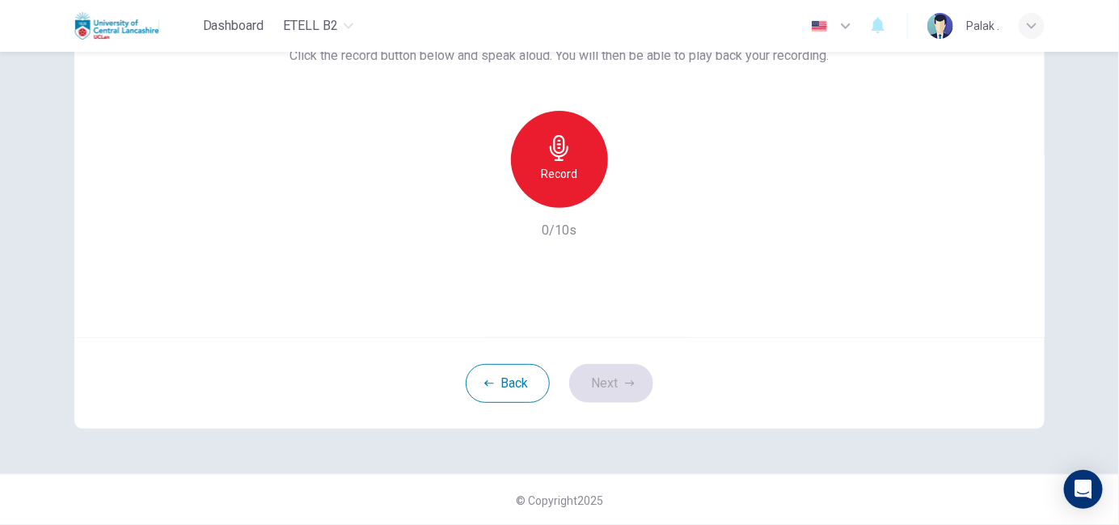
click at [553, 175] on h6 "Record" at bounding box center [560, 173] width 36 height 19
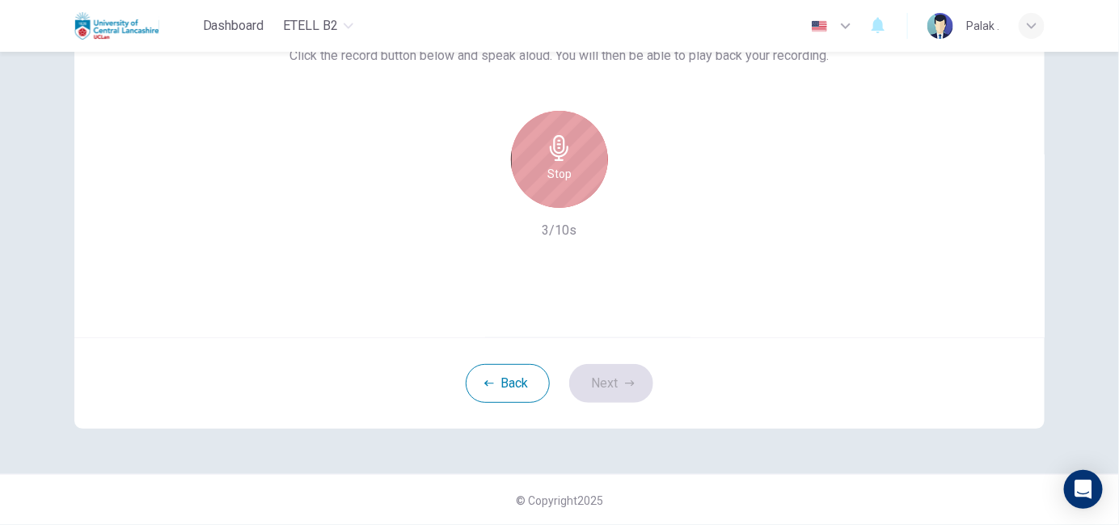
click at [548, 164] on h6 "Stop" at bounding box center [559, 173] width 24 height 19
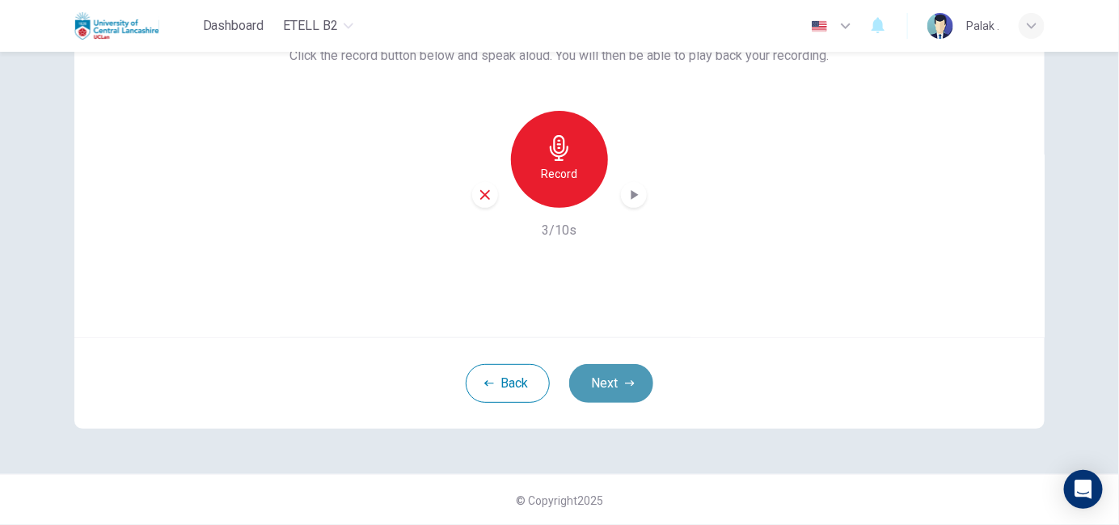
click at [596, 388] on button "Next" at bounding box center [611, 383] width 84 height 39
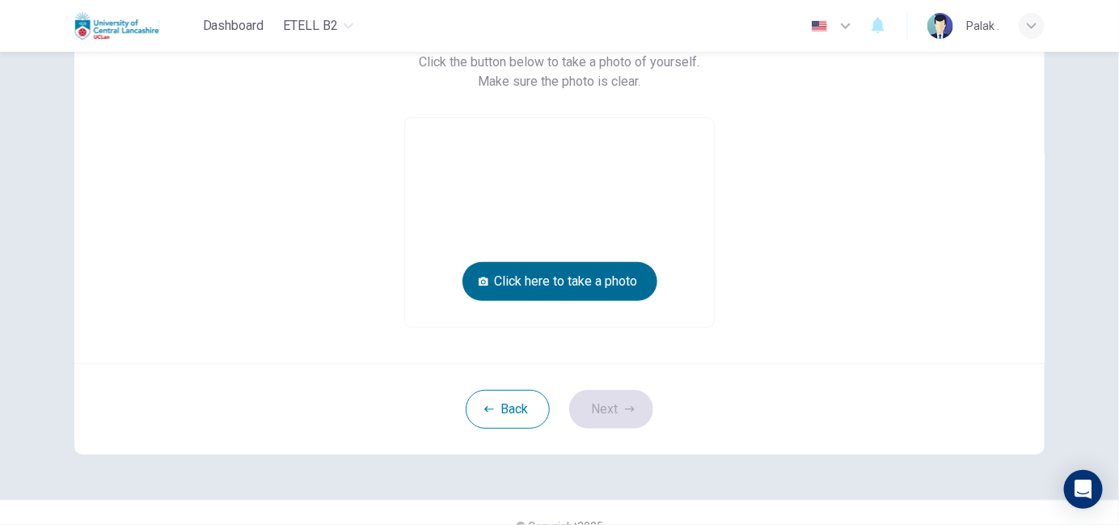
click at [547, 274] on button "Click here to take a photo" at bounding box center [560, 281] width 195 height 39
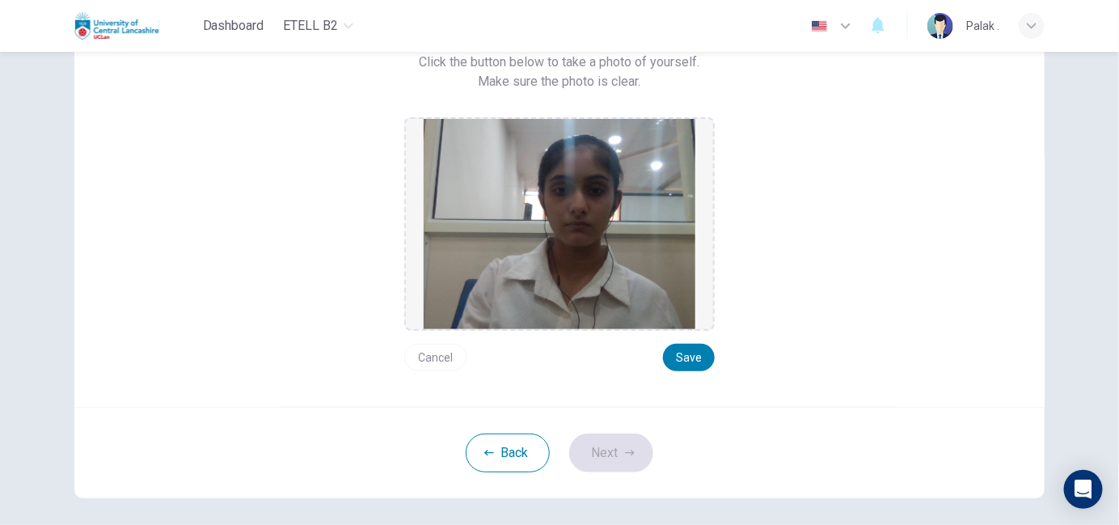
click at [547, 274] on img at bounding box center [560, 224] width 272 height 210
click at [670, 354] on button "Save" at bounding box center [689, 357] width 52 height 27
click at [609, 451] on button "Next" at bounding box center [611, 452] width 84 height 39
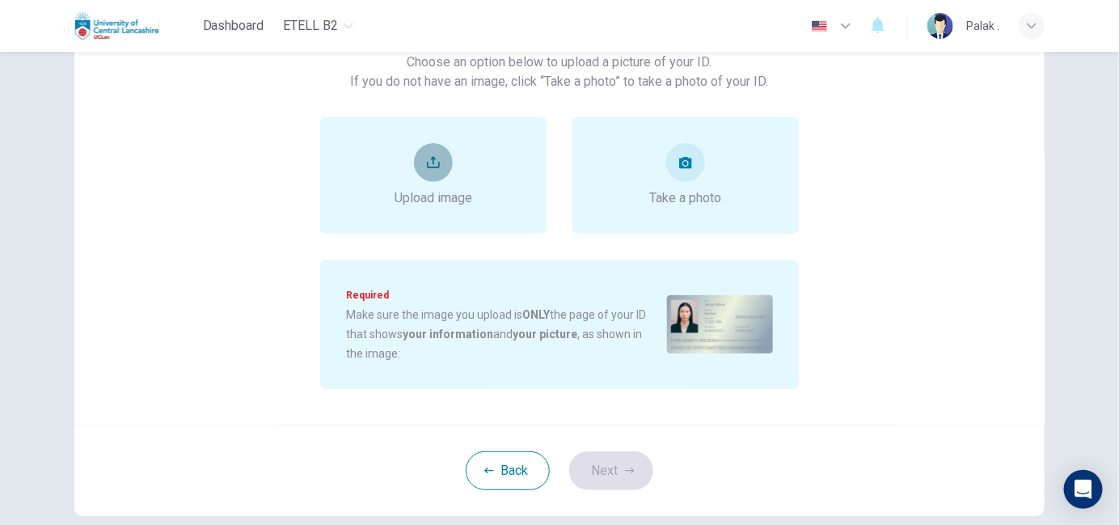
click at [419, 158] on button "upload" at bounding box center [433, 162] width 39 height 39
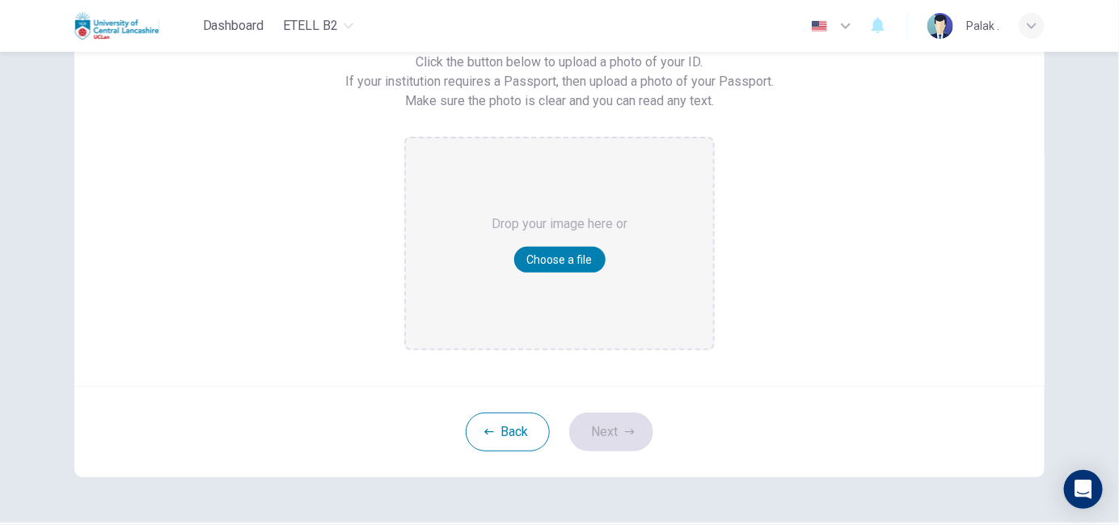
click at [513, 215] on span "Drop your image here or" at bounding box center [560, 223] width 136 height 19
click at [501, 441] on button "Back" at bounding box center [508, 431] width 84 height 39
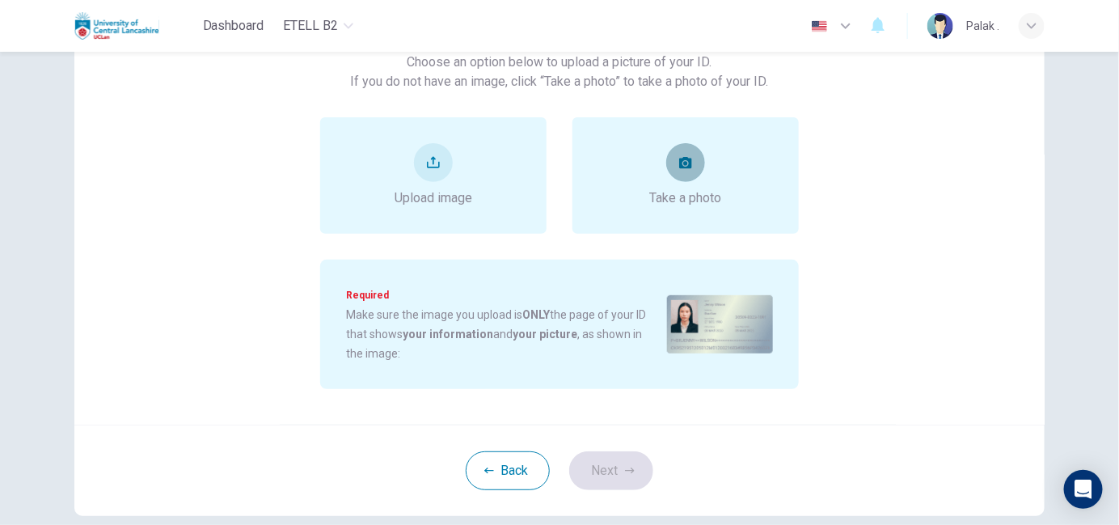
click at [680, 150] on button "take photo" at bounding box center [685, 162] width 39 height 39
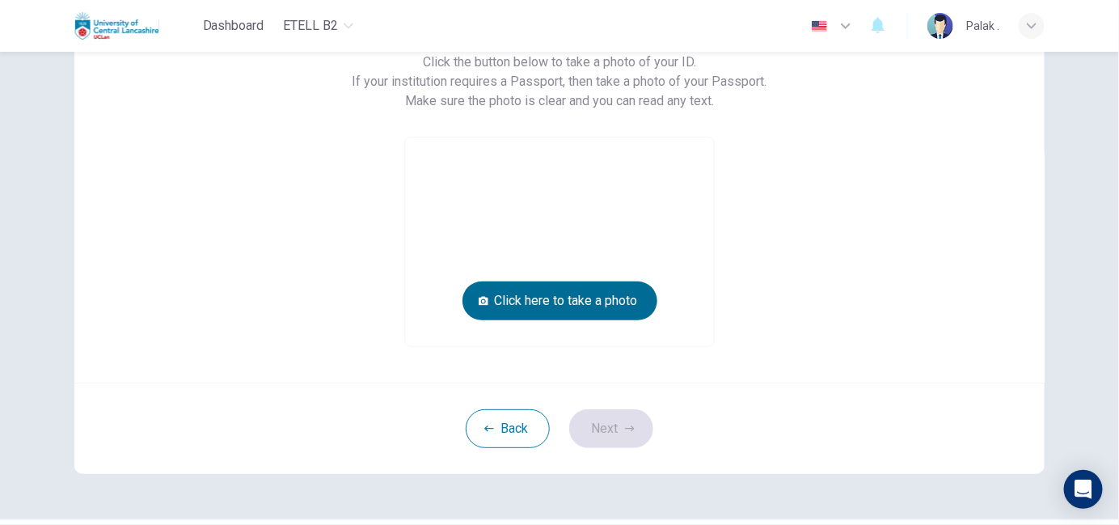
click at [496, 290] on button "Click here to take a photo" at bounding box center [560, 300] width 195 height 39
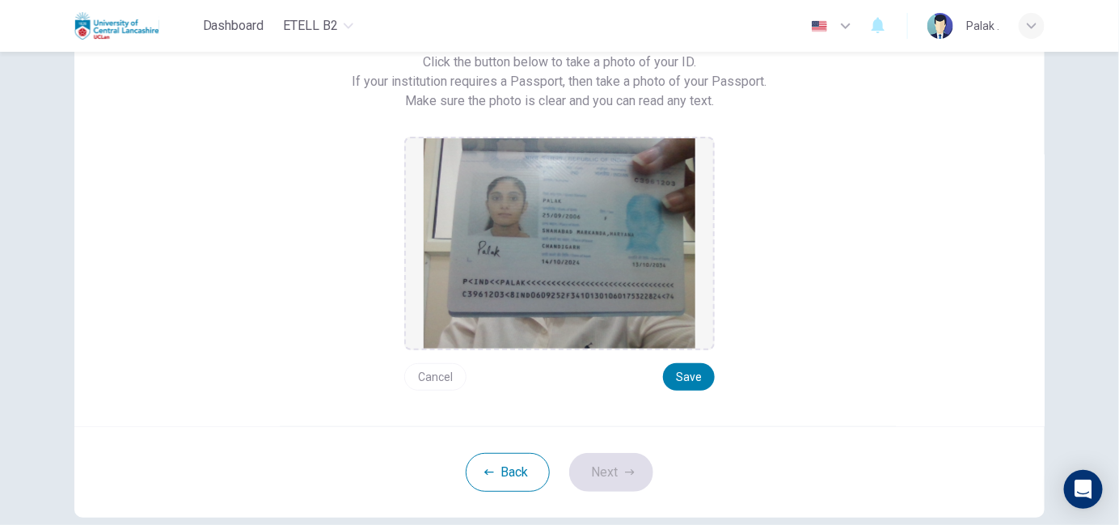
click at [496, 290] on img at bounding box center [560, 243] width 272 height 210
click at [677, 373] on button "Save" at bounding box center [689, 376] width 52 height 27
click at [625, 478] on button "Next" at bounding box center [611, 472] width 84 height 39
click at [625, 478] on div "Take a photo of your ID. Click the button below to take a photo of your ID. If …" at bounding box center [560, 233] width 1022 height 659
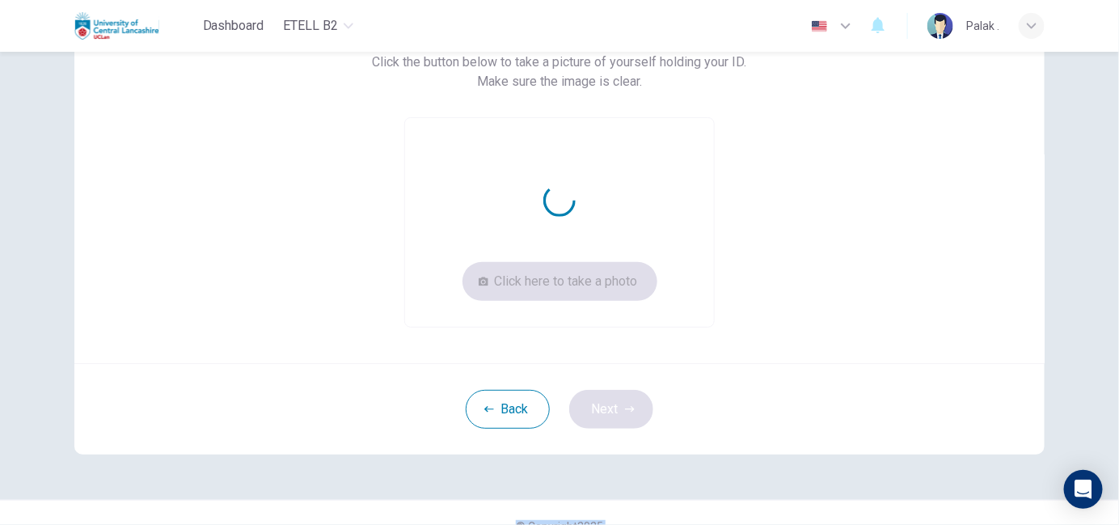
click at [625, 478] on div "Take a picture of yourself next to your ID. Click the button below to take a pi…" at bounding box center [560, 202] width 1022 height 596
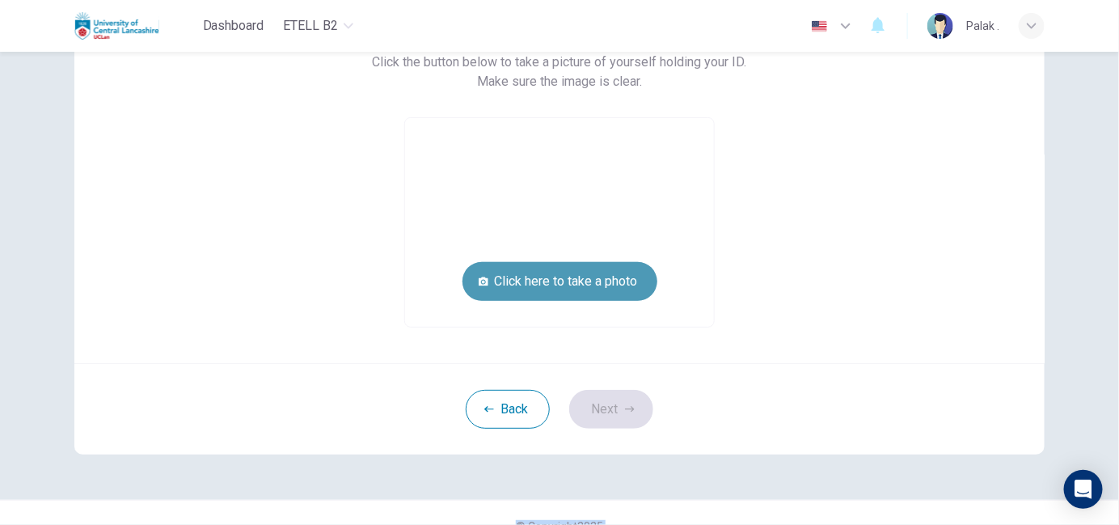
click at [540, 274] on button "Click here to take a photo" at bounding box center [560, 281] width 195 height 39
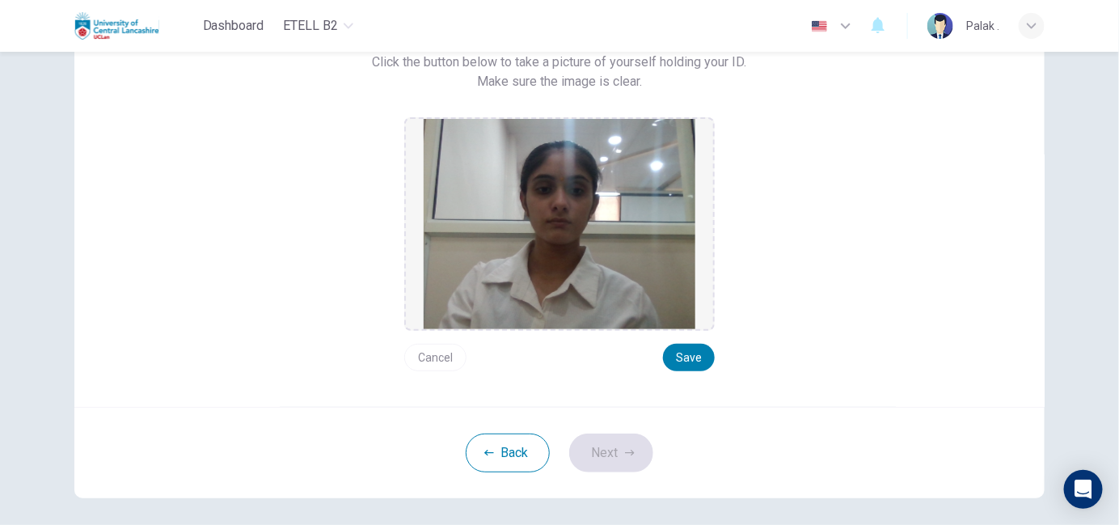
click at [540, 274] on img at bounding box center [560, 224] width 272 height 210
click at [687, 351] on button "Save" at bounding box center [689, 357] width 52 height 27
click at [606, 450] on button "Next" at bounding box center [611, 452] width 84 height 39
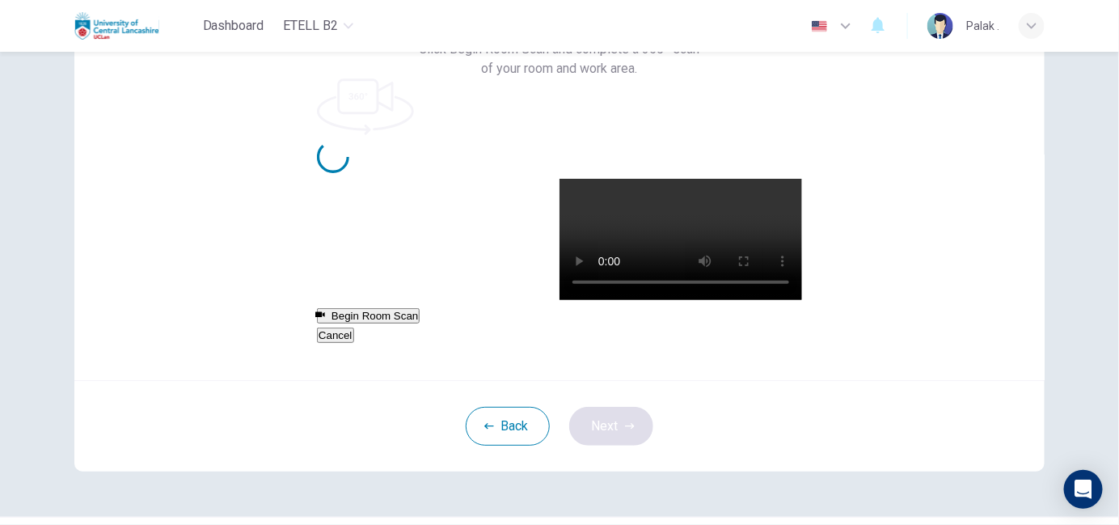
click at [606, 450] on div "360º Room Scan. Click Begin Room Scan and complete a 360º scan of your room and…" at bounding box center [560, 210] width 1022 height 613
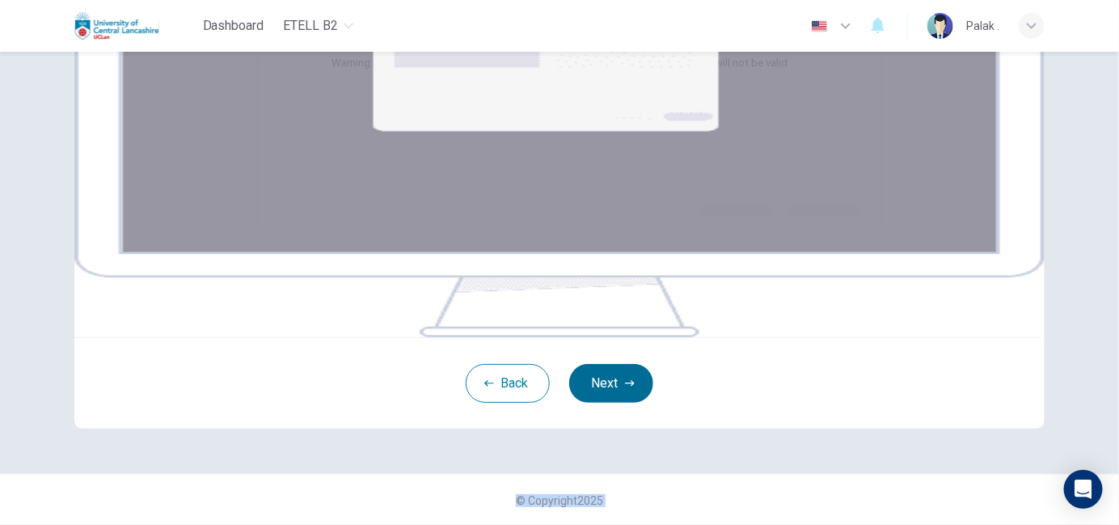
click at [635, 337] on img at bounding box center [559, 143] width 970 height 388
click at [596, 374] on button "Next" at bounding box center [611, 382] width 84 height 39
